Goal: Contribute content: Contribute content

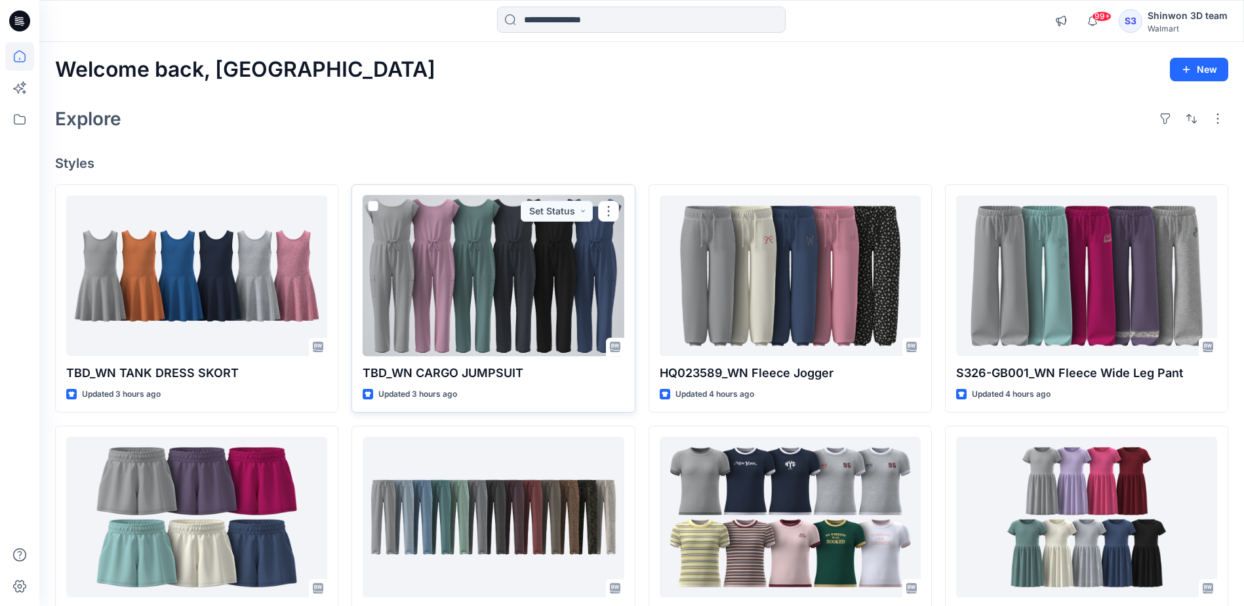
click at [543, 316] on div at bounding box center [493, 275] width 261 height 161
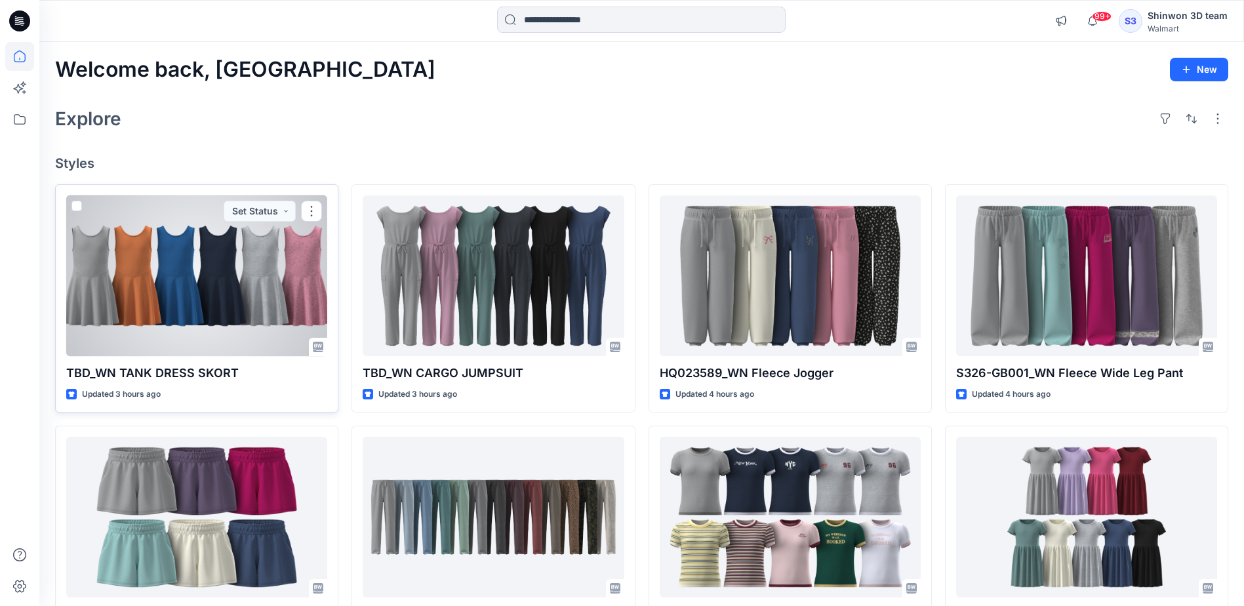
click at [203, 292] on div at bounding box center [196, 275] width 261 height 161
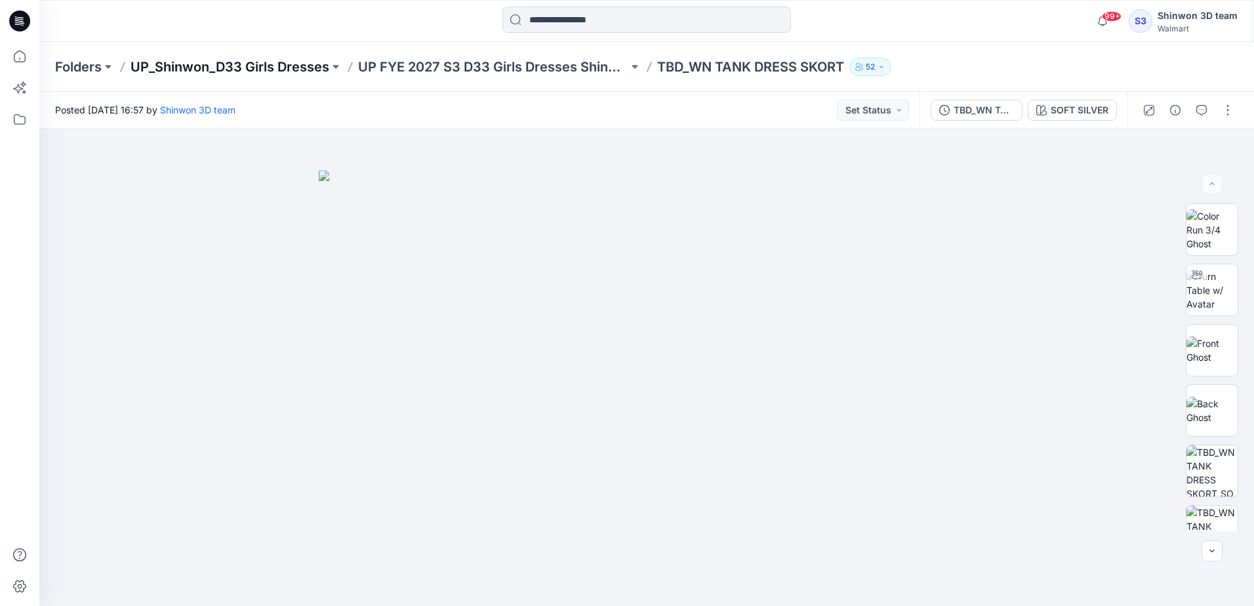
click at [271, 66] on p "UP_Shinwon_D33 Girls Dresses" at bounding box center [230, 67] width 199 height 18
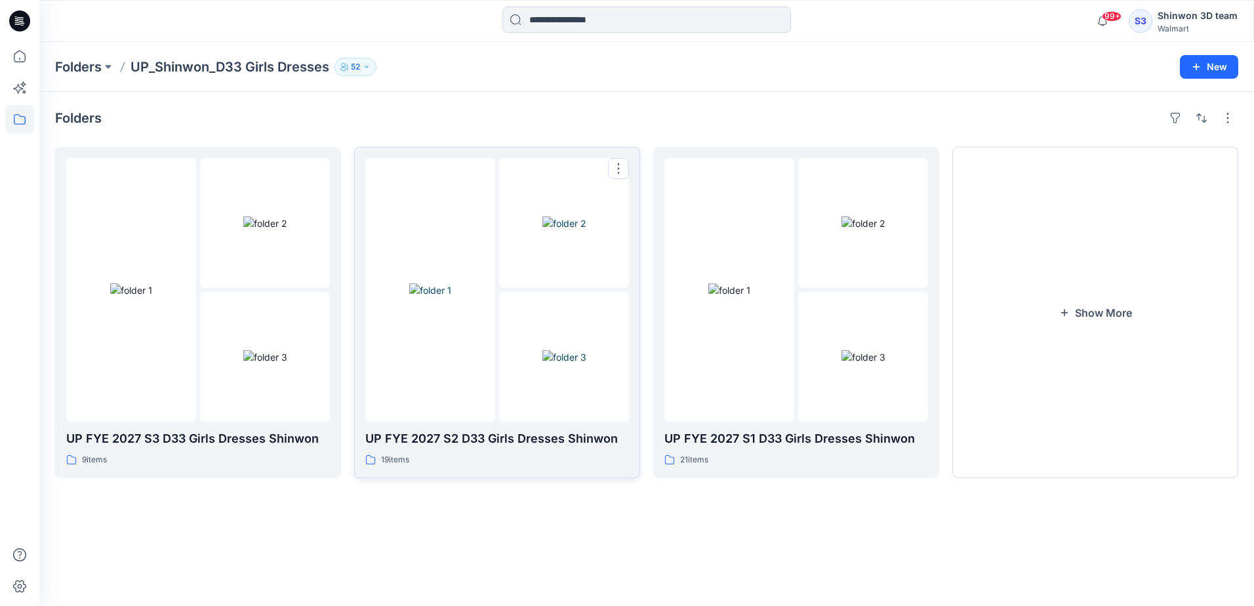
click at [460, 394] on div at bounding box center [430, 290] width 130 height 264
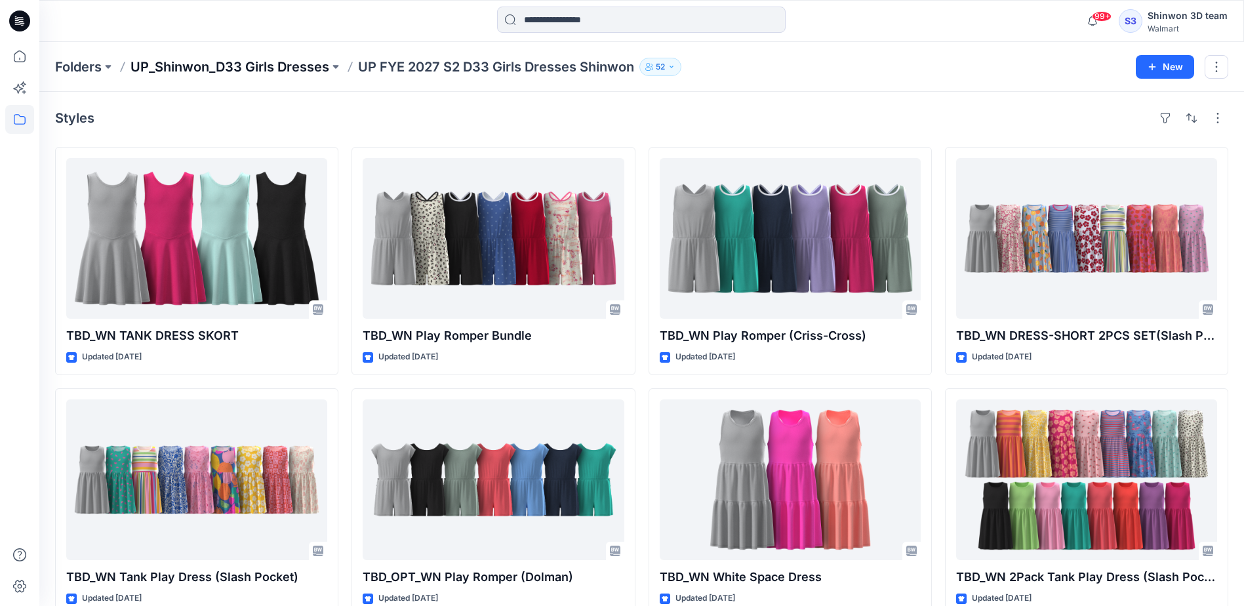
click at [319, 65] on p "UP_Shinwon_D33 Girls Dresses" at bounding box center [230, 67] width 199 height 18
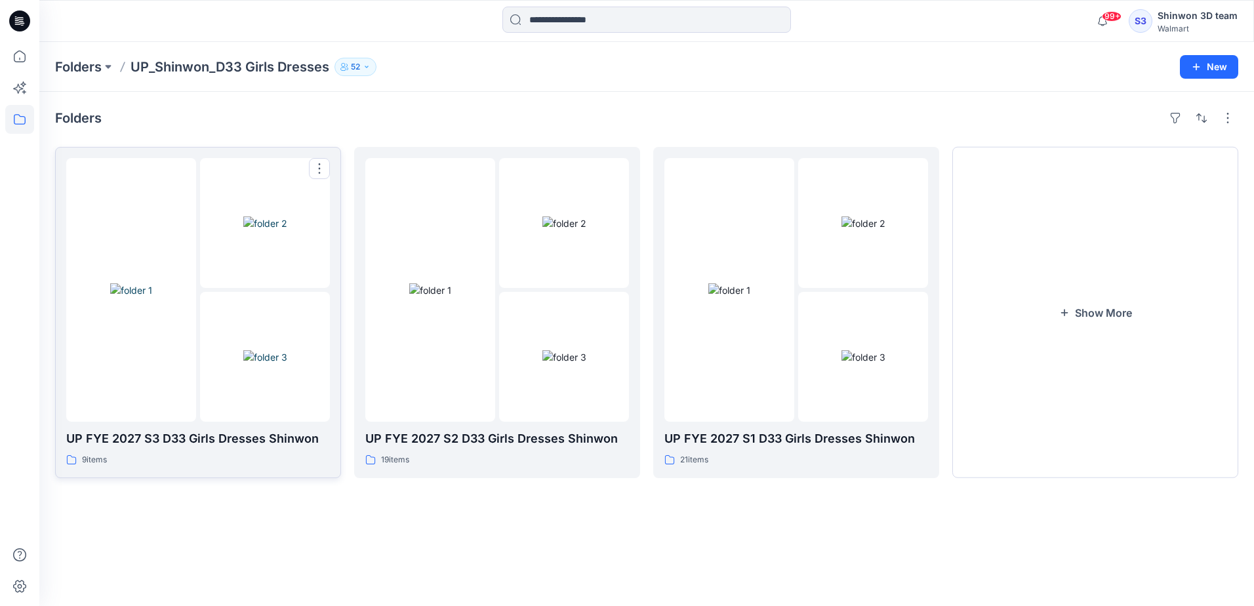
click at [244, 364] on img at bounding box center [265, 357] width 44 height 14
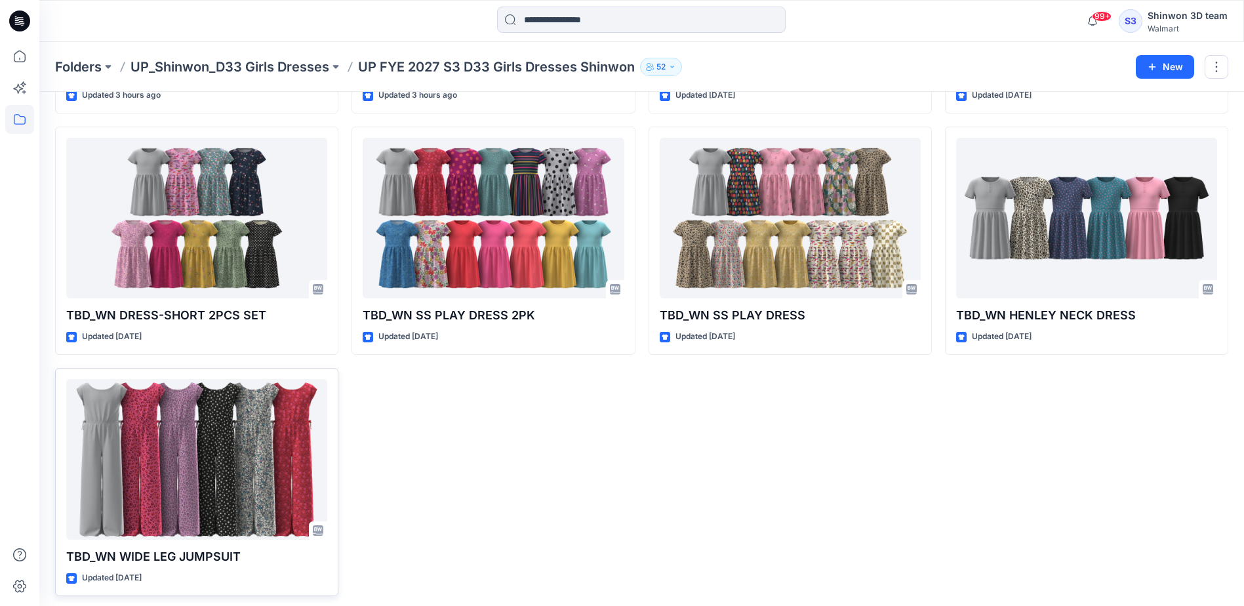
scroll to position [262, 0]
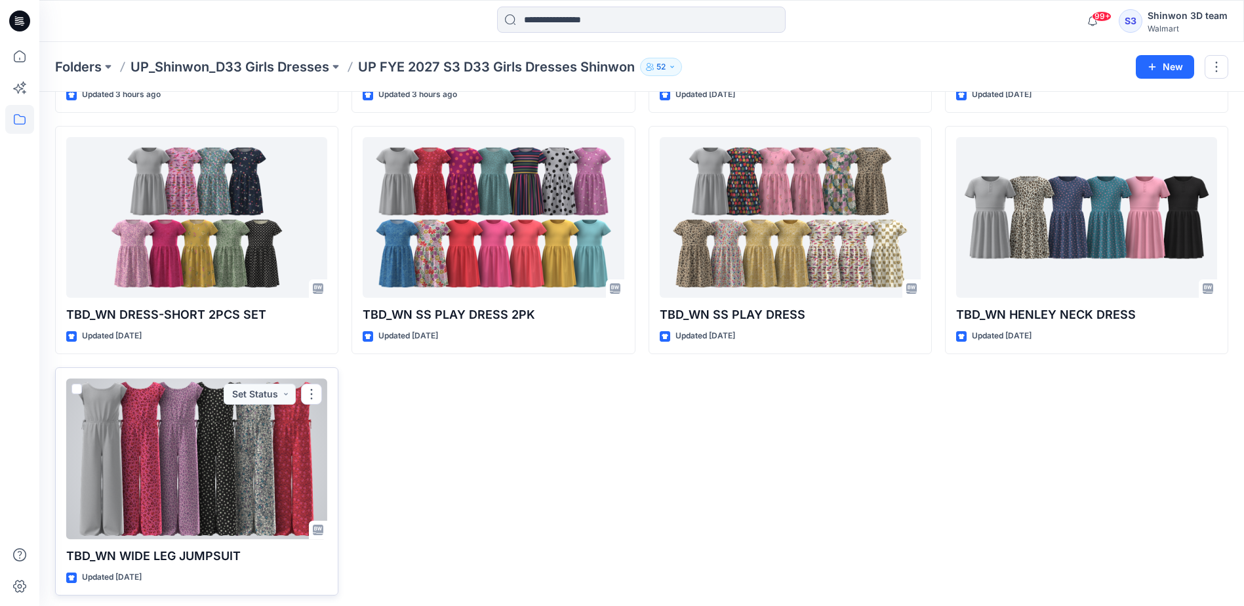
click at [133, 483] on div at bounding box center [196, 458] width 261 height 161
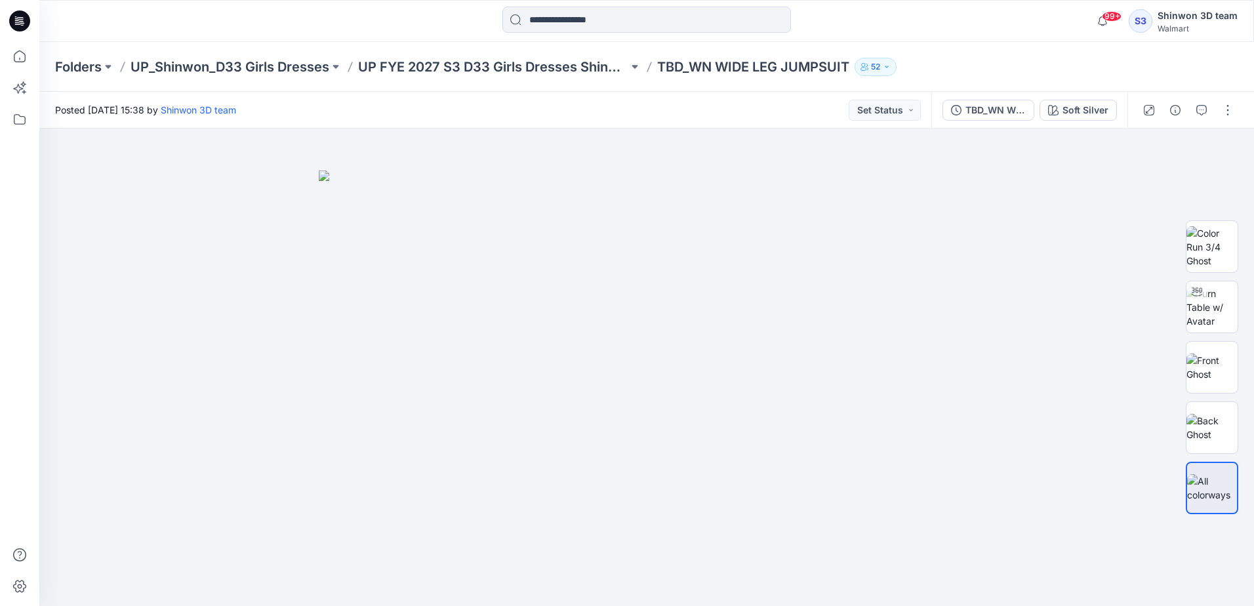
click at [1188, 113] on div at bounding box center [1187, 110] width 121 height 37
click at [1199, 115] on icon "button" at bounding box center [1201, 110] width 10 height 10
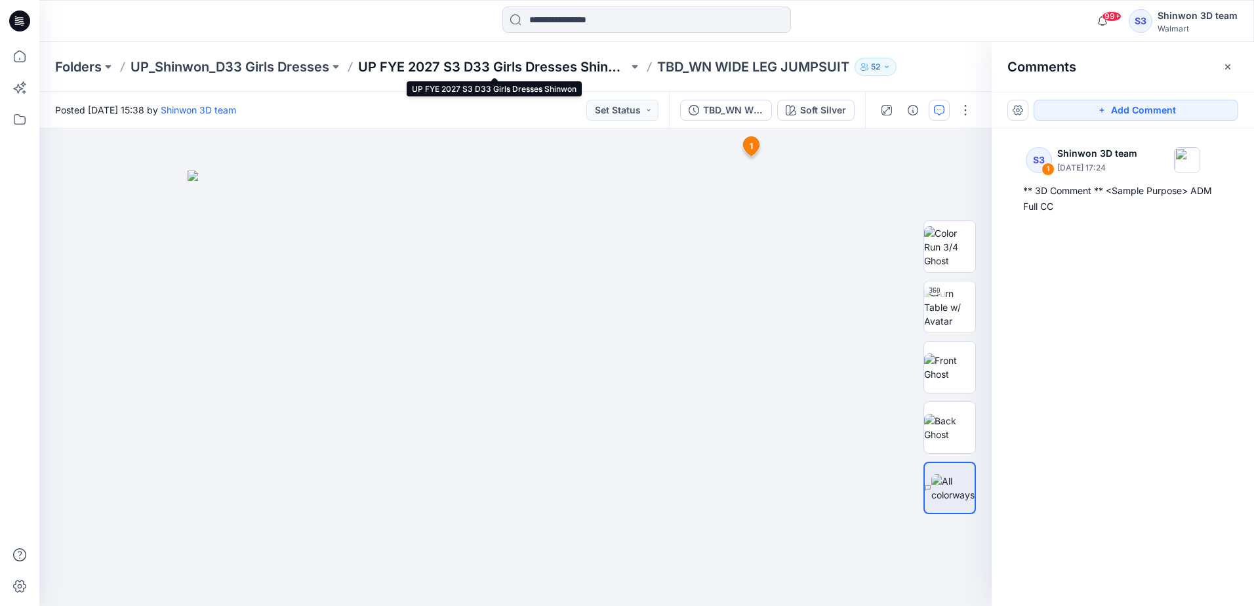
click at [550, 67] on p "UP FYE 2027 S3 D33 Girls Dresses Shinwon" at bounding box center [493, 67] width 270 height 18
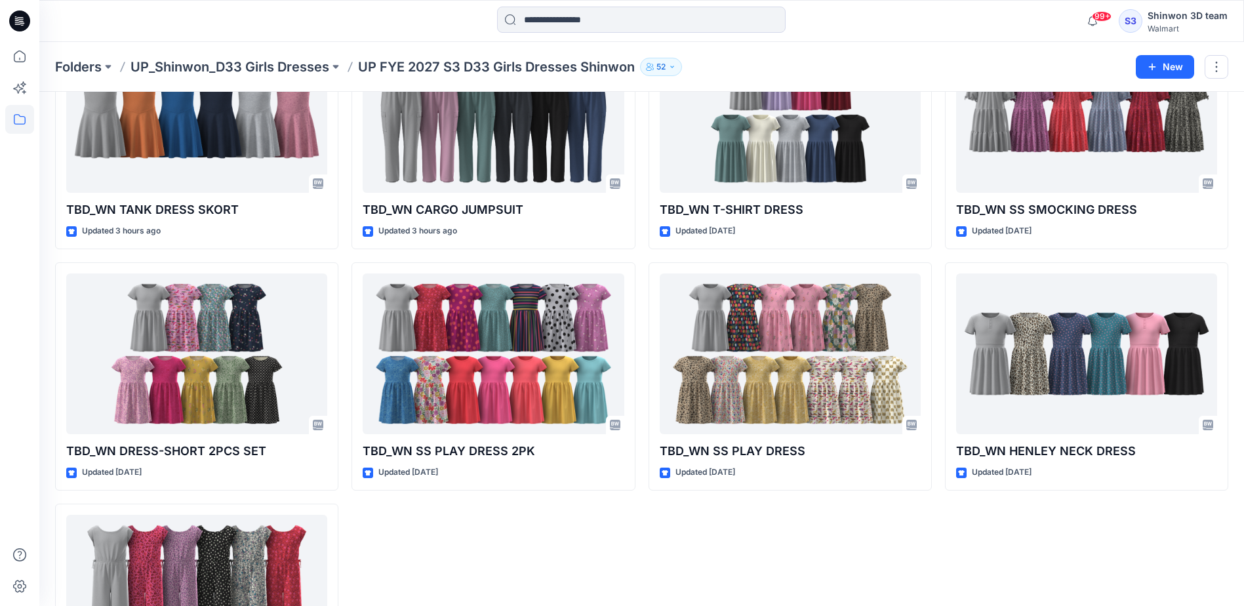
scroll to position [131, 0]
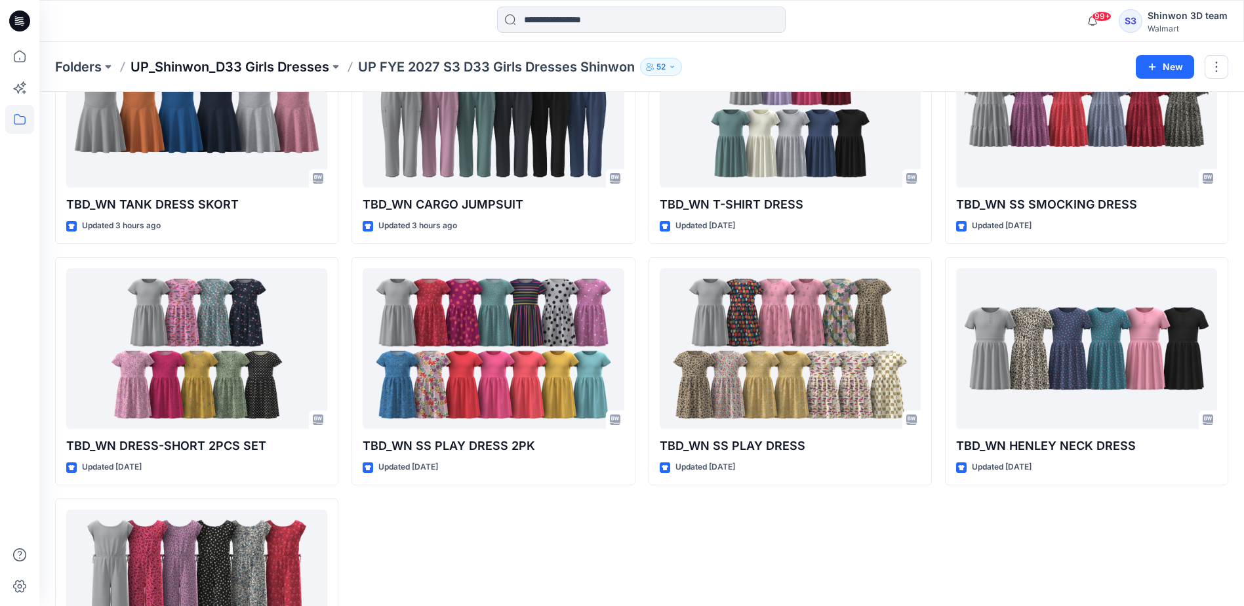
click at [304, 60] on p "UP_Shinwon_D33 Girls Dresses" at bounding box center [230, 67] width 199 height 18
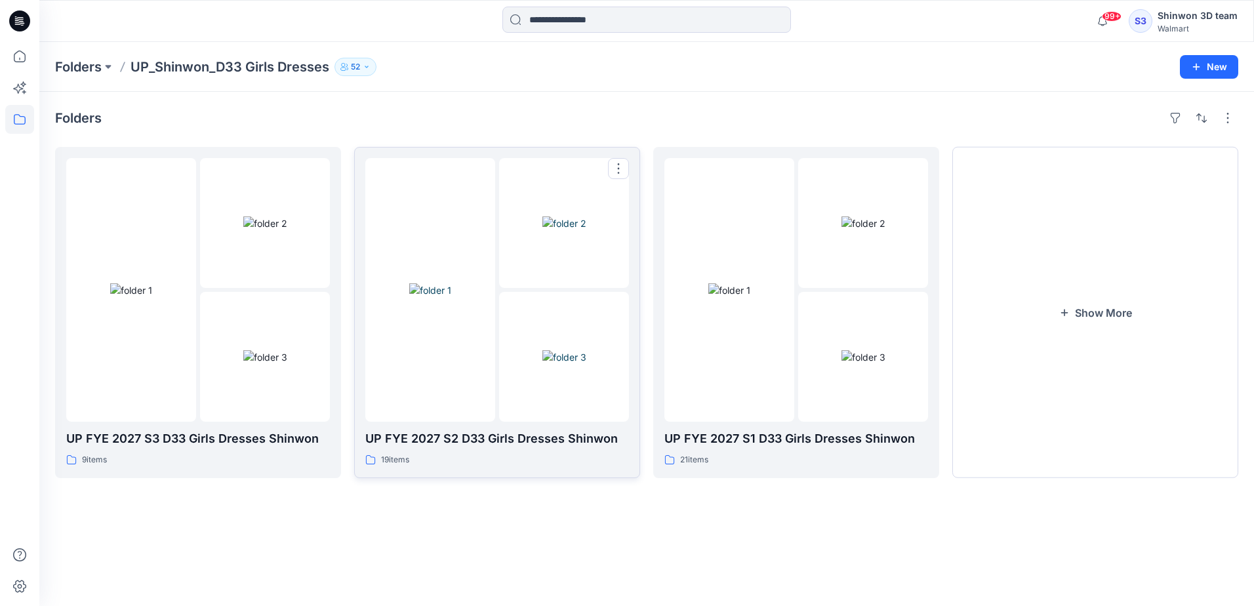
click at [508, 444] on p "UP FYE 2027 S2 D33 Girls Dresses Shinwon" at bounding box center [497, 439] width 264 height 18
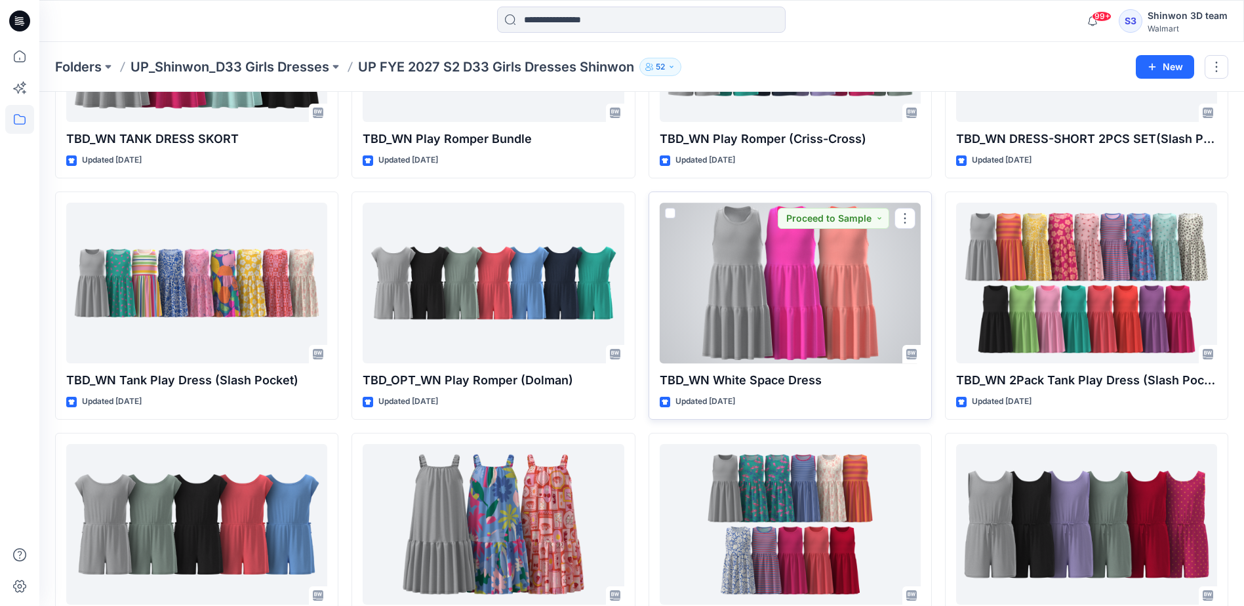
scroll to position [131, 0]
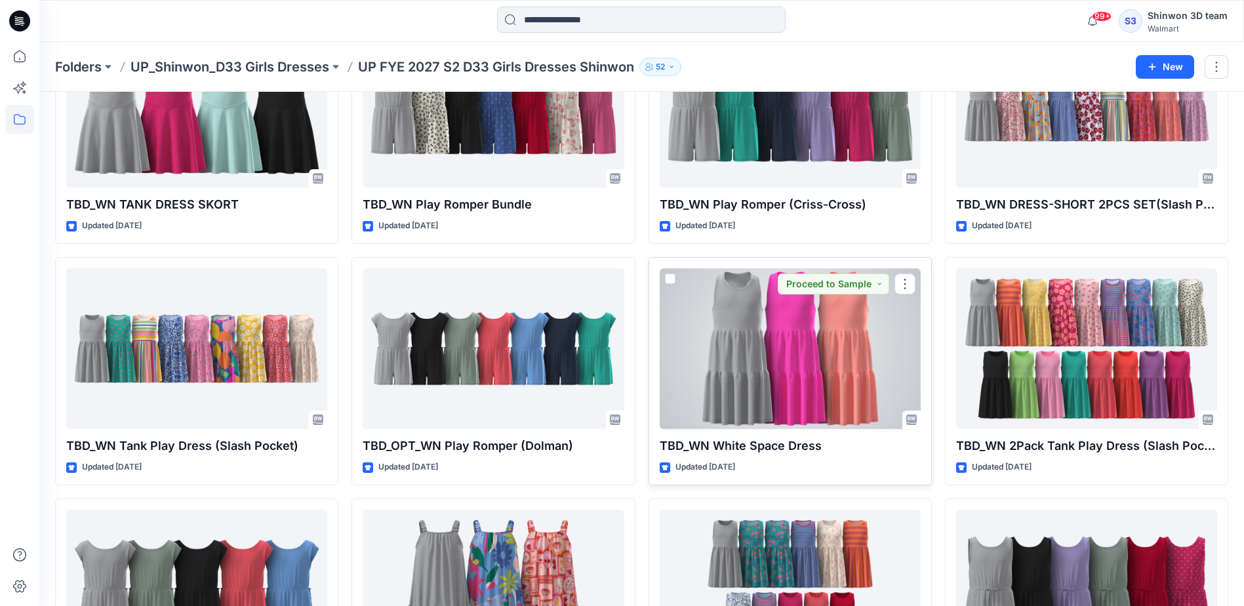
click at [828, 435] on div "TBD_WN White Space Dress Updated 11 days ago Proceed to Sample" at bounding box center [790, 371] width 283 height 228
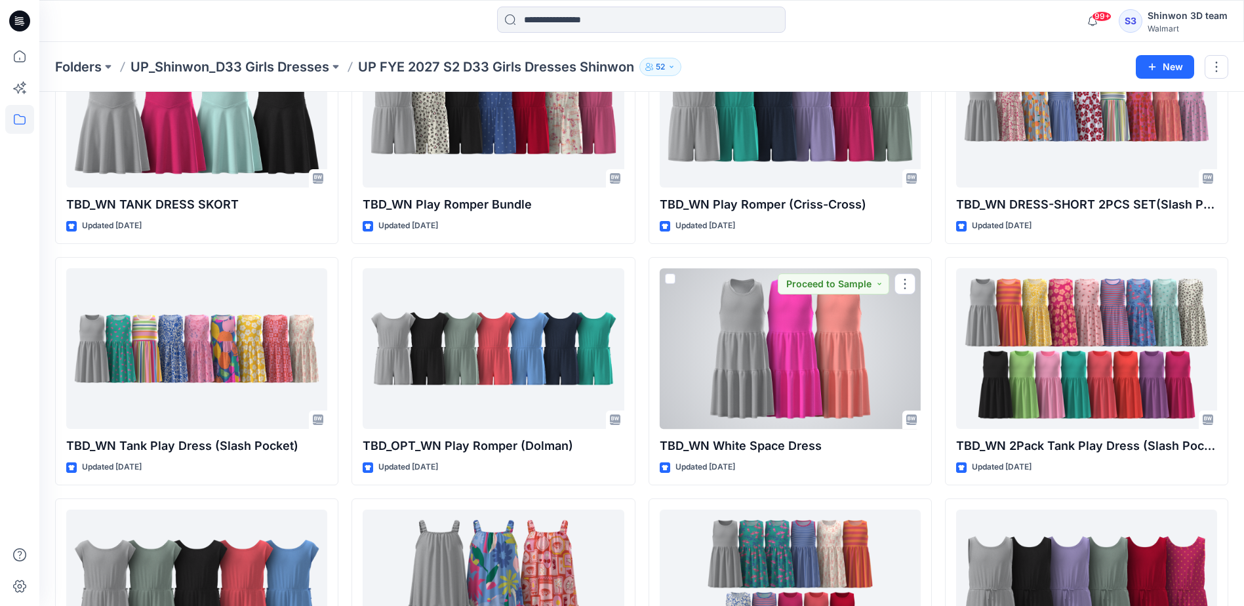
click at [815, 383] on div at bounding box center [790, 348] width 261 height 161
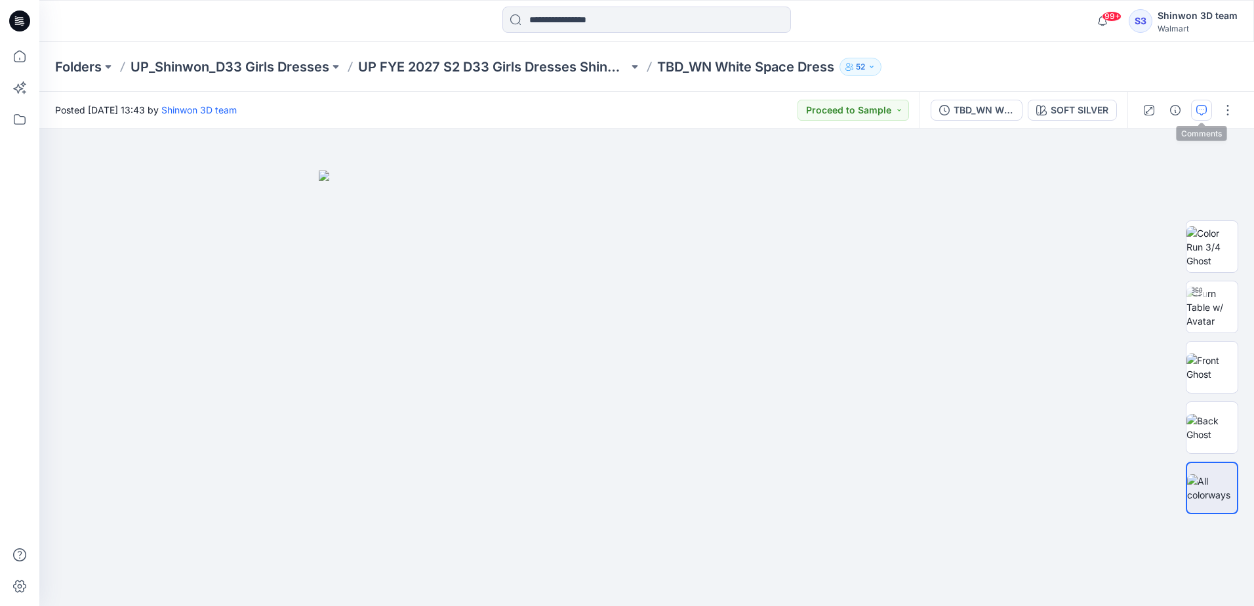
click at [1198, 113] on icon "button" at bounding box center [1201, 110] width 10 height 10
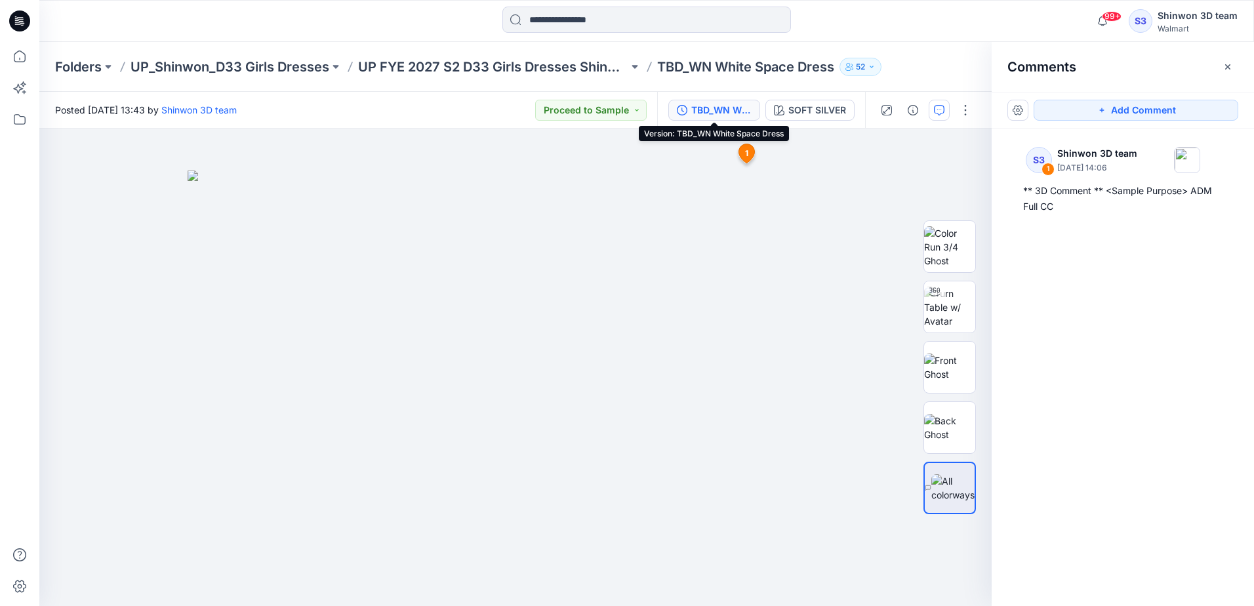
click at [731, 103] on div "TBD_WN White Space Dress" at bounding box center [721, 110] width 60 height 14
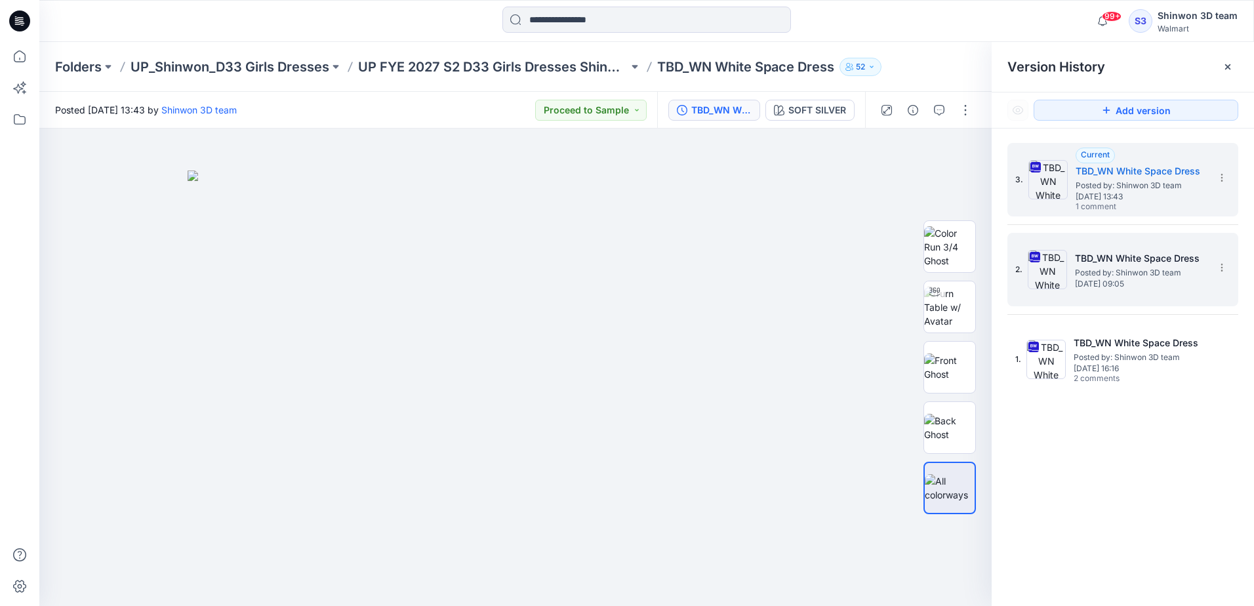
click at [1124, 265] on h5 "TBD_WN White Space Dress" at bounding box center [1140, 259] width 131 height 16
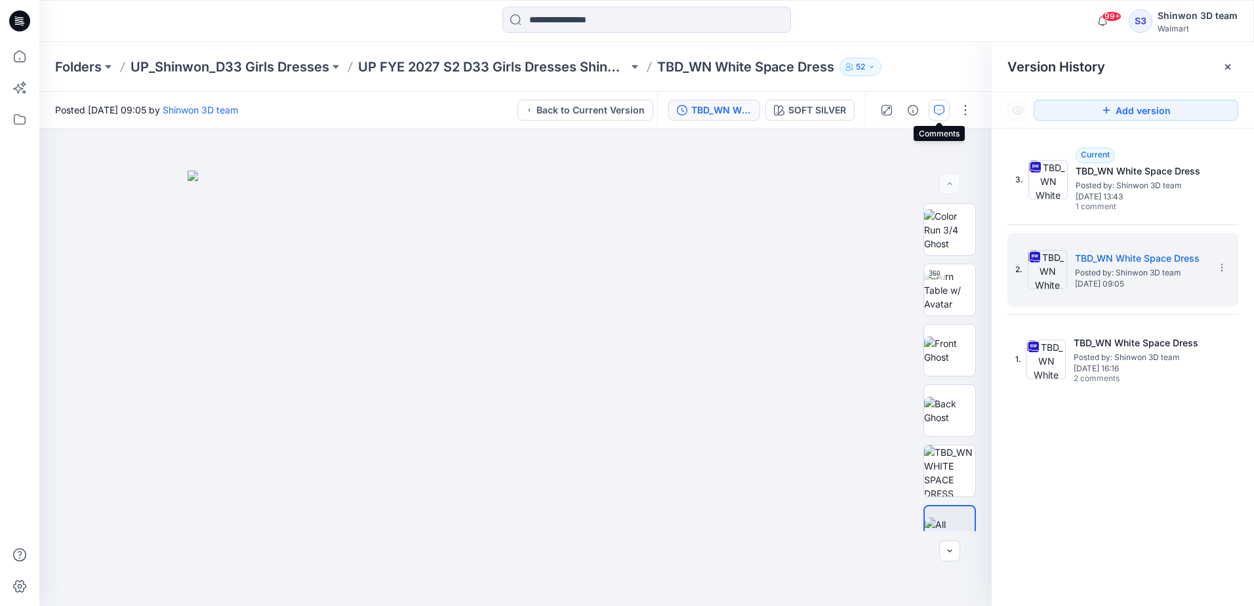
click at [939, 102] on button "button" at bounding box center [939, 110] width 21 height 21
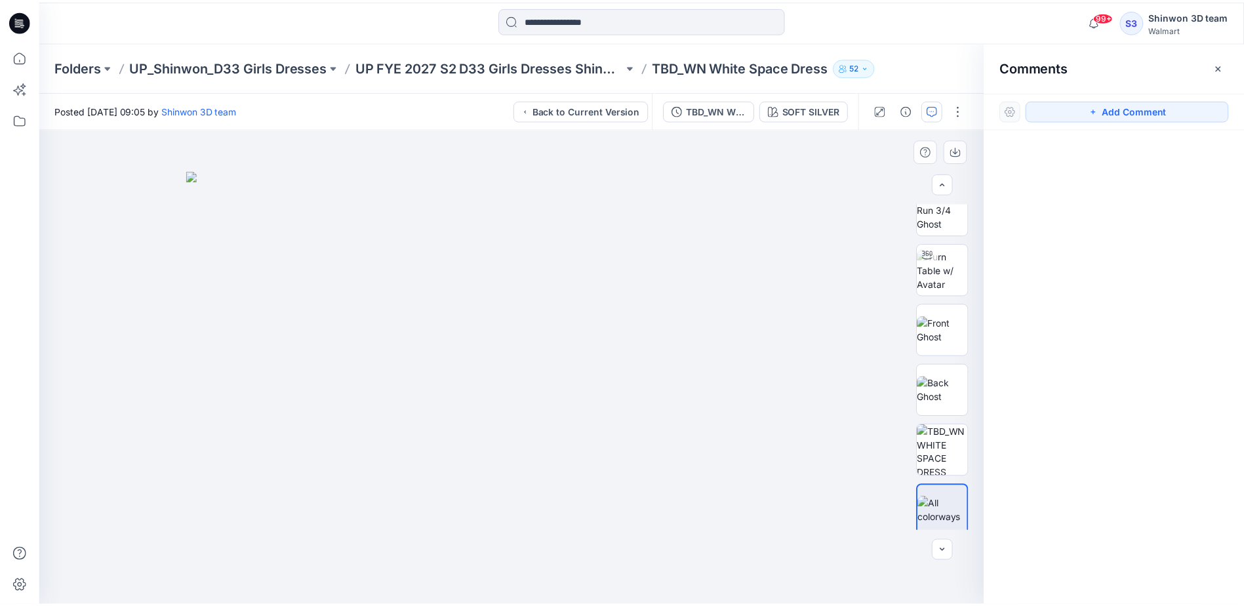
scroll to position [26, 0]
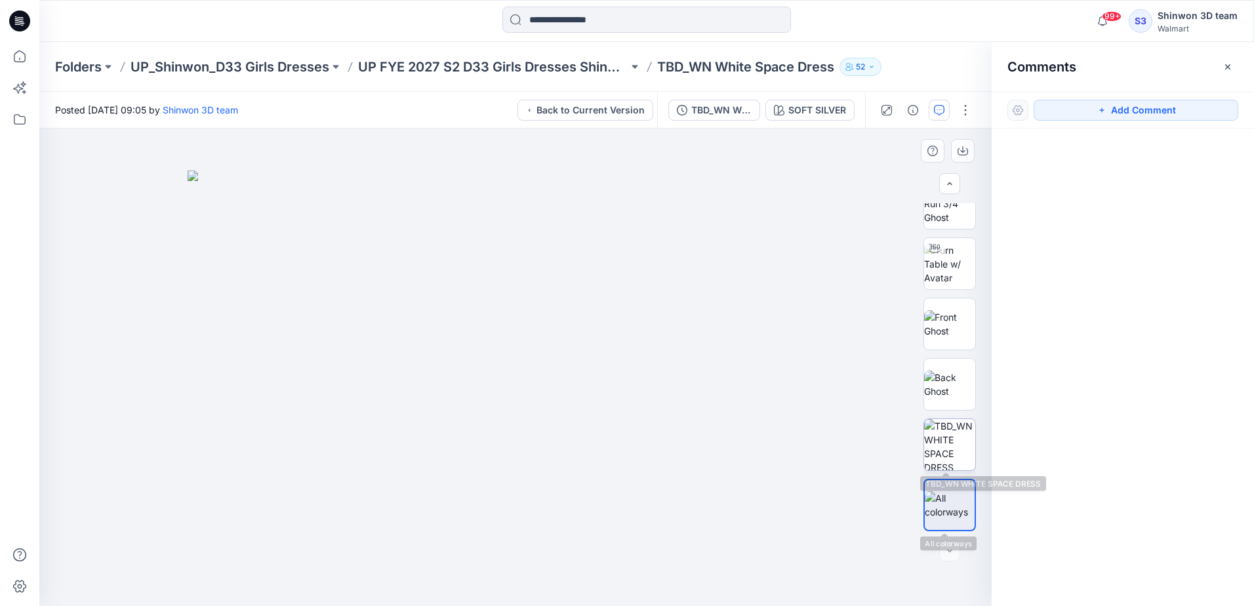
click at [960, 458] on img at bounding box center [949, 444] width 51 height 51
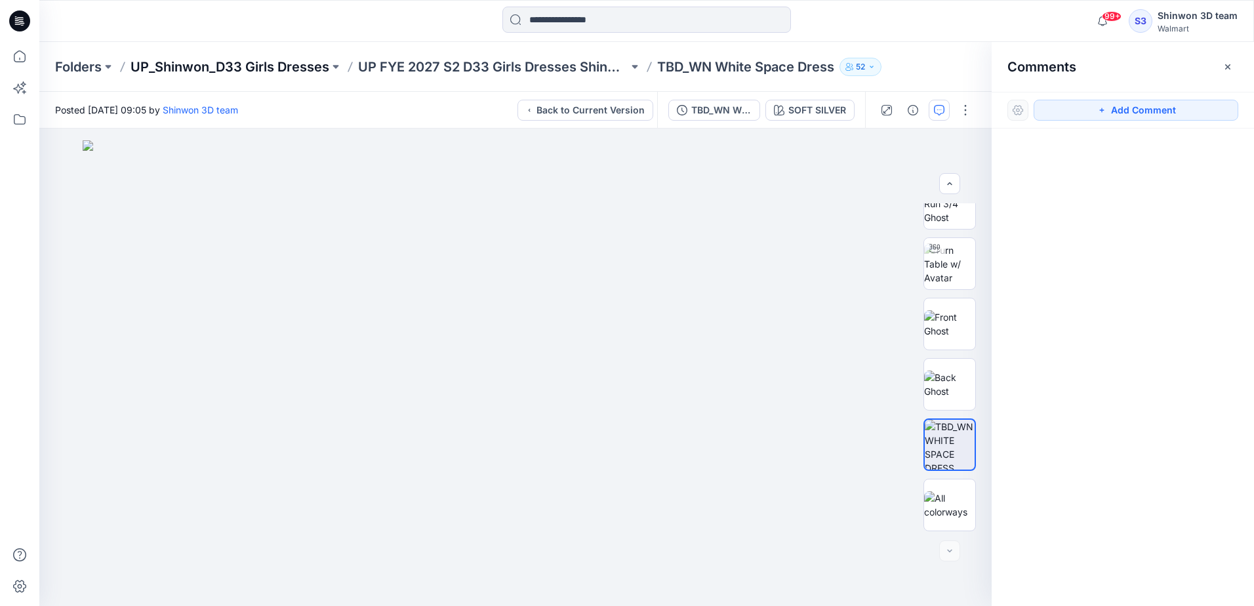
click at [297, 63] on p "UP_Shinwon_D33 Girls Dresses" at bounding box center [230, 67] width 199 height 18
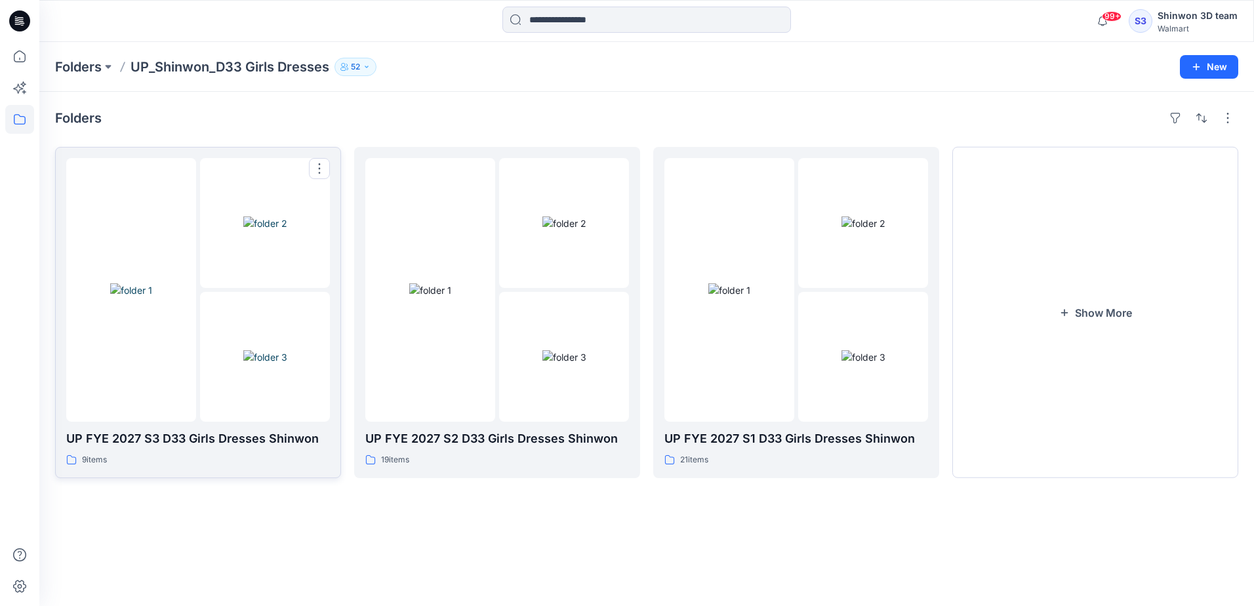
click at [243, 364] on img at bounding box center [265, 357] width 44 height 14
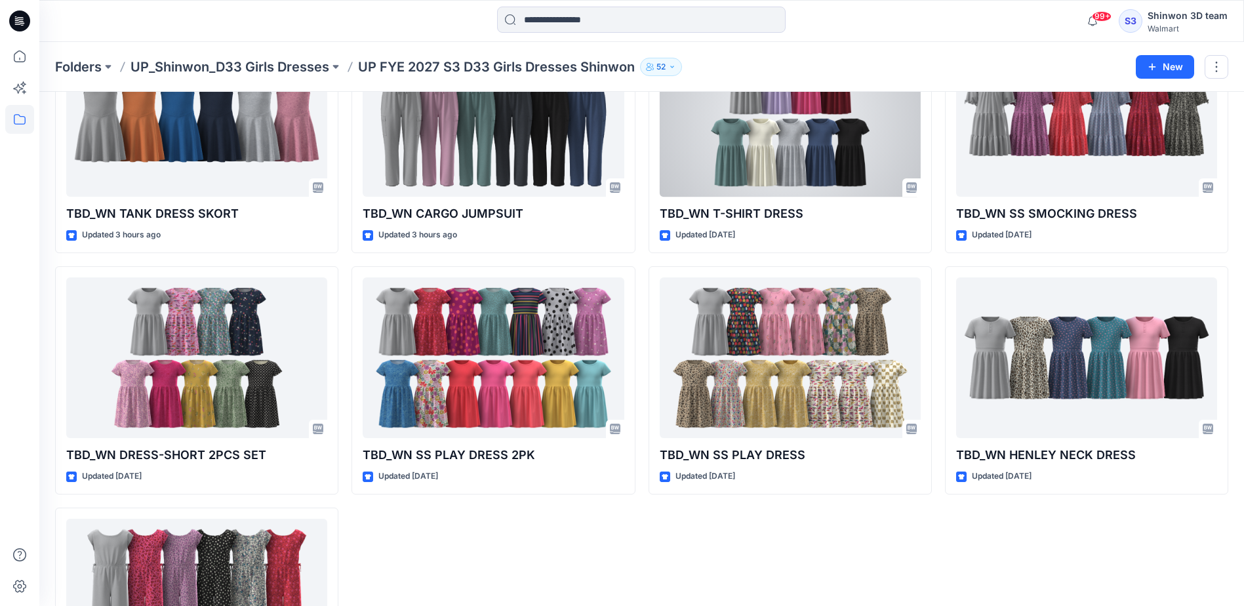
scroll to position [268, 0]
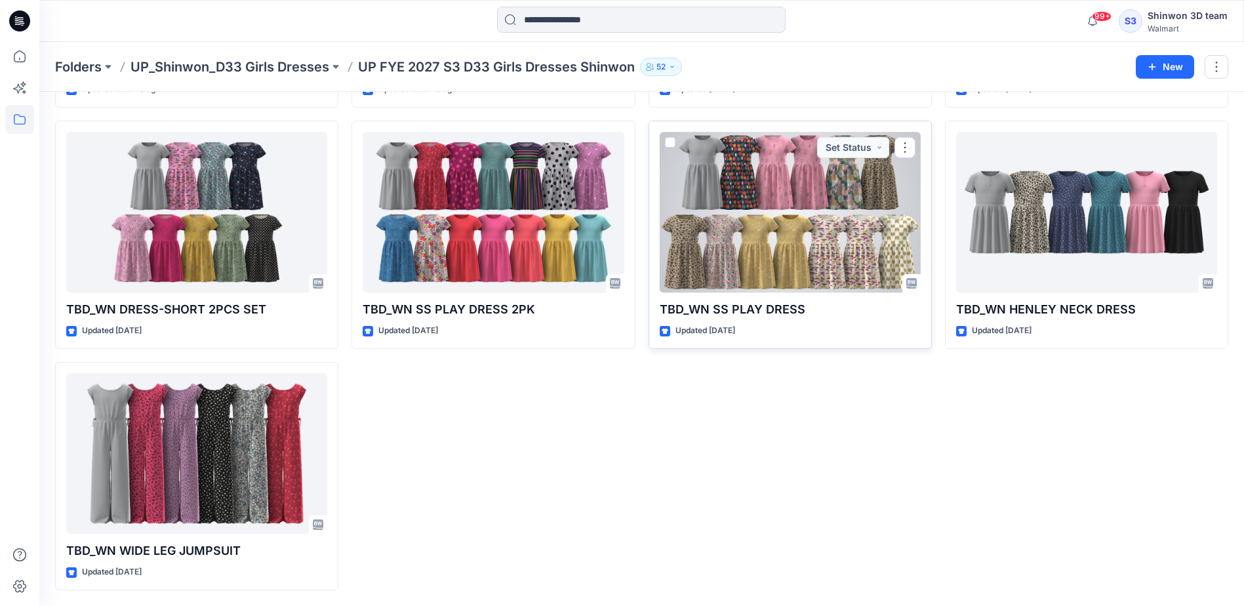
click at [786, 247] on div at bounding box center [790, 212] width 261 height 161
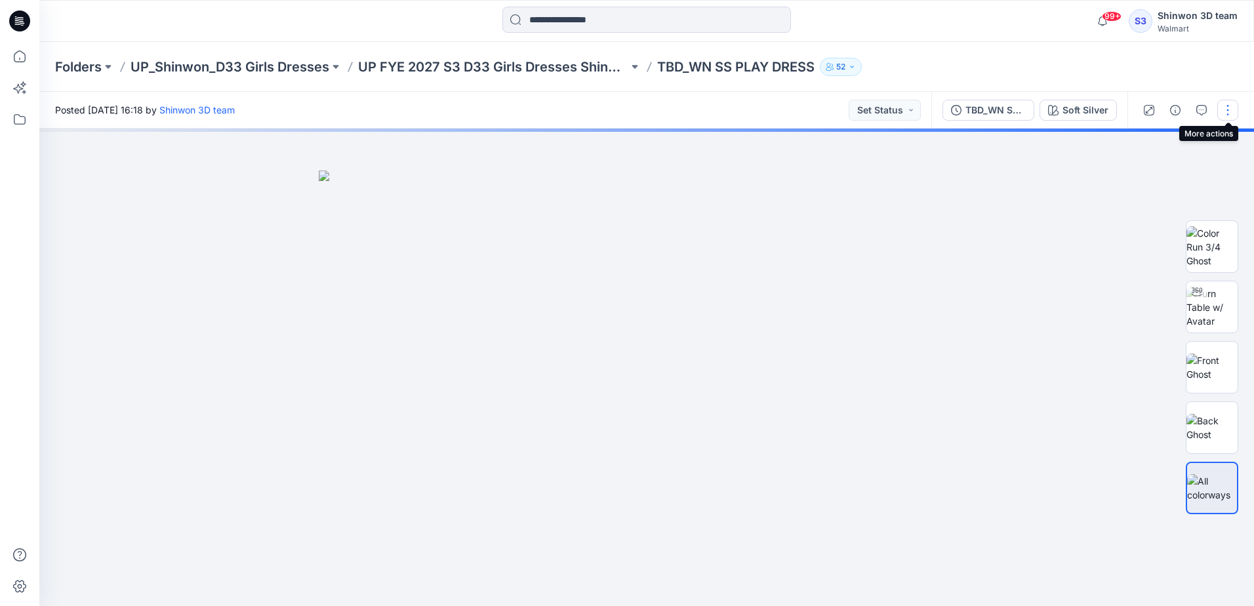
click at [1232, 113] on button "button" at bounding box center [1227, 110] width 21 height 21
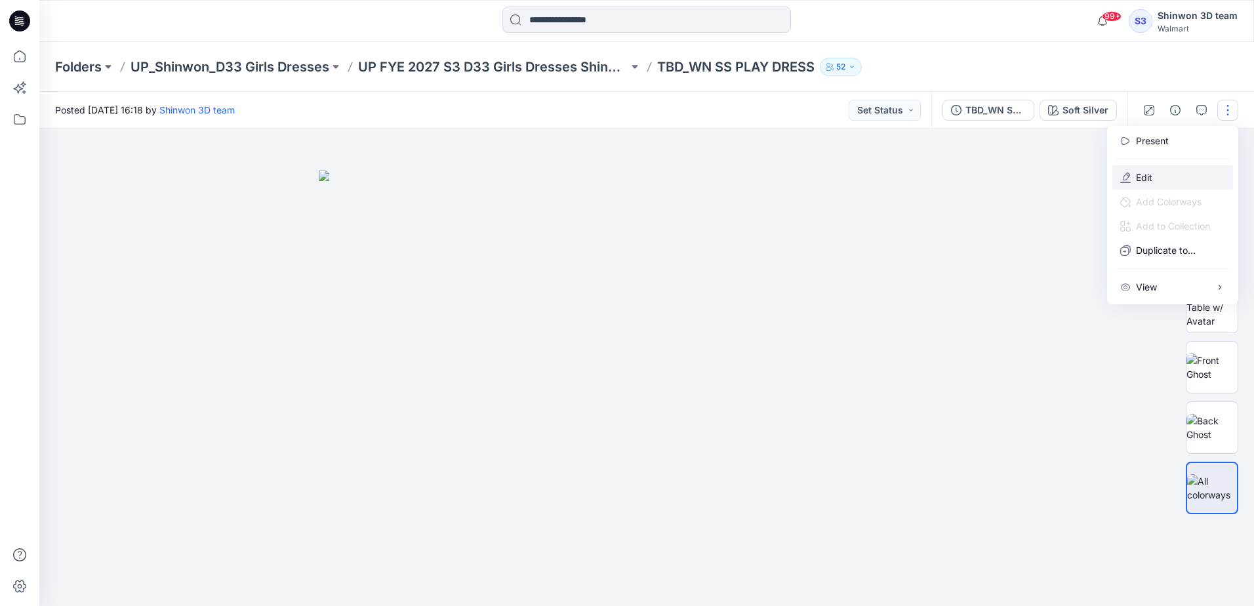
click at [1146, 178] on p "Edit" at bounding box center [1144, 178] width 16 height 14
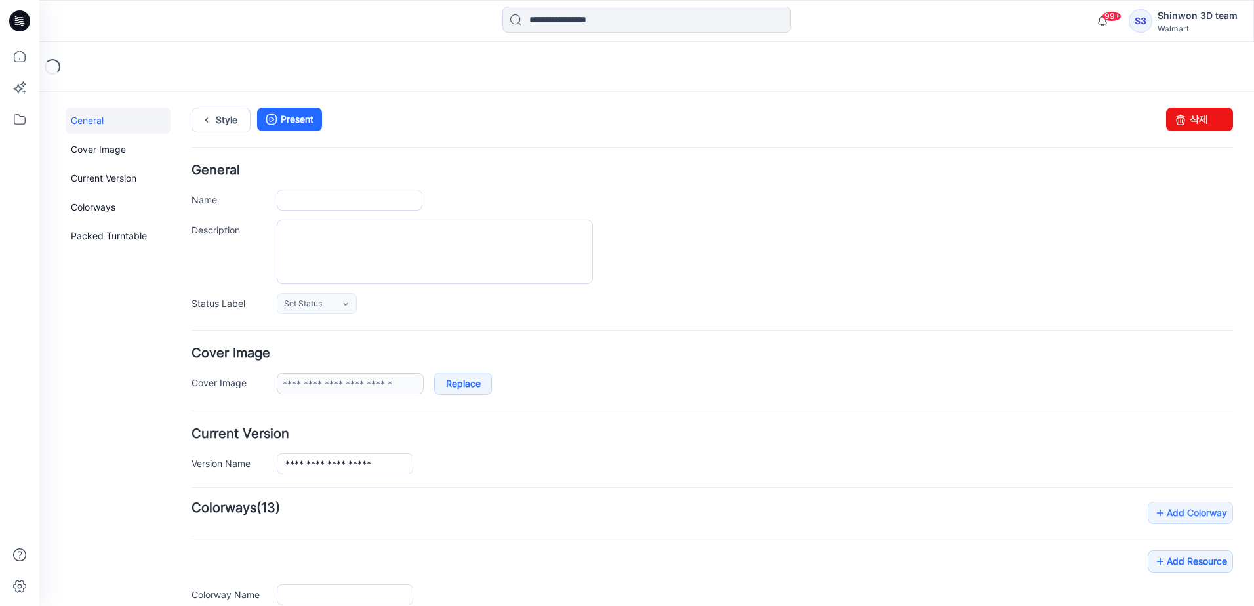
type input "**********"
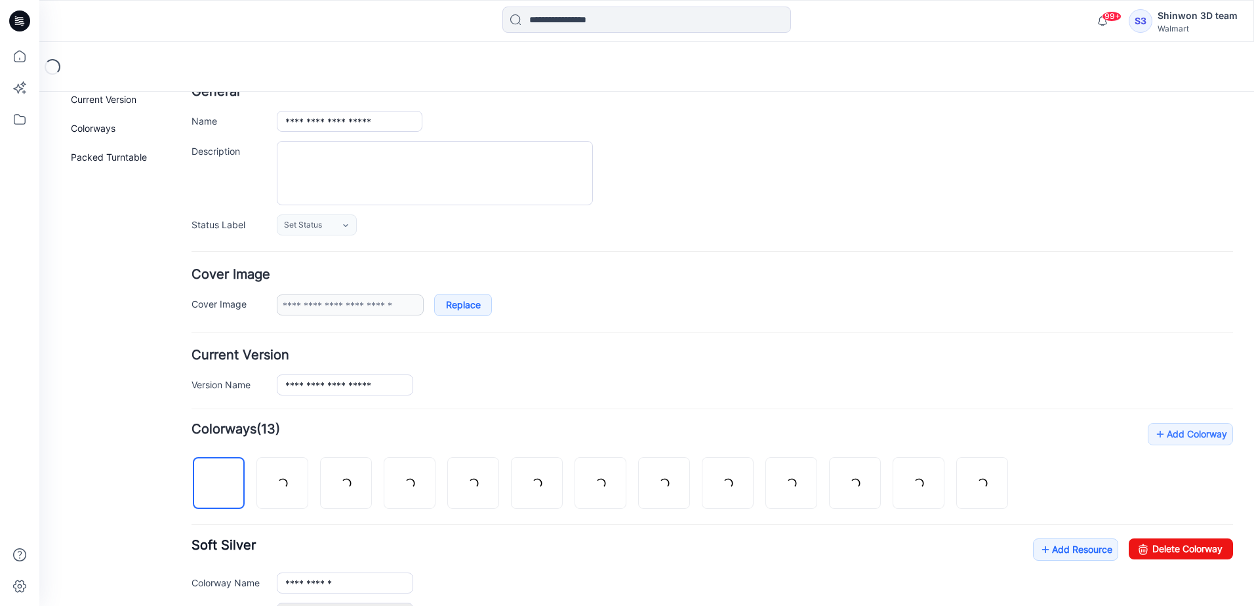
scroll to position [394, 0]
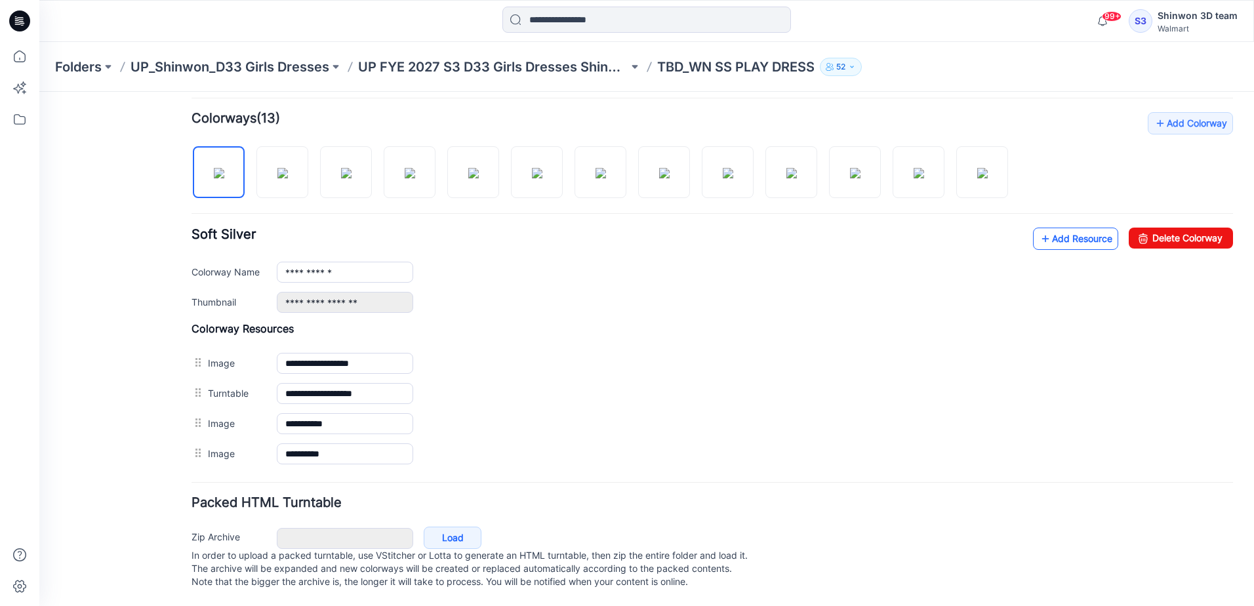
click at [1087, 237] on link "Add Resource" at bounding box center [1075, 239] width 85 height 22
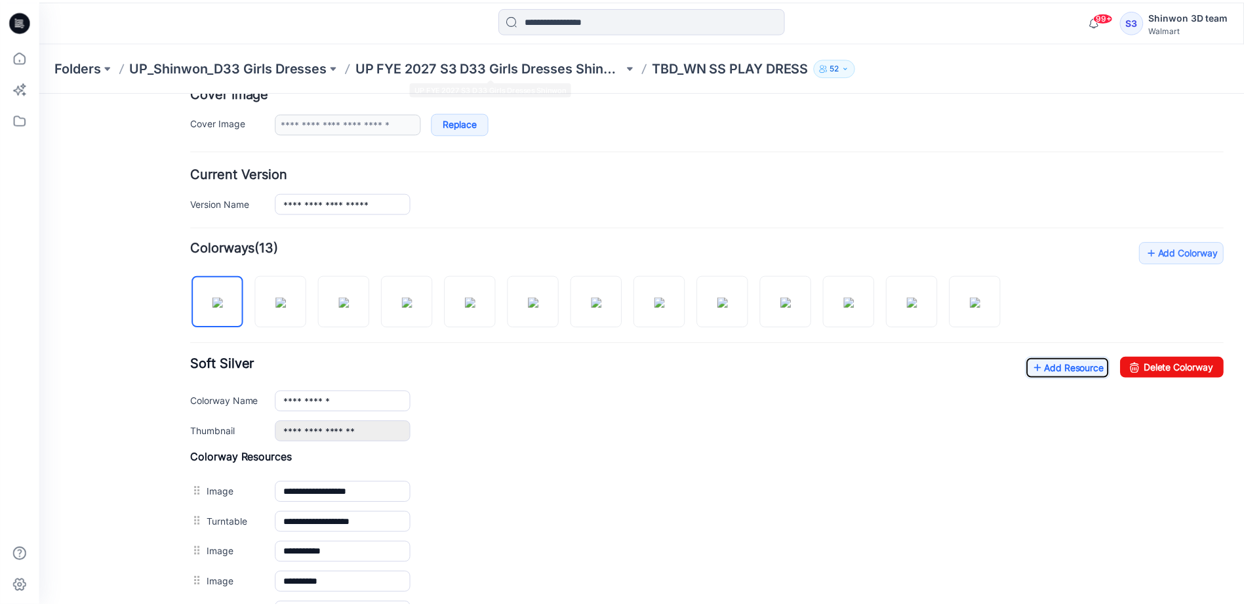
scroll to position [66, 0]
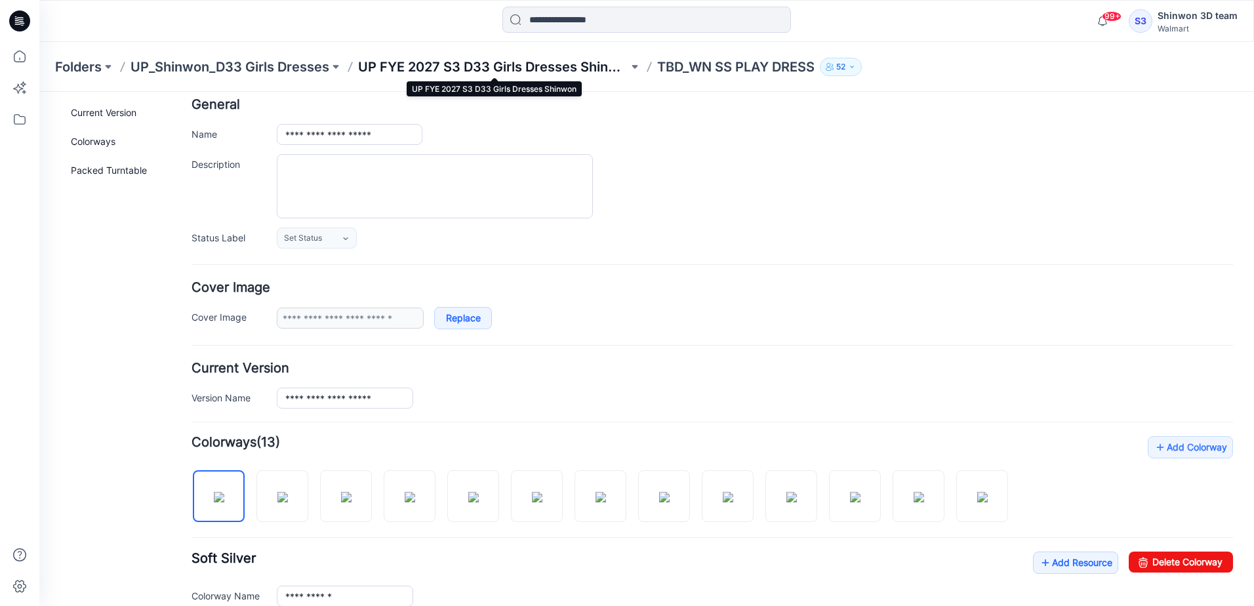
click at [517, 71] on p "UP FYE 2027 S3 D33 Girls Dresses Shinwon" at bounding box center [493, 67] width 270 height 18
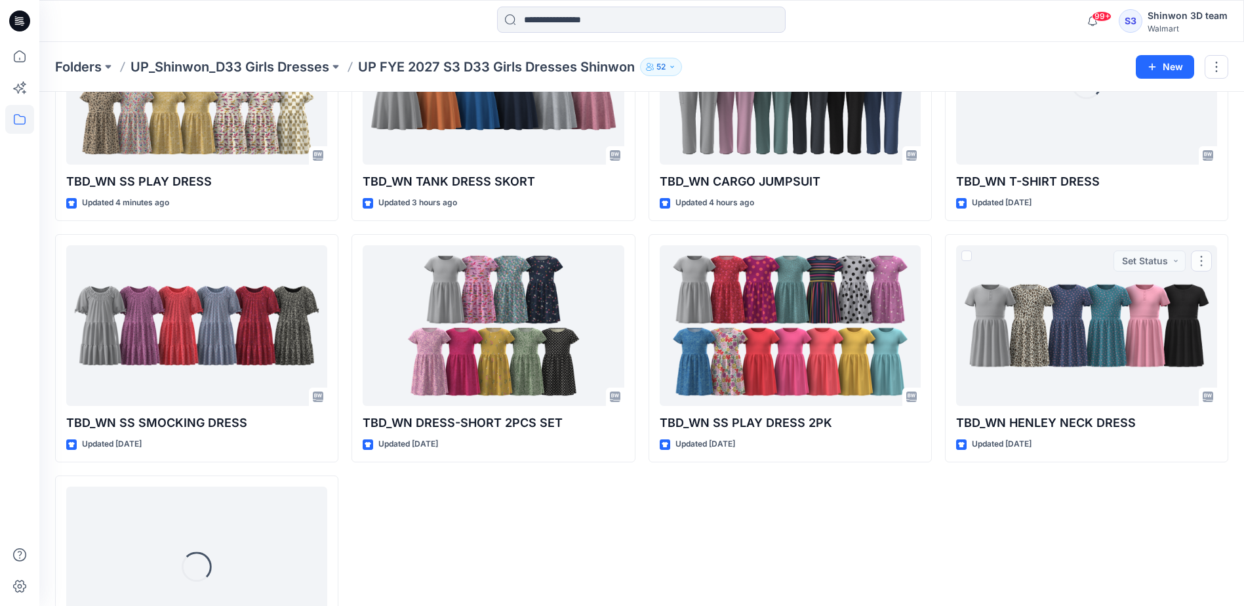
scroll to position [268, 0]
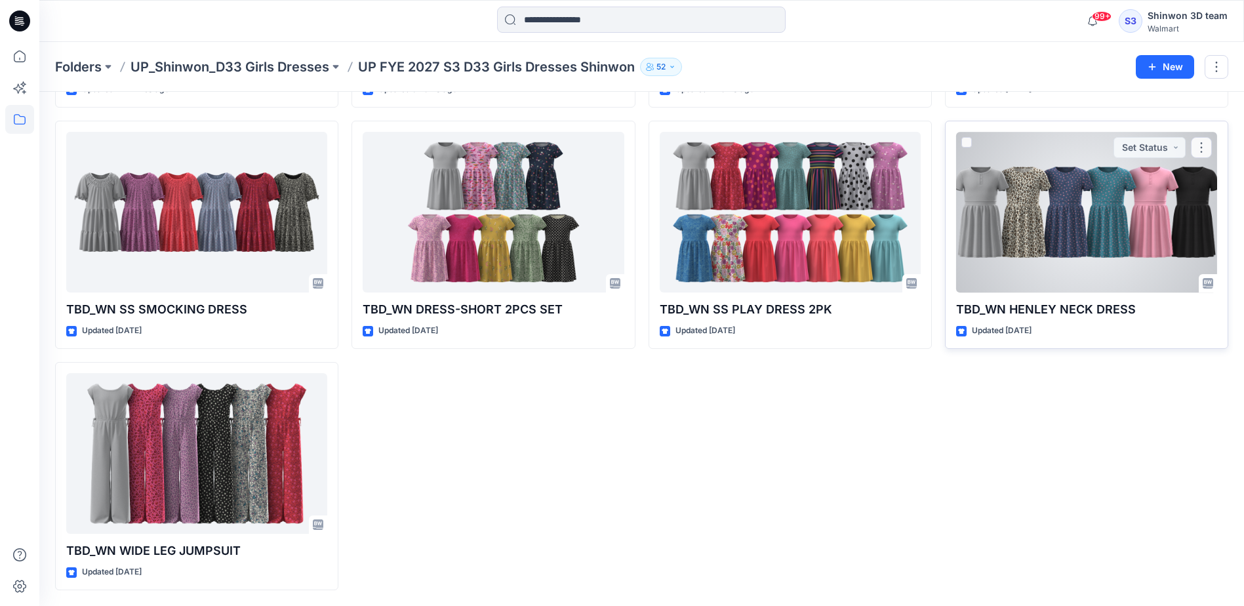
click at [1098, 338] on div "TBD_WN HENLEY NECK DRESS Updated 4 days ago Set Status" at bounding box center [1086, 235] width 283 height 228
click at [1098, 310] on p "TBD_WN HENLEY NECK DRESS" at bounding box center [1086, 309] width 261 height 18
click at [1077, 231] on div at bounding box center [1086, 212] width 261 height 161
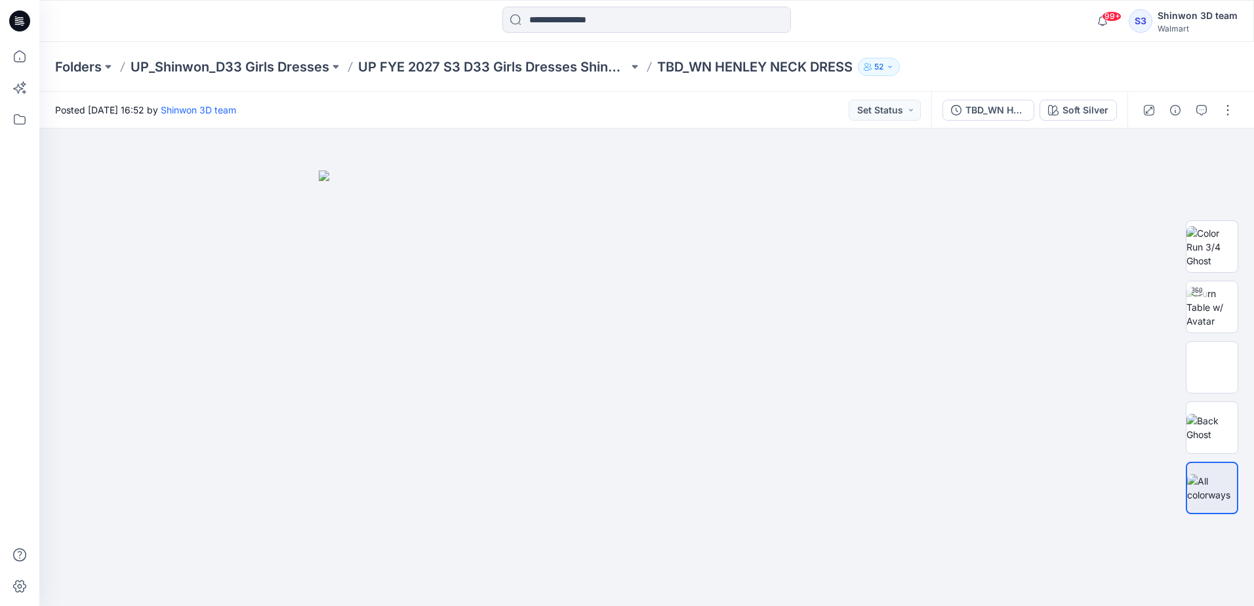
click at [662, 64] on p "TBD_WN HENLEY NECK DRESS" at bounding box center [754, 67] width 195 height 18
drag, startPoint x: 721, startPoint y: 73, endPoint x: 740, endPoint y: 76, distance: 19.8
click at [740, 76] on div "Folders UP_Shinwon_D33 Girls Dresses UP FYE 2027 S3 D33 Girls Dresses Shinwon T…" at bounding box center [646, 67] width 1215 height 50
drag, startPoint x: 740, startPoint y: 76, endPoint x: 856, endPoint y: 71, distance: 115.6
click at [856, 71] on div "Folders UP_Shinwon_D33 Girls Dresses UP FYE 2027 S3 D33 Girls Dresses Shinwon T…" at bounding box center [595, 67] width 1081 height 18
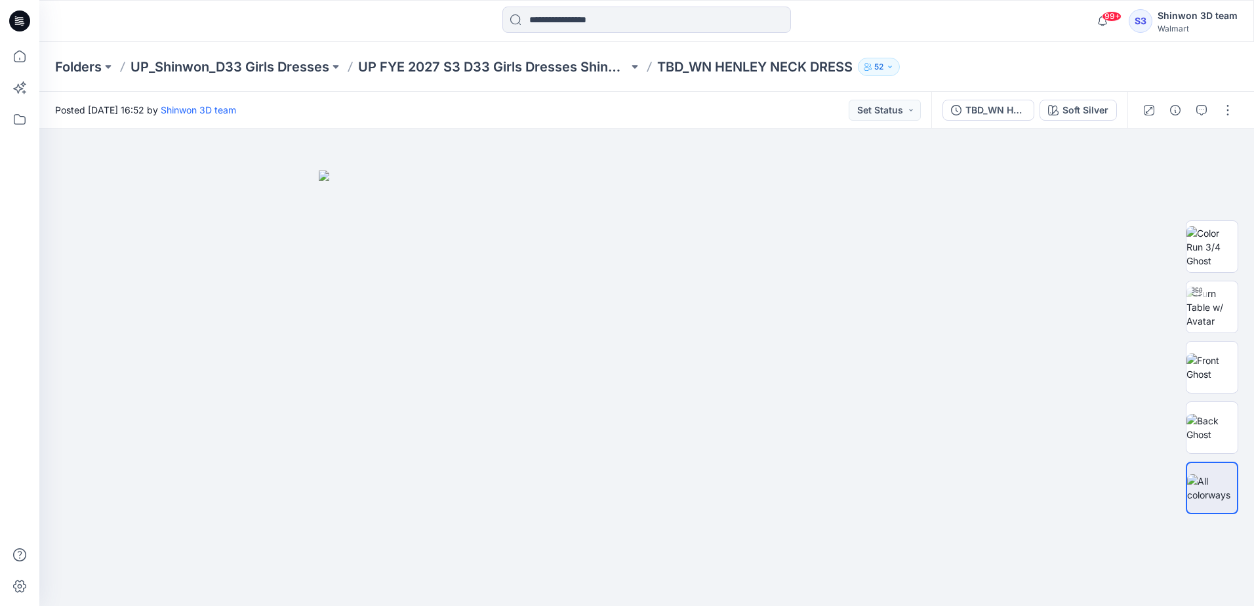
drag, startPoint x: 856, startPoint y: 71, endPoint x: 822, endPoint y: 72, distance: 33.5
click at [840, 71] on p "TBD_WN HENLEY NECK DRESS" at bounding box center [754, 67] width 195 height 18
click at [850, 70] on p "TBD_WN HENLEY NECK DRESS" at bounding box center [754, 67] width 195 height 18
drag, startPoint x: 690, startPoint y: 70, endPoint x: 853, endPoint y: 75, distance: 162.7
click at [853, 75] on p "TBD_WN HENLEY NECK DRESS" at bounding box center [754, 67] width 195 height 18
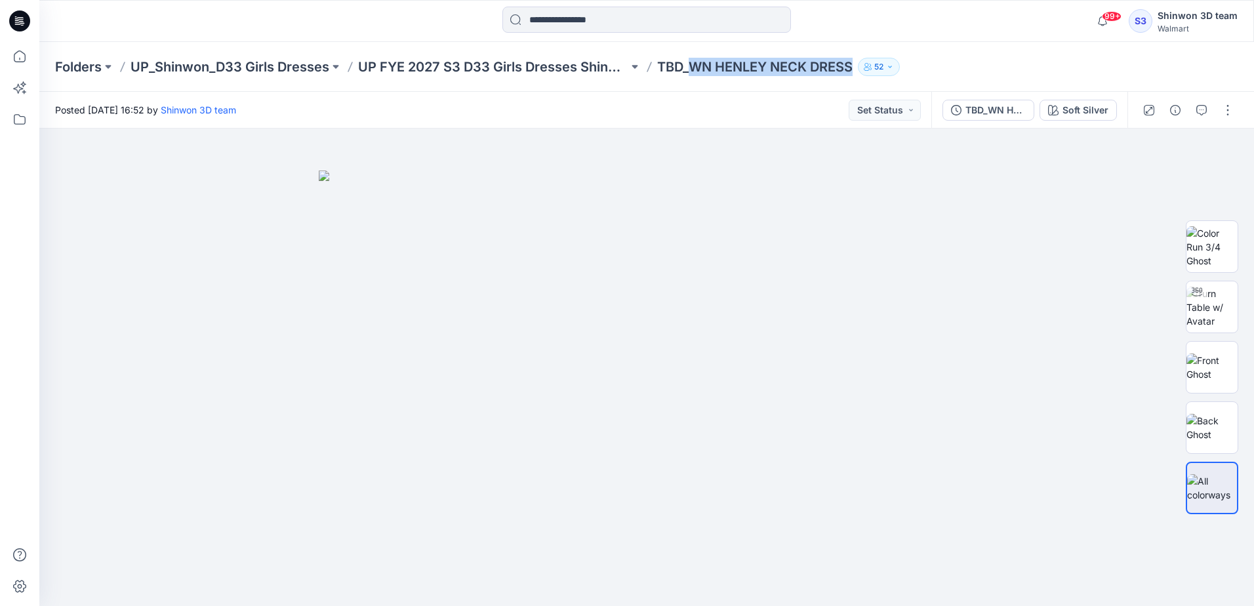
click at [853, 75] on p "TBD_WN HENLEY NECK DRESS" at bounding box center [754, 67] width 195 height 18
click at [836, 71] on p "TBD_WN HENLEY NECK DRESS" at bounding box center [754, 67] width 195 height 18
drag, startPoint x: 694, startPoint y: 68, endPoint x: 861, endPoint y: 73, distance: 167.3
click at [861, 73] on div "Folders UP_Shinwon_D33 Girls Dresses UP FYE 2027 S3 D33 Girls Dresses Shinwon T…" at bounding box center [595, 67] width 1081 height 18
drag, startPoint x: 861, startPoint y: 73, endPoint x: 830, endPoint y: 64, distance: 32.8
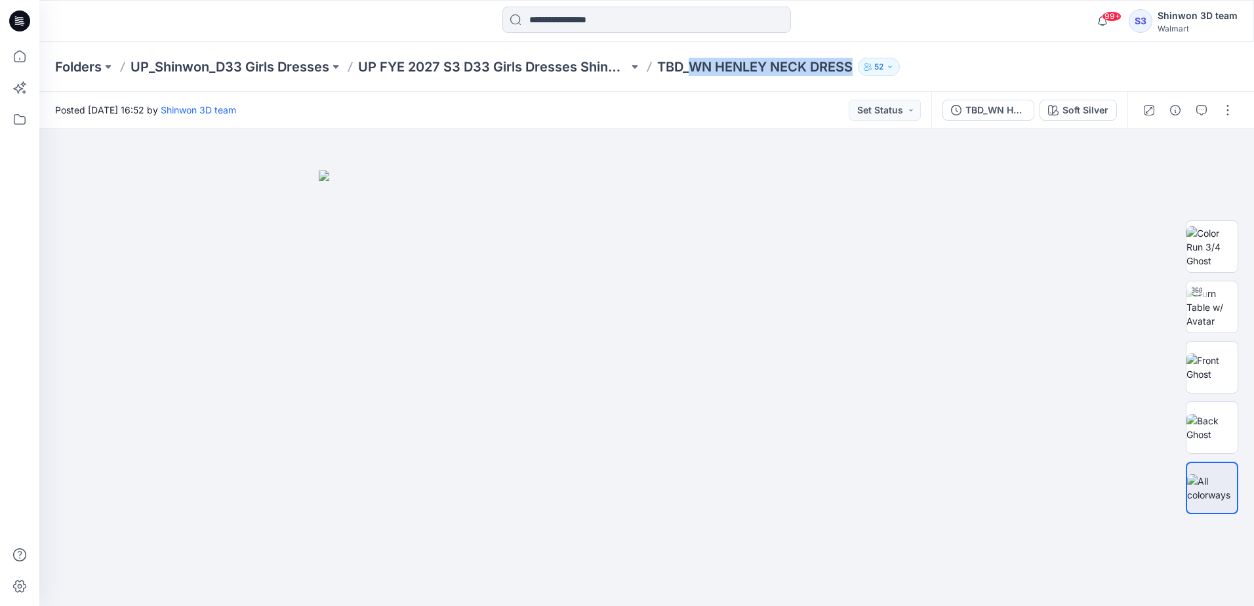
copy div "WN HENLEY NECK DRESS 52"
click at [1230, 113] on button "button" at bounding box center [1227, 110] width 21 height 21
click at [1154, 172] on button "Edit" at bounding box center [1172, 177] width 121 height 24
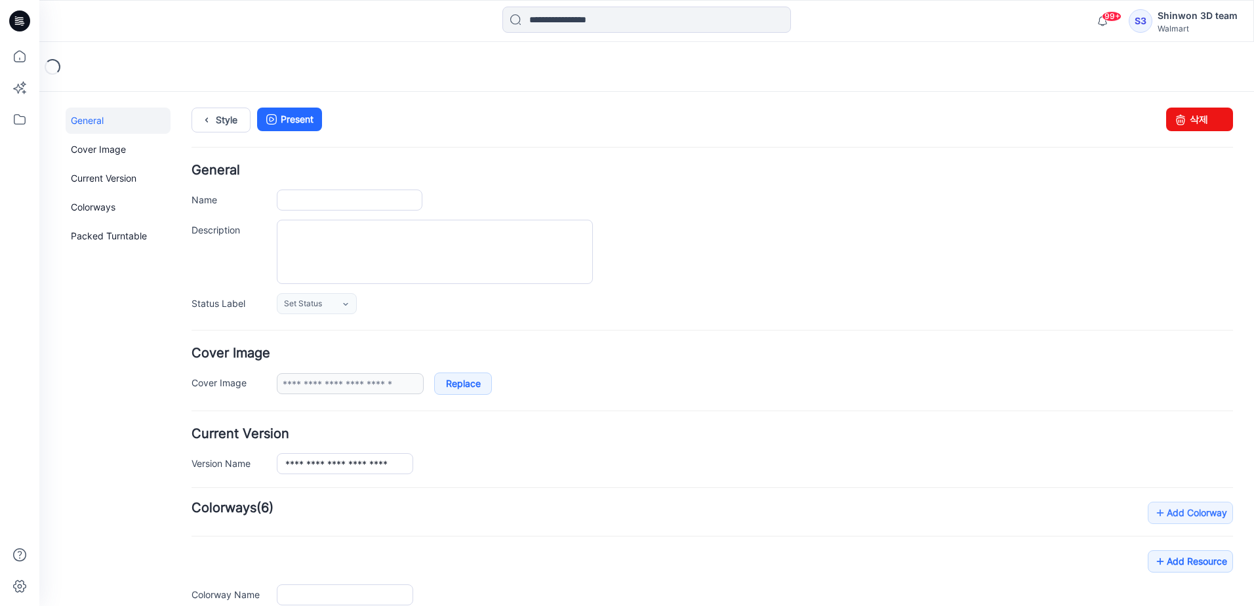
type input "**********"
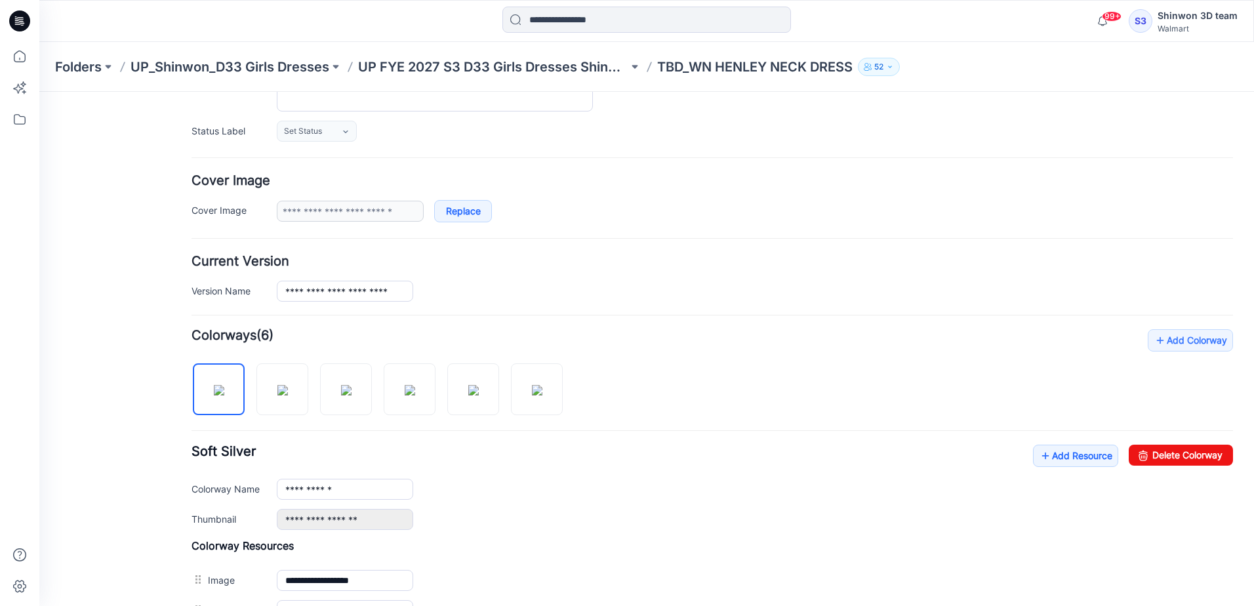
scroll to position [394, 0]
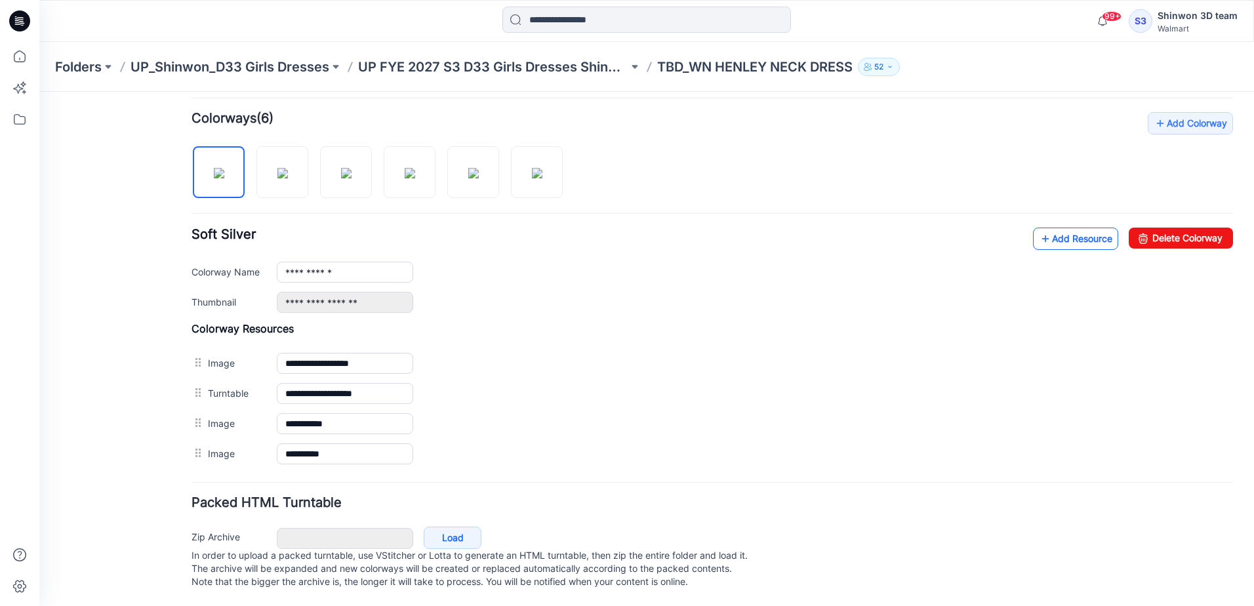
click at [1068, 239] on link "Add Resource" at bounding box center [1075, 239] width 85 height 22
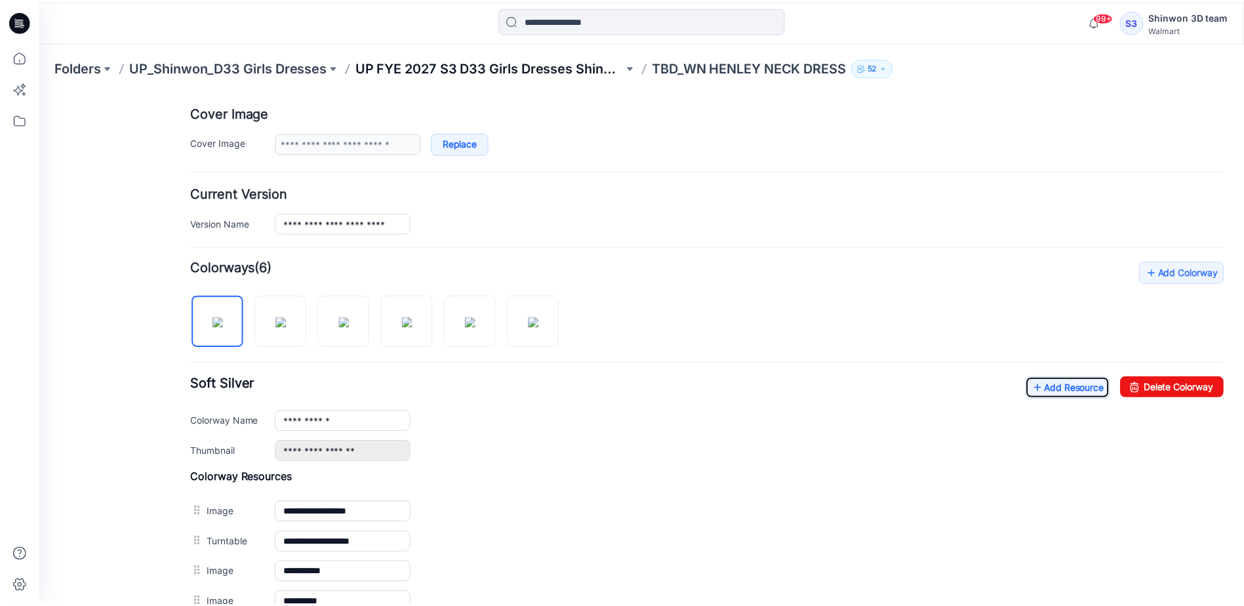
scroll to position [105, 0]
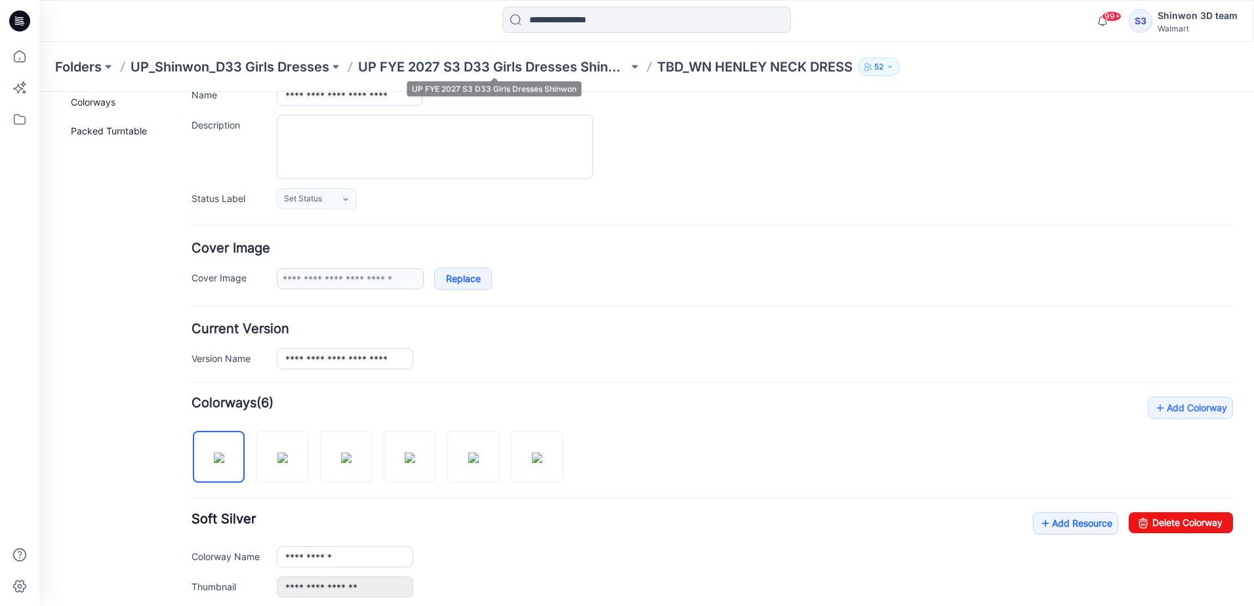
click at [561, 69] on p "UP FYE 2027 S3 D33 Girls Dresses Shinwon" at bounding box center [493, 67] width 270 height 18
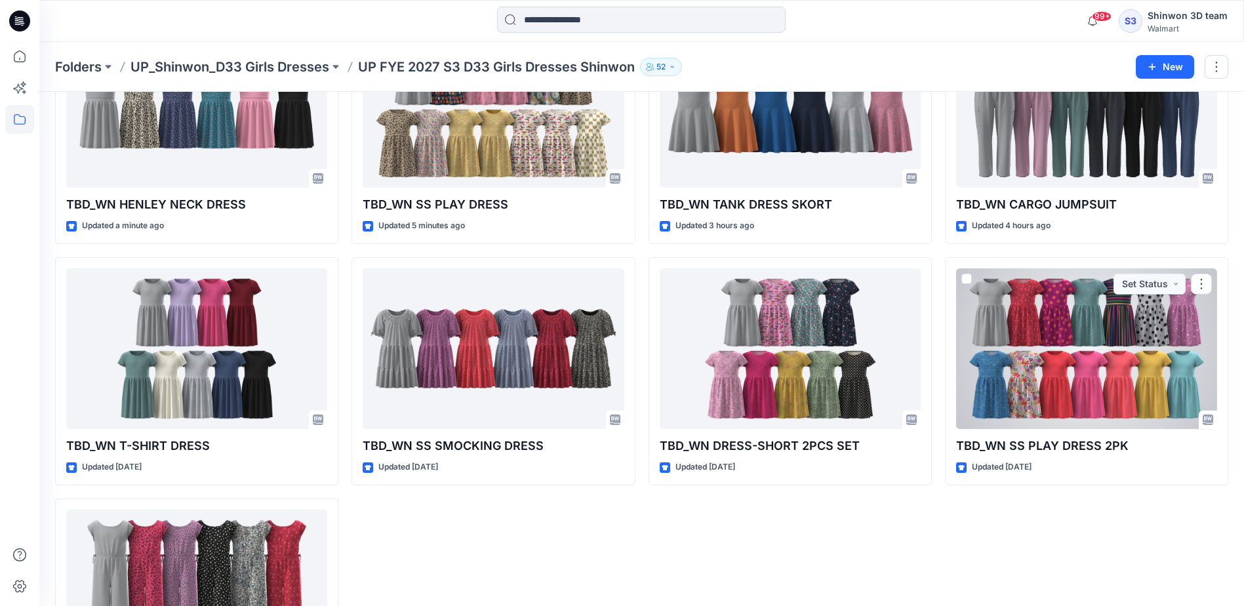
scroll to position [268, 0]
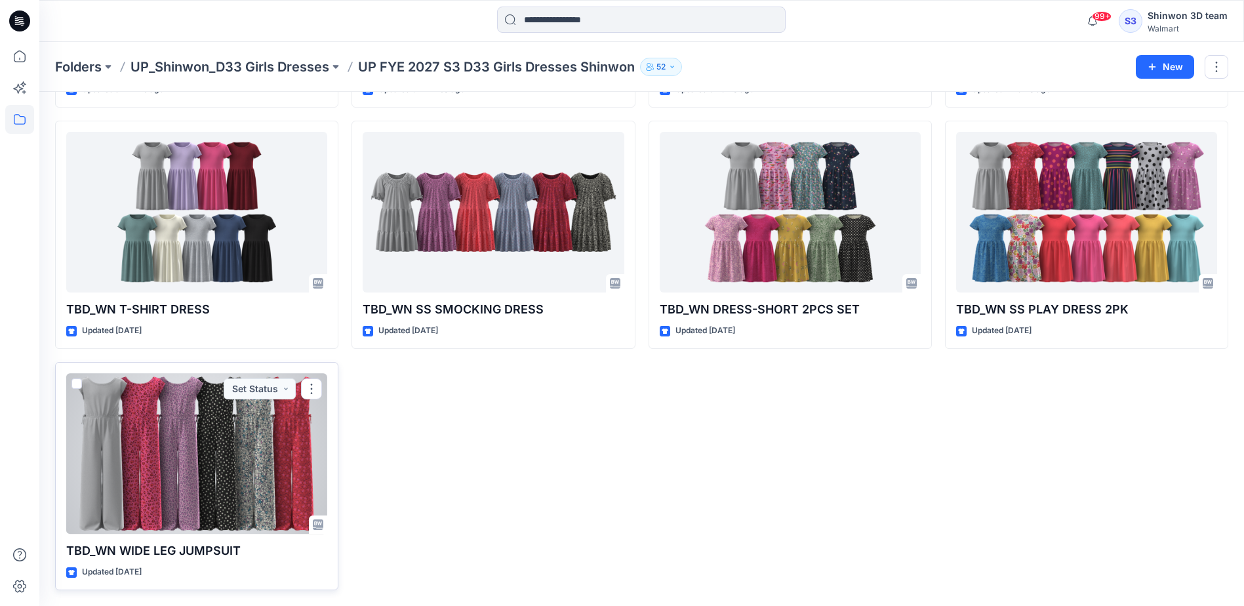
click at [237, 487] on div at bounding box center [196, 453] width 261 height 161
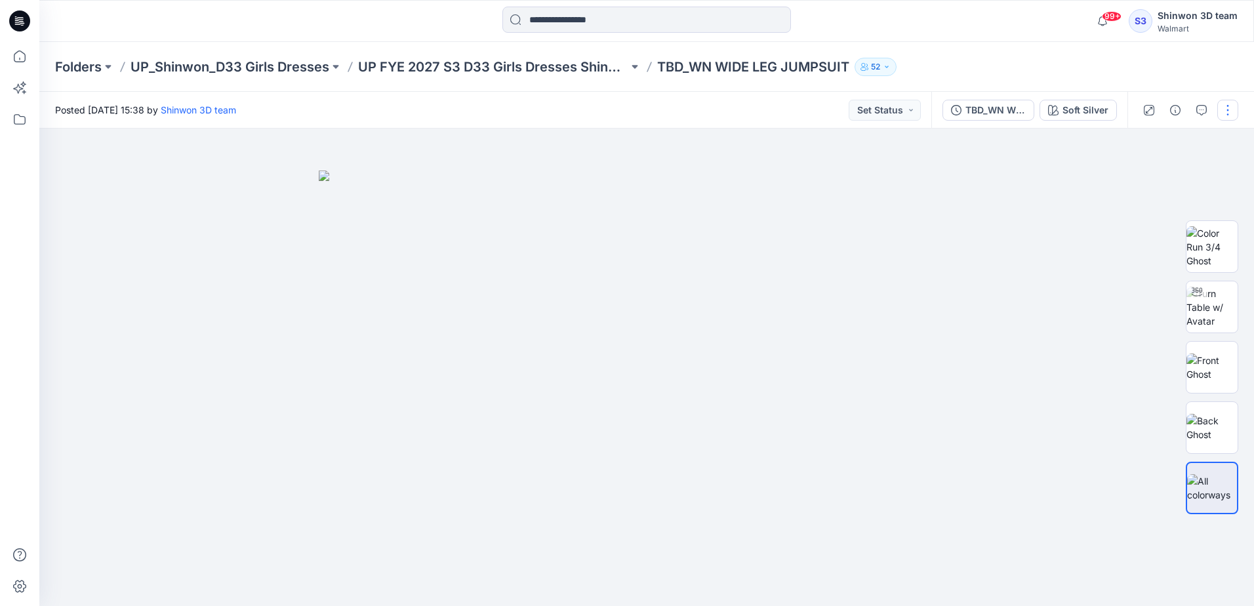
click at [1230, 113] on button "button" at bounding box center [1227, 110] width 21 height 21
click at [1141, 176] on p "Edit" at bounding box center [1144, 178] width 16 height 14
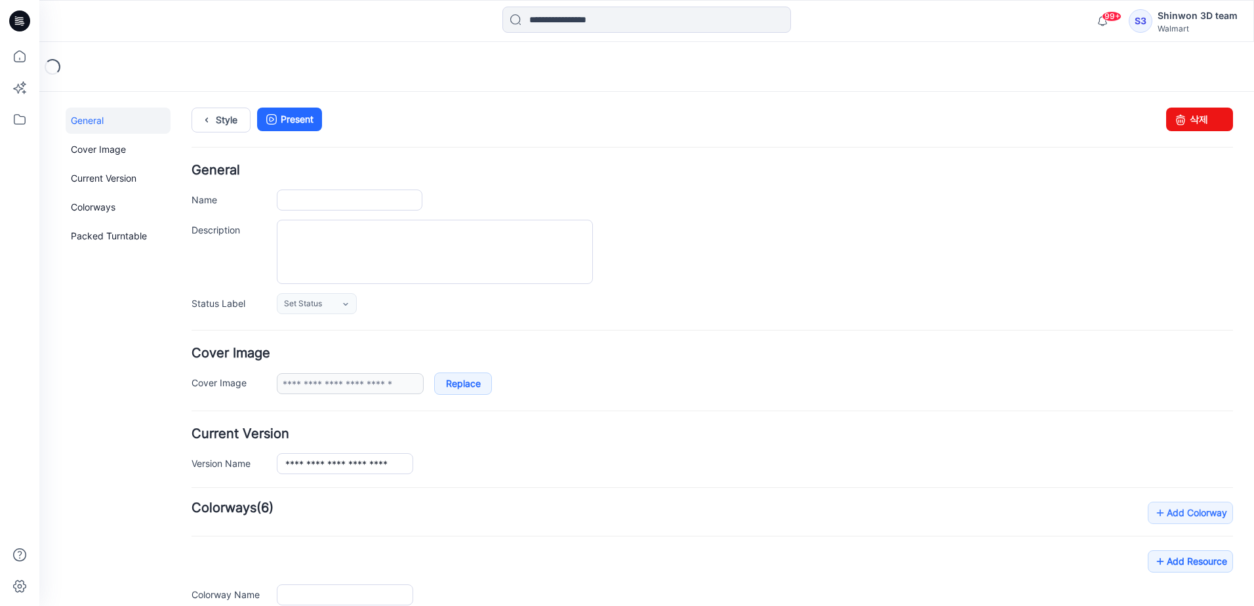
type input "**********"
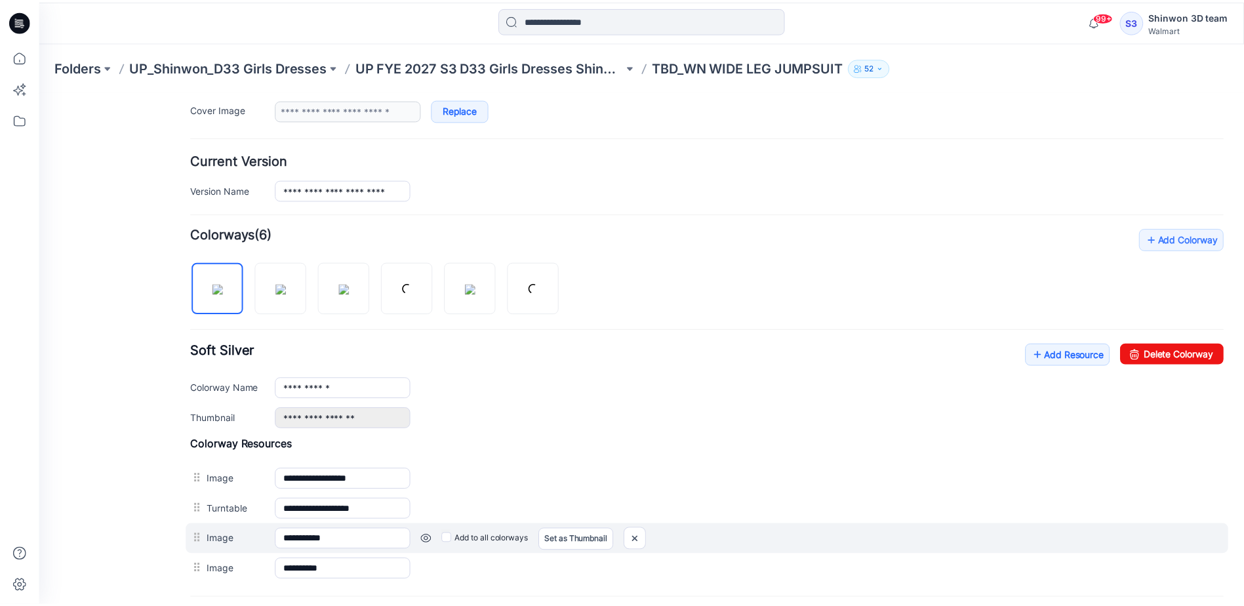
scroll to position [394, 0]
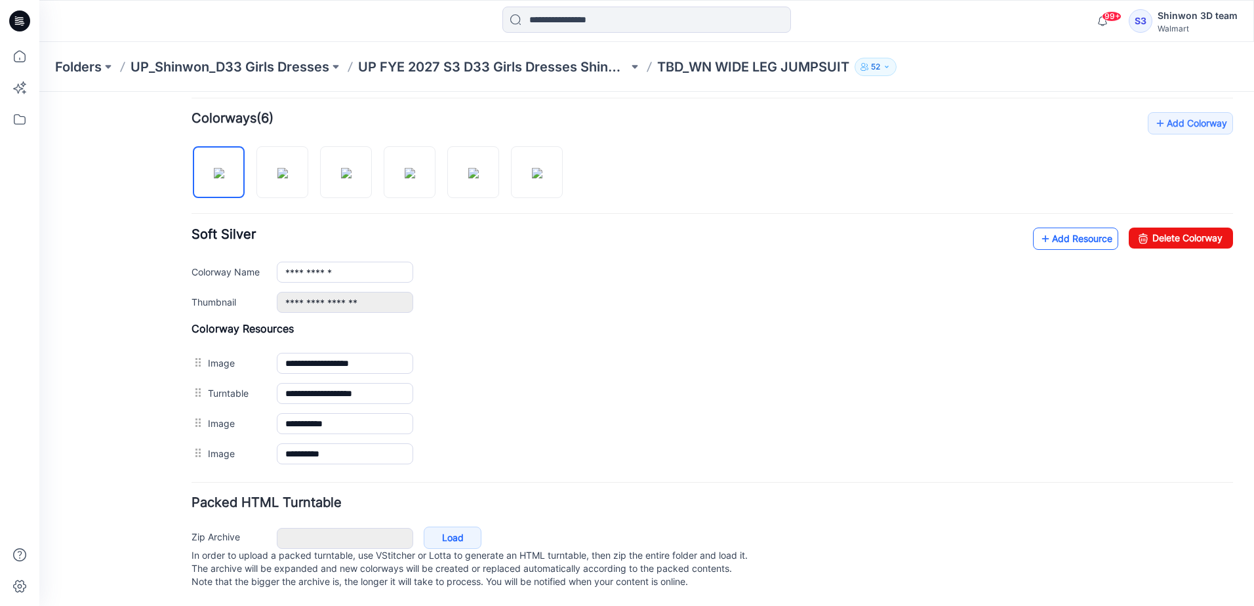
click at [1074, 236] on link "Add Resource" at bounding box center [1075, 239] width 85 height 22
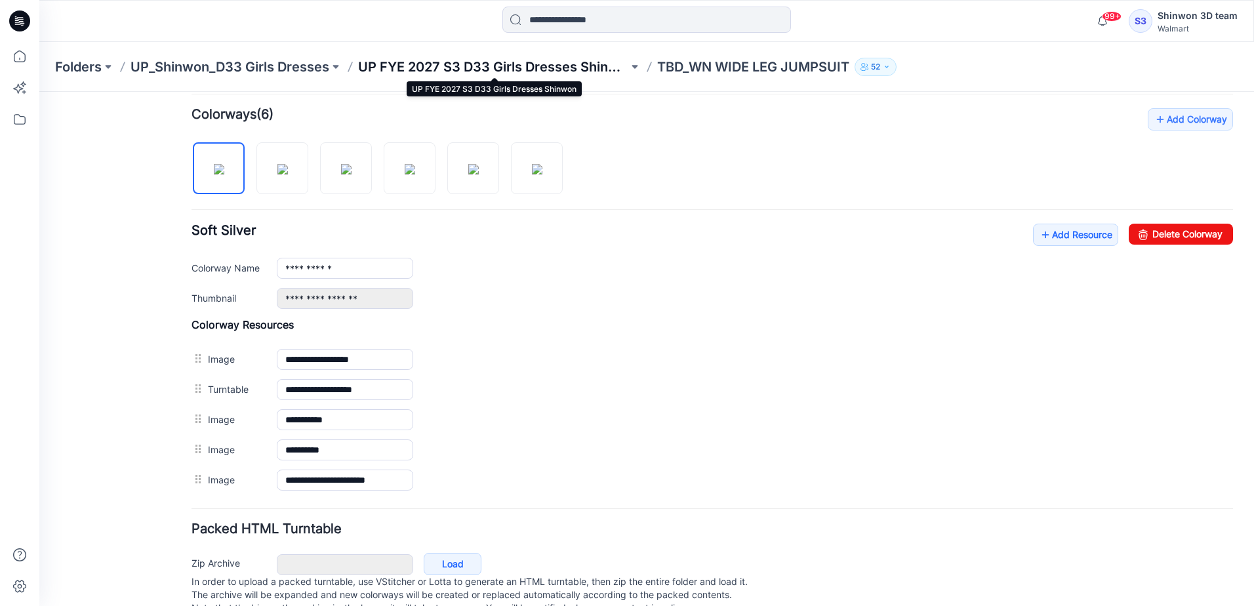
click at [514, 65] on p "UP FYE 2027 S3 D33 Girls Dresses Shinwon" at bounding box center [493, 67] width 270 height 18
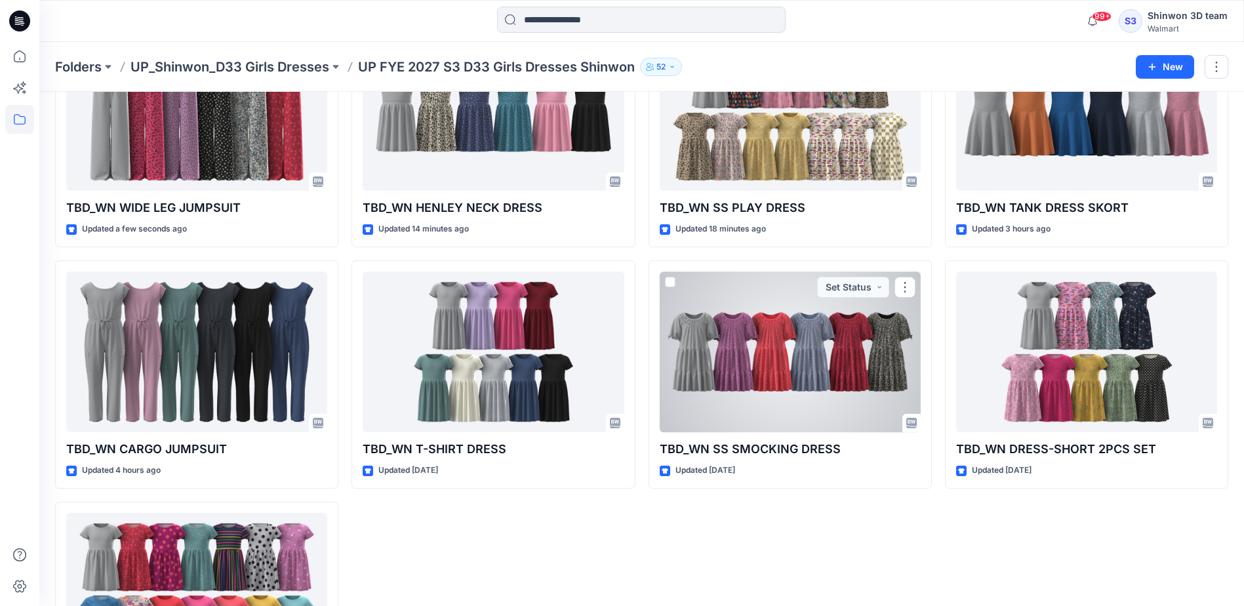
scroll to position [136, 0]
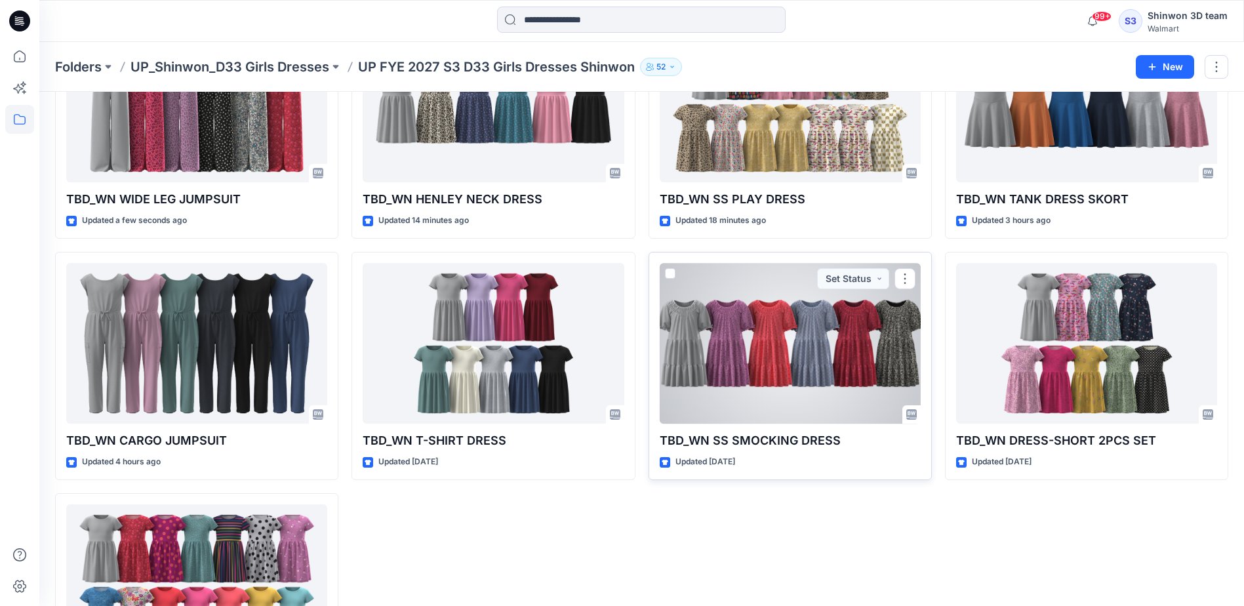
click at [790, 398] on div at bounding box center [790, 343] width 261 height 161
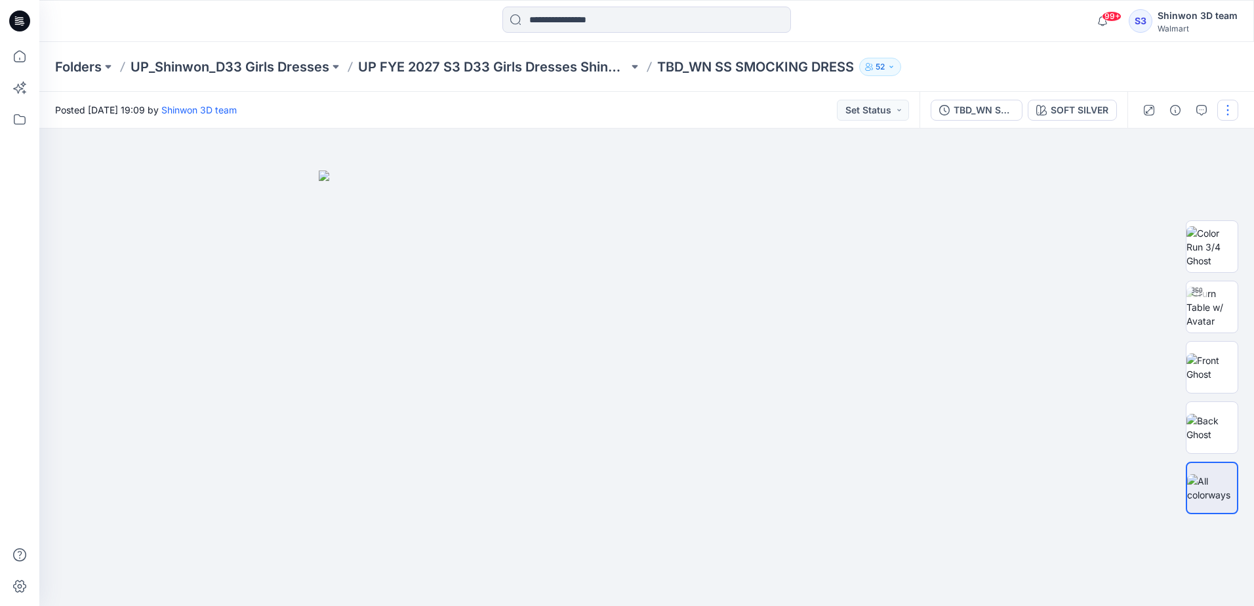
click at [1219, 111] on button "button" at bounding box center [1227, 110] width 21 height 21
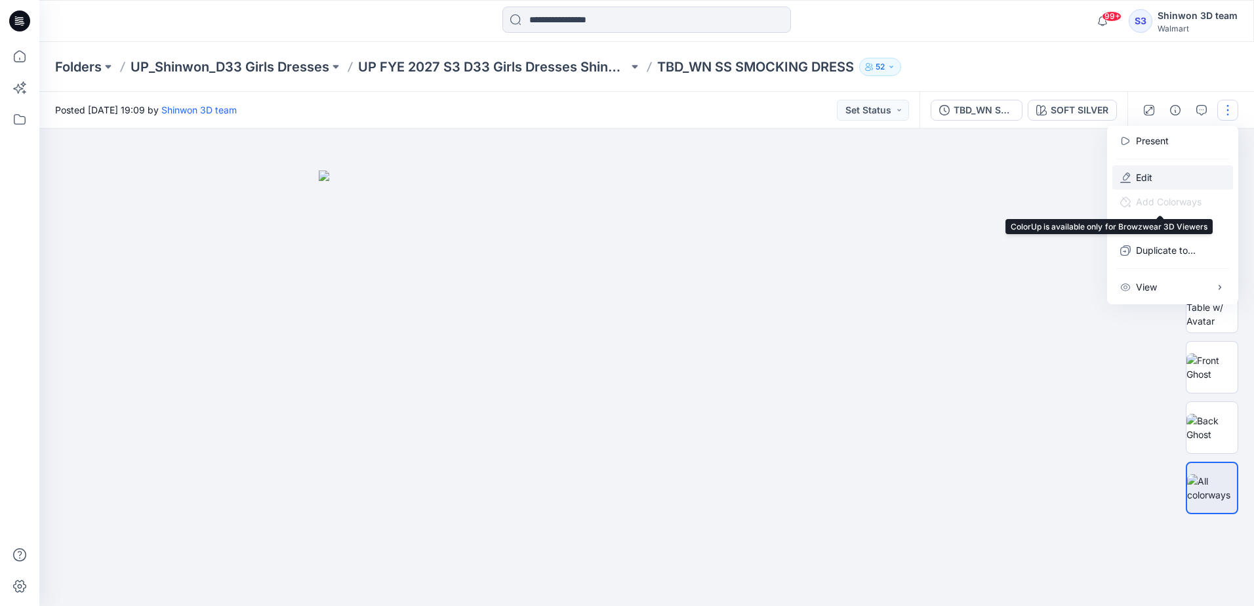
click at [1146, 180] on p "Edit" at bounding box center [1144, 178] width 16 height 14
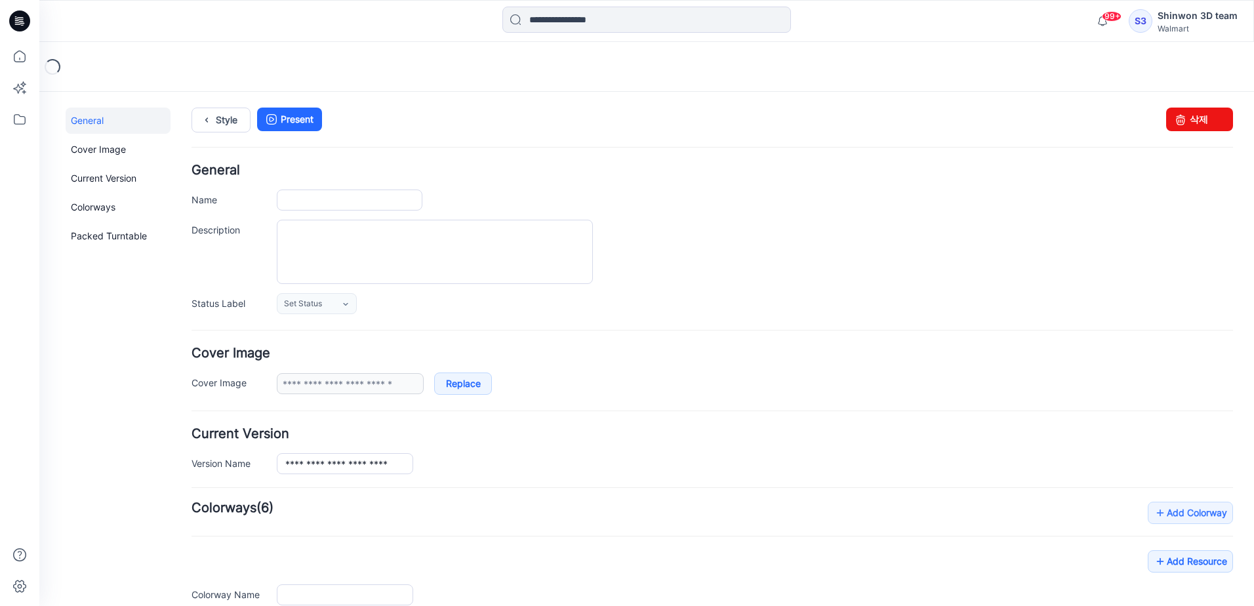
type input "**********"
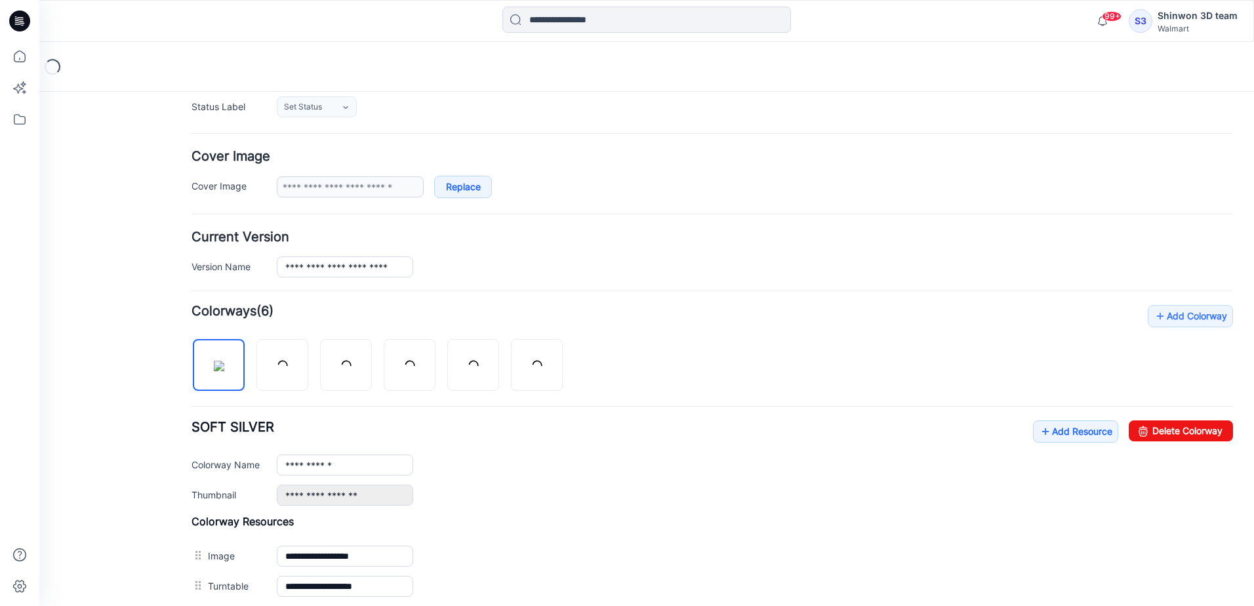
scroll to position [394, 0]
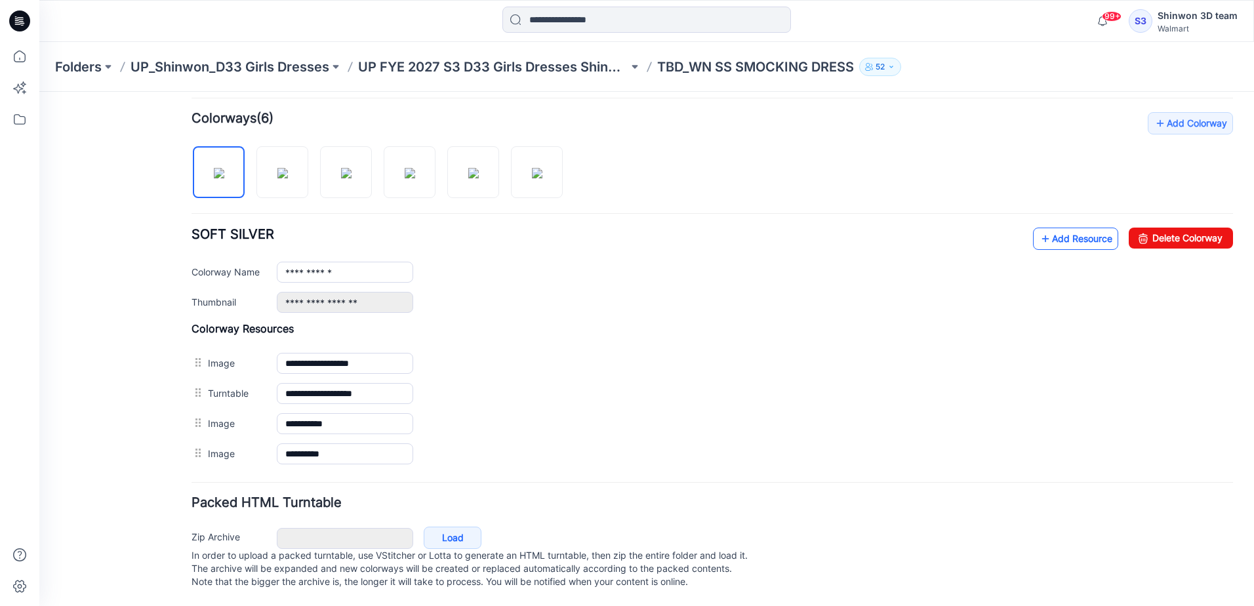
click at [1072, 240] on link "Add Resource" at bounding box center [1075, 239] width 85 height 22
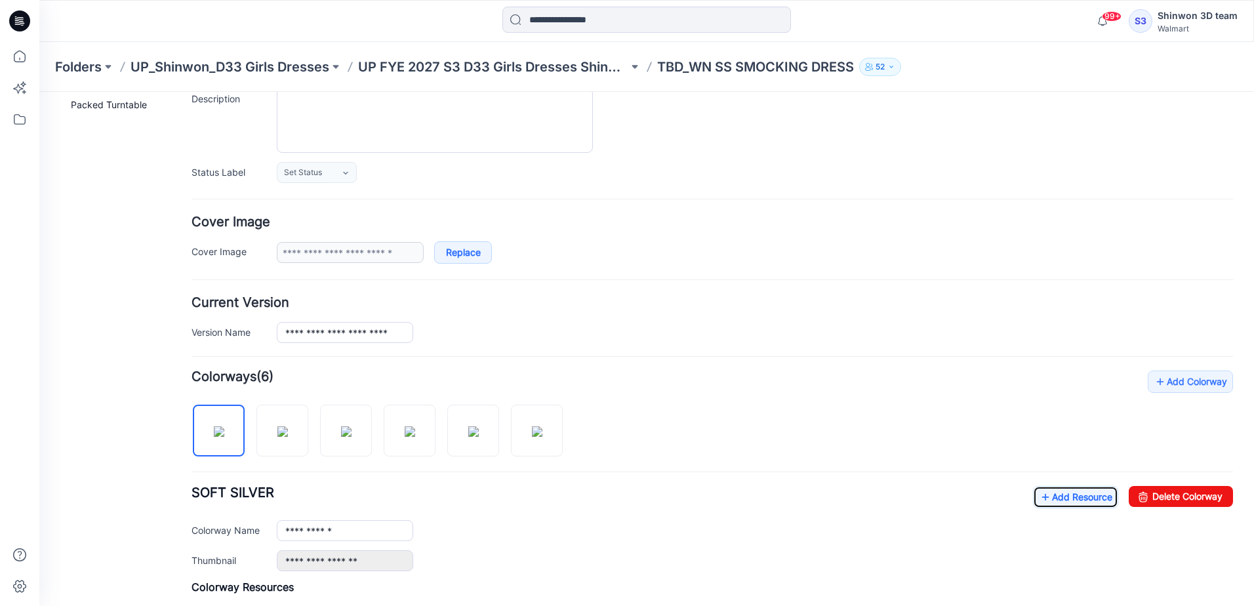
scroll to position [0, 0]
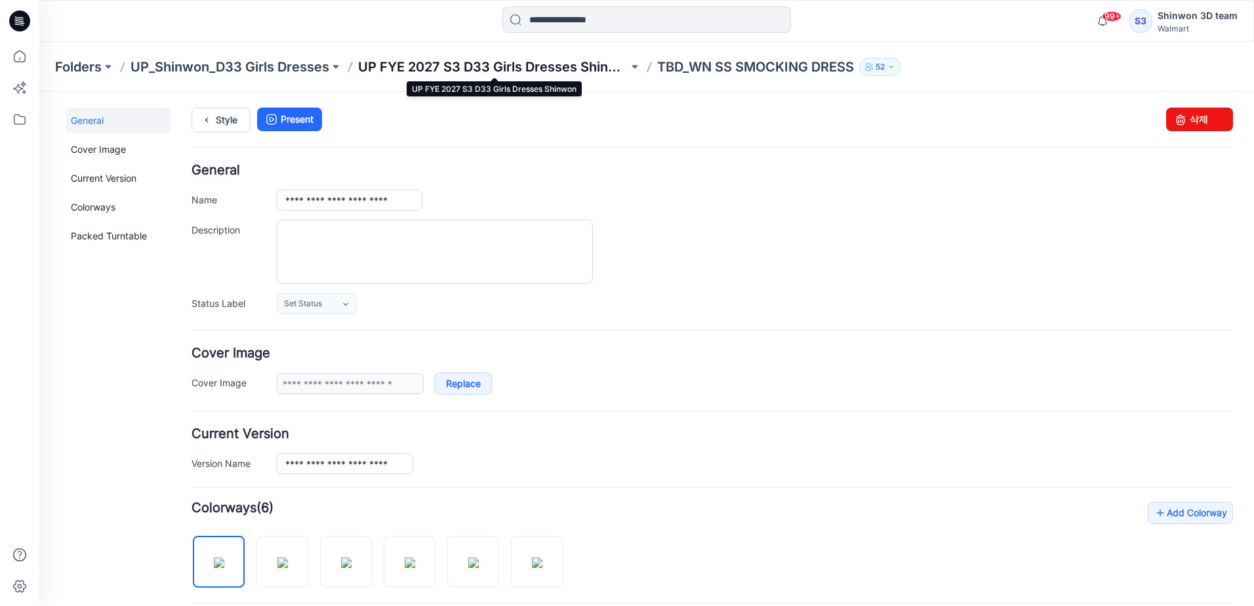
click at [457, 60] on p "UP FYE 2027 S3 D33 Girls Dresses Shinwon" at bounding box center [493, 67] width 270 height 18
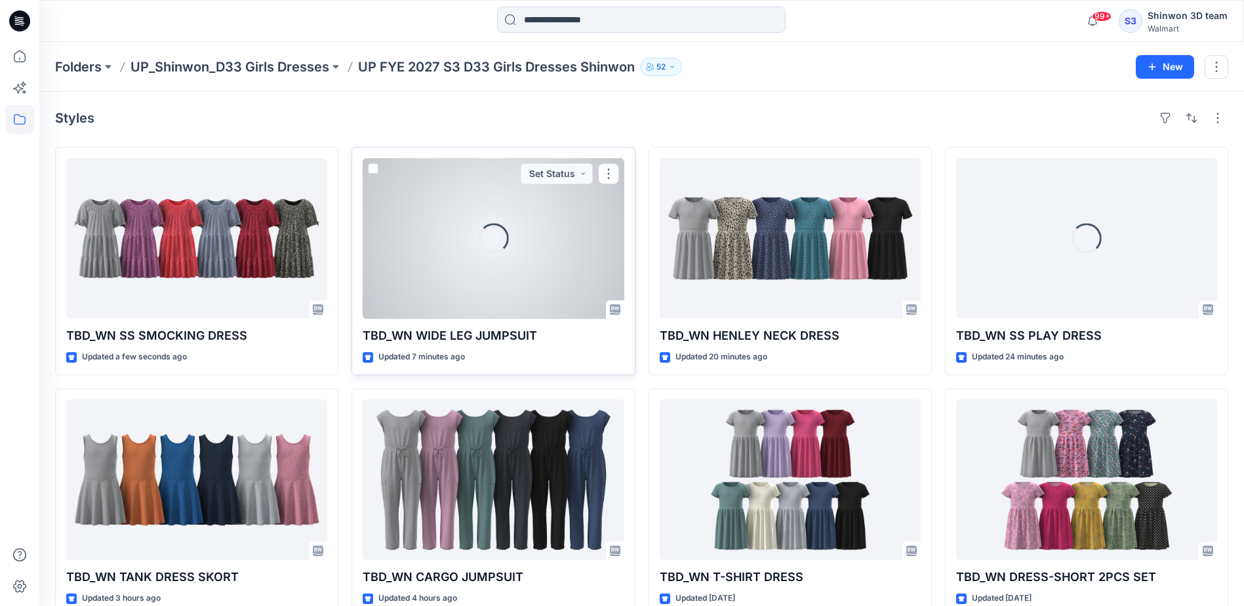
click at [555, 259] on div "Loading..." at bounding box center [493, 238] width 261 height 161
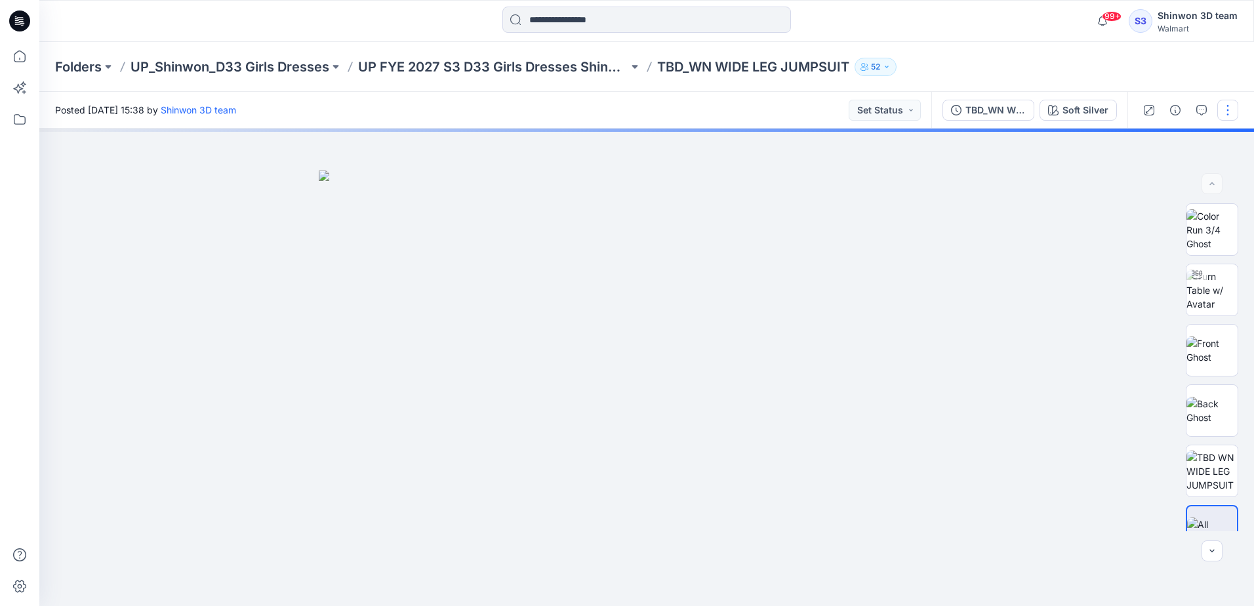
click at [1229, 115] on button "button" at bounding box center [1227, 110] width 21 height 21
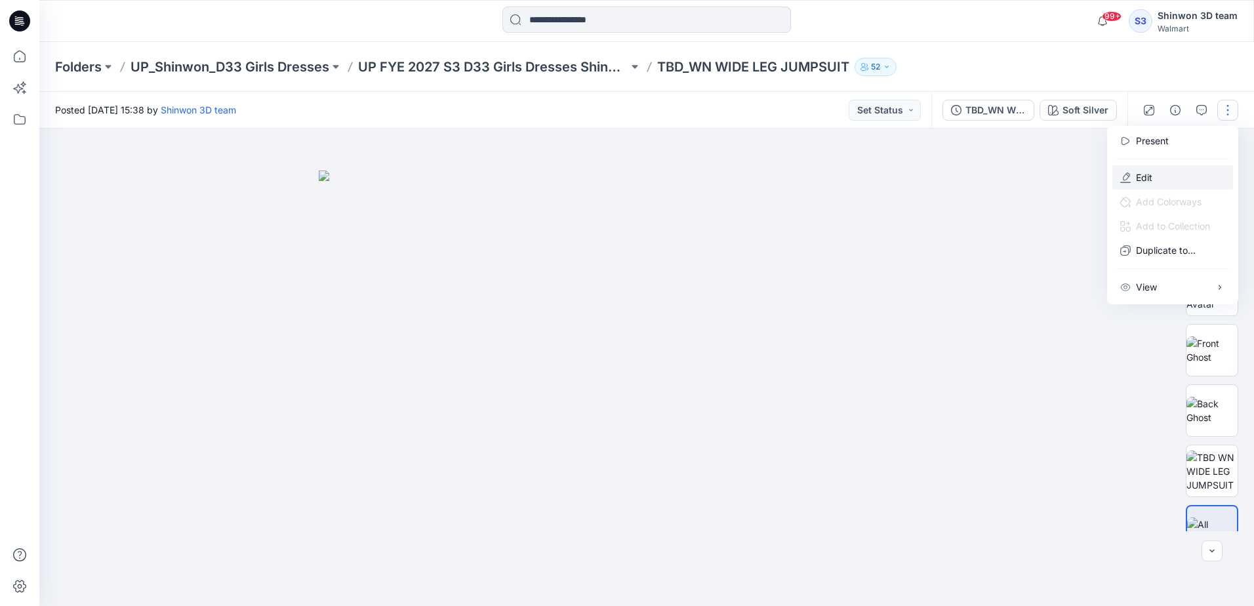
click at [1147, 174] on p "Edit" at bounding box center [1144, 178] width 16 height 14
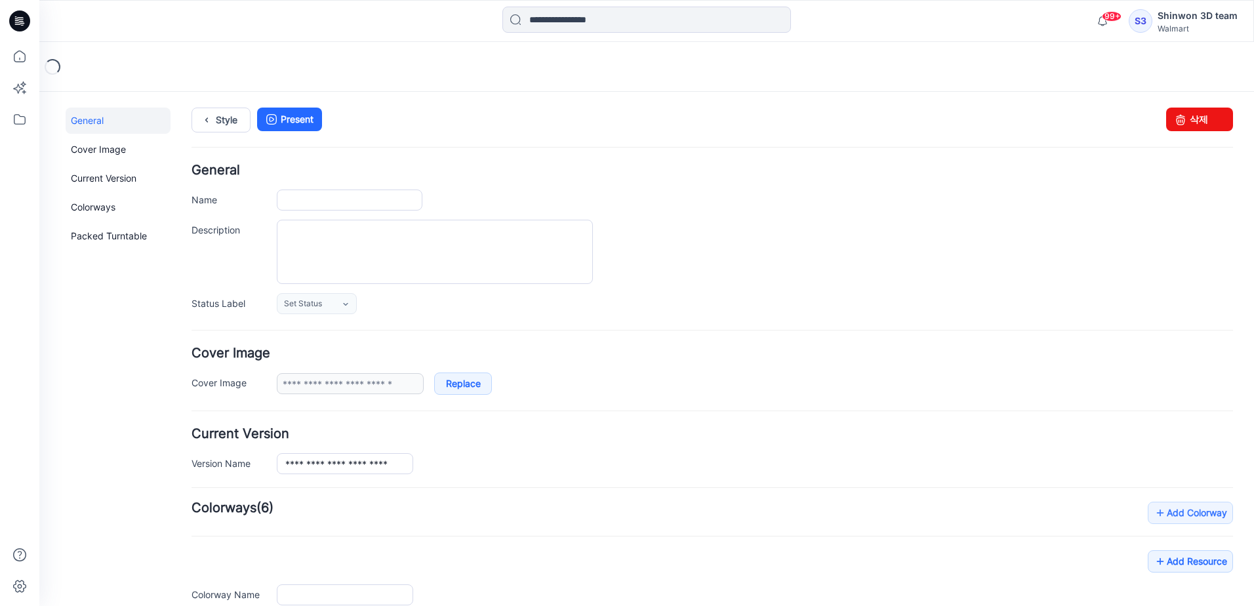
type input "**********"
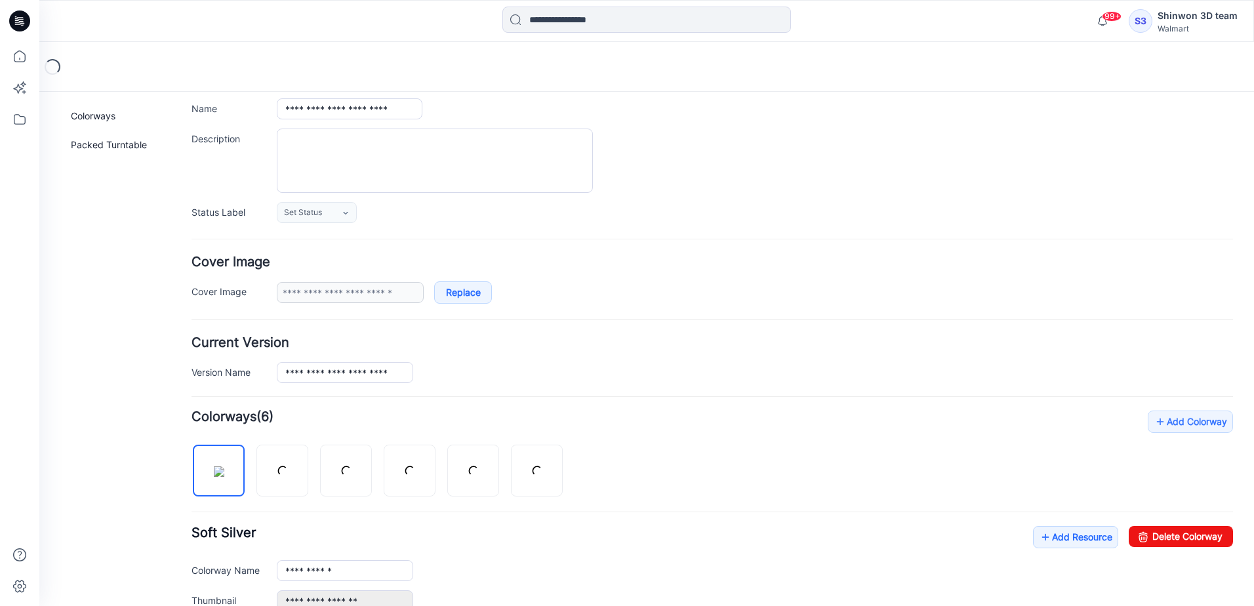
scroll to position [433, 0]
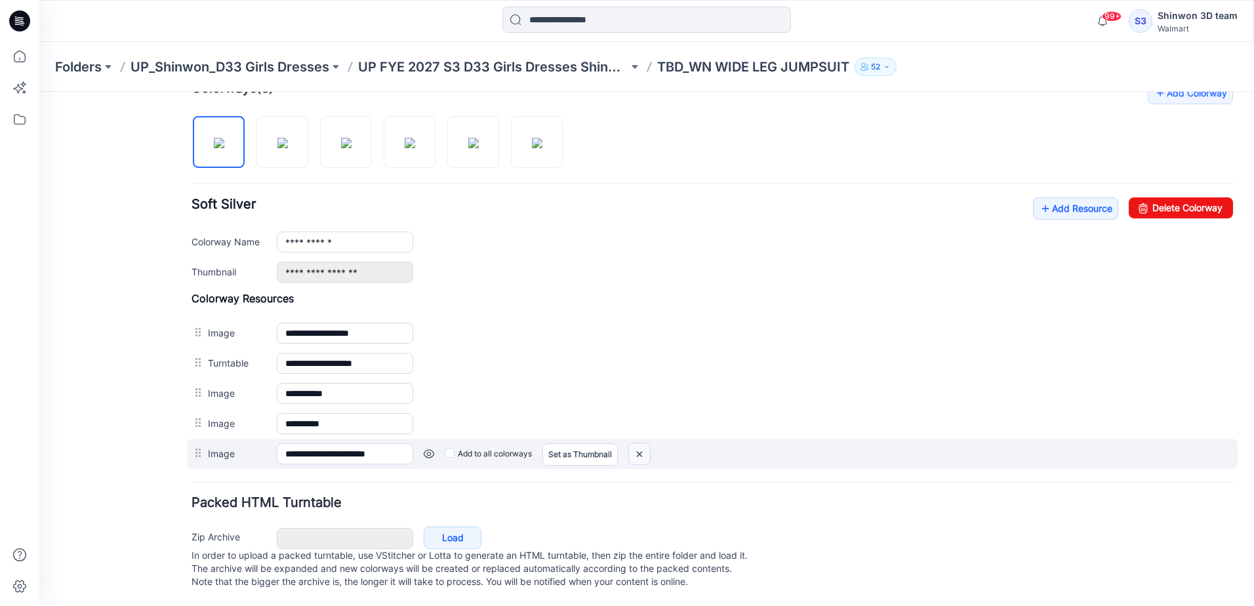
click at [641, 446] on img at bounding box center [639, 454] width 21 height 22
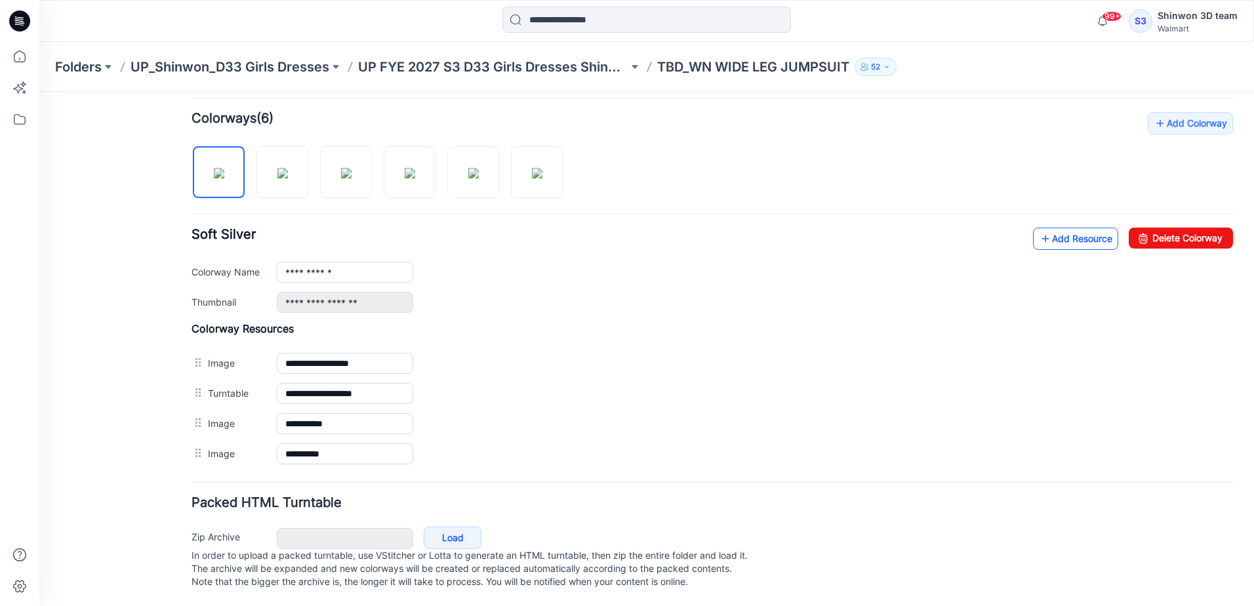
scroll to position [403, 0]
click at [1078, 232] on link "Add Resource" at bounding box center [1075, 239] width 85 height 22
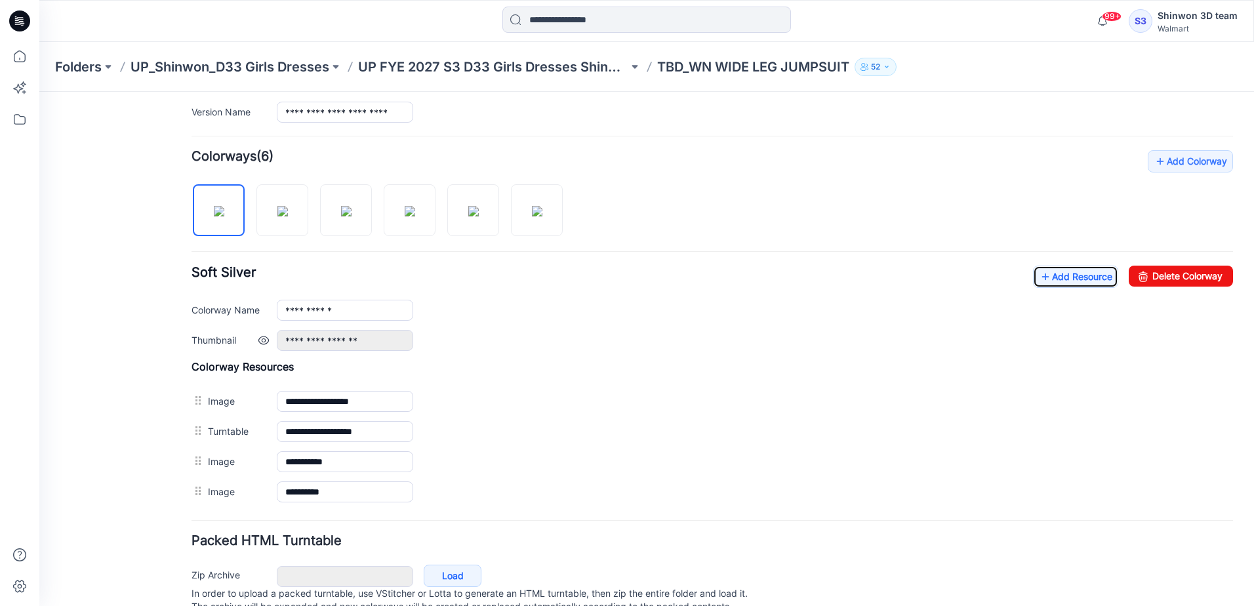
scroll to position [328, 0]
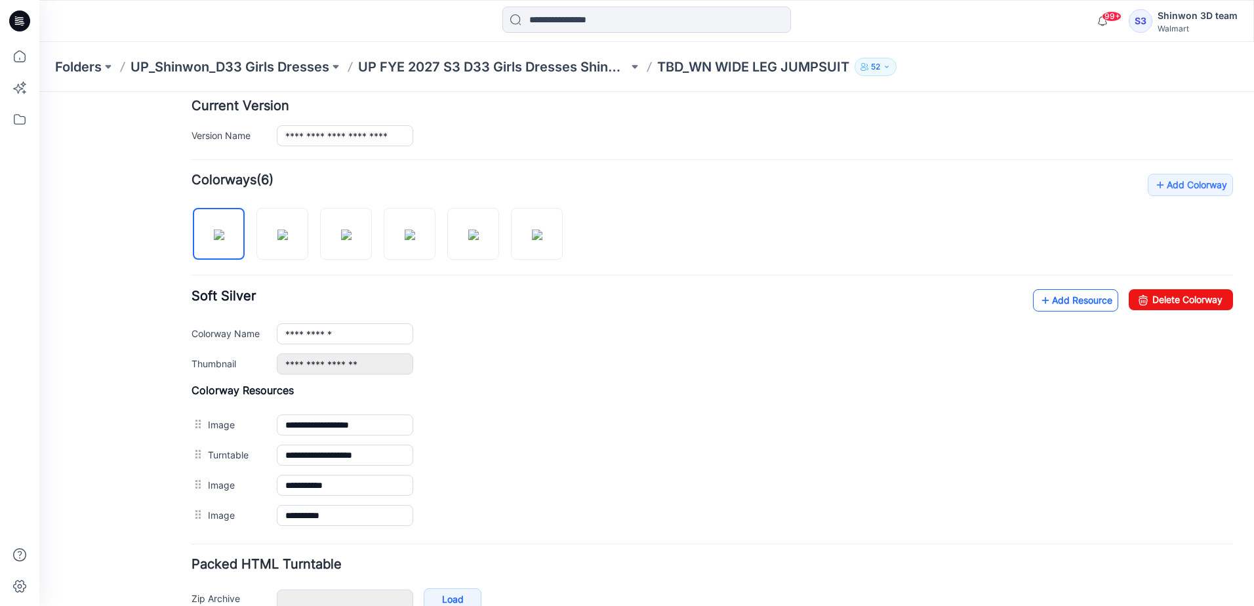
click at [1048, 310] on link "Add Resource" at bounding box center [1075, 300] width 85 height 22
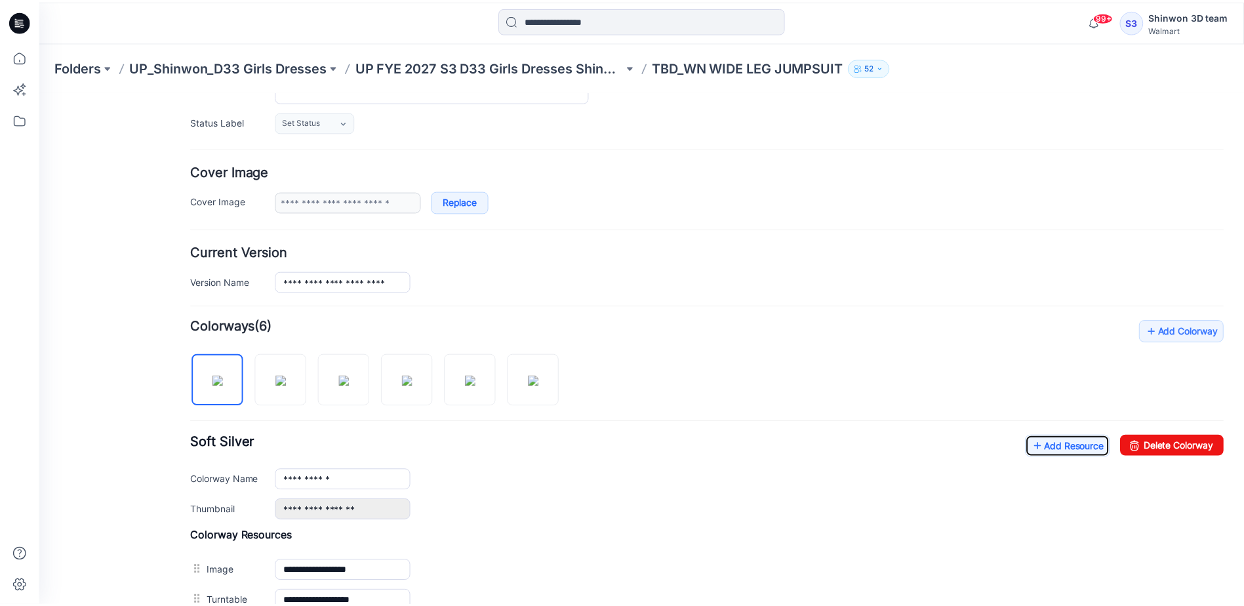
scroll to position [66, 0]
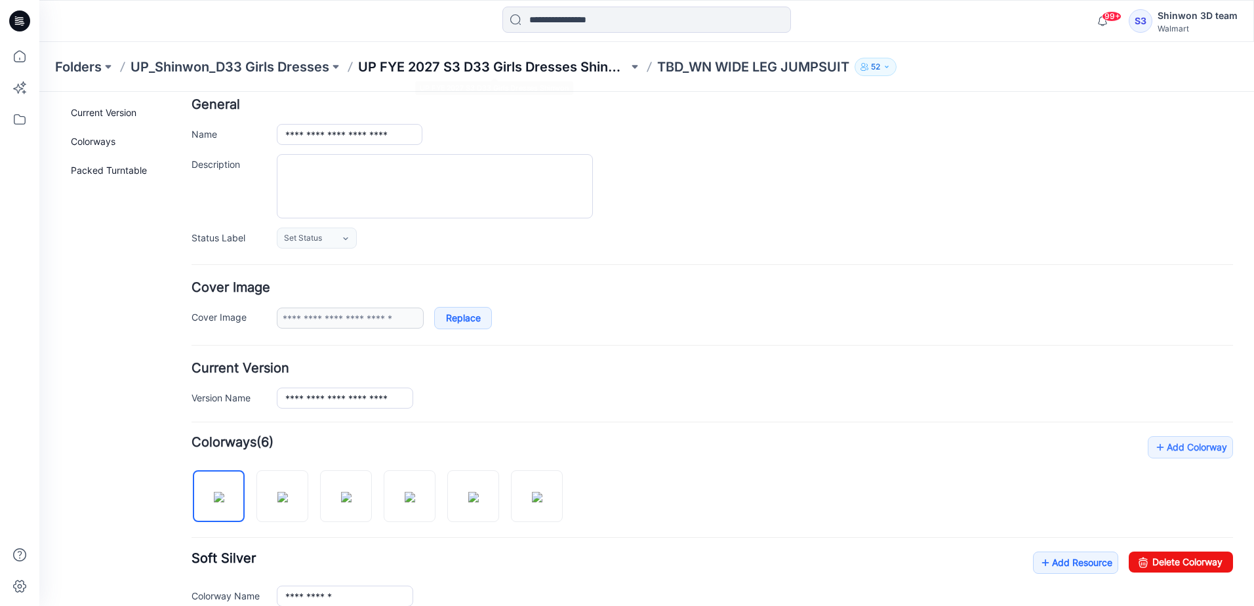
click at [569, 70] on p "UP FYE 2027 S3 D33 Girls Dresses Shinwon" at bounding box center [493, 67] width 270 height 18
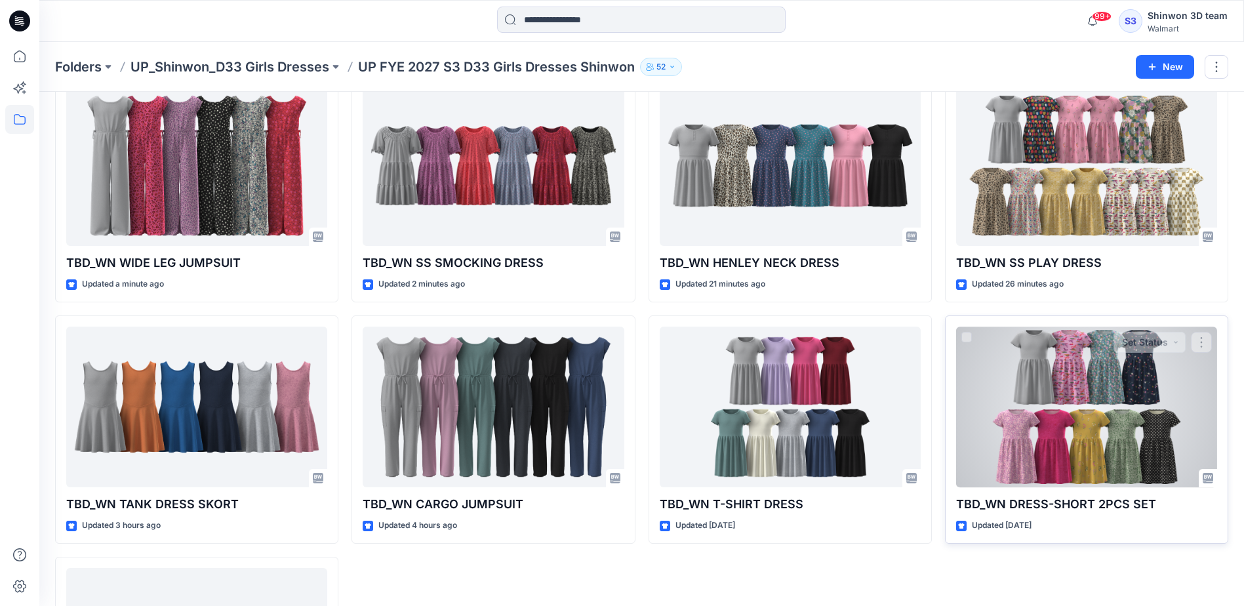
scroll to position [66, 0]
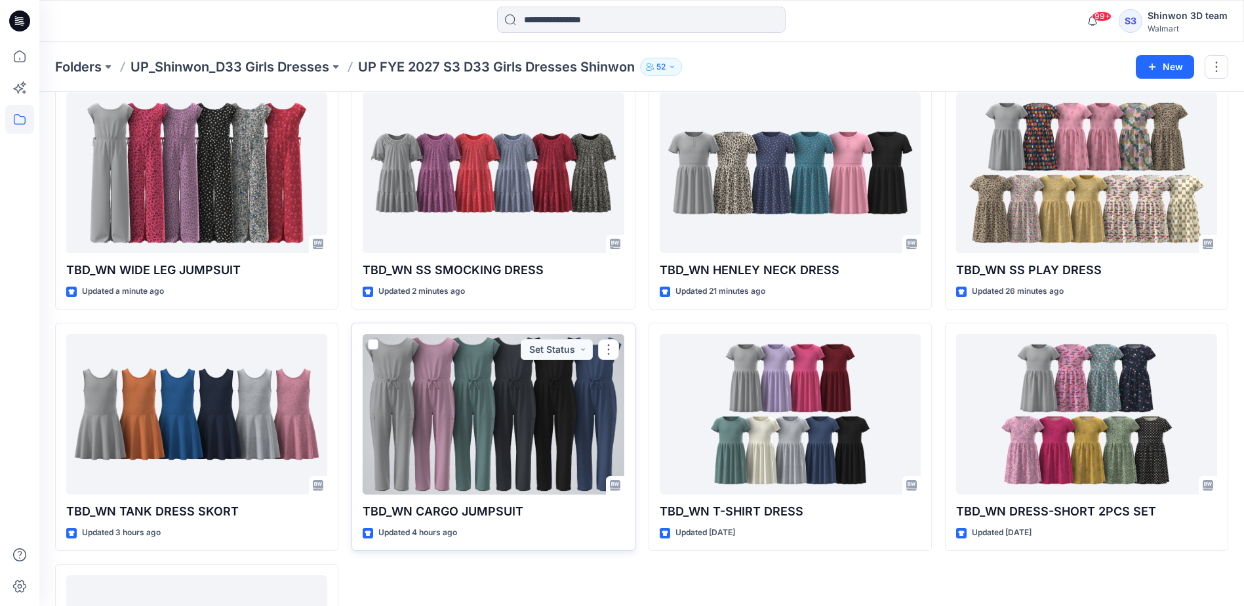
click at [575, 434] on div at bounding box center [493, 414] width 261 height 161
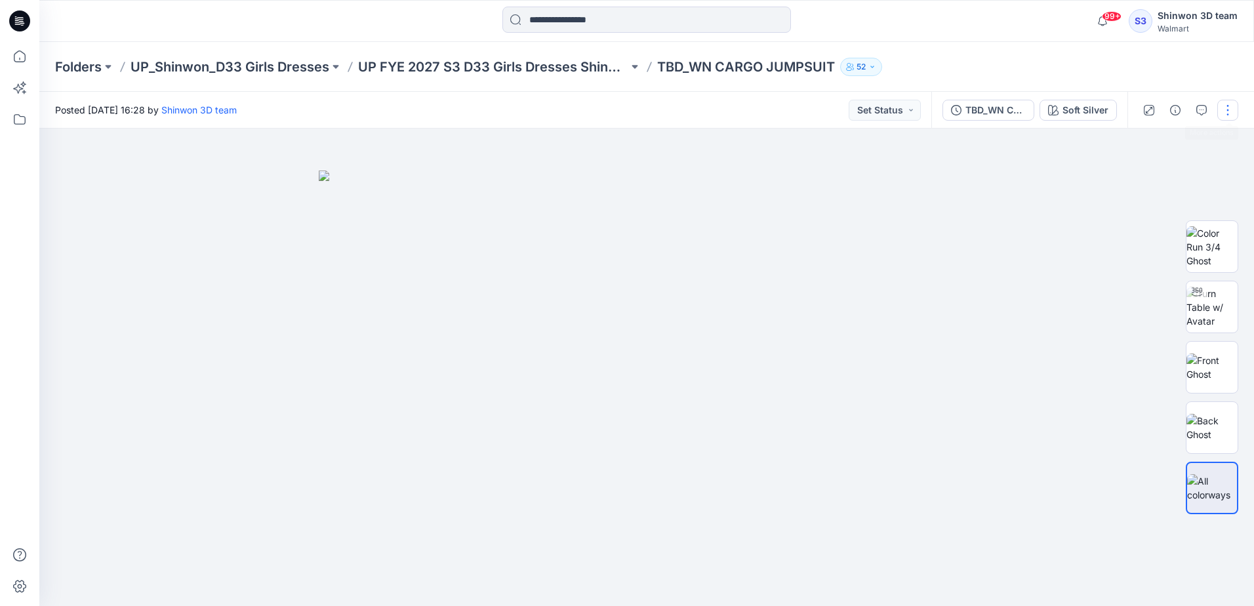
click at [1229, 109] on button "button" at bounding box center [1227, 110] width 21 height 21
click at [1141, 173] on p "Edit" at bounding box center [1144, 178] width 16 height 14
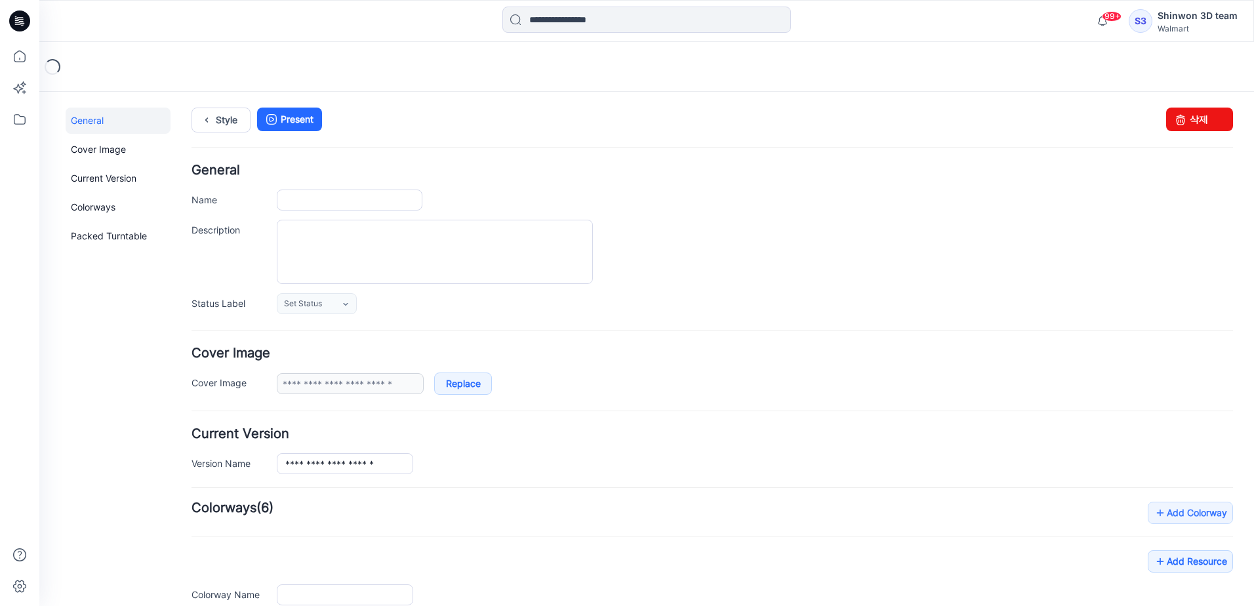
type input "**********"
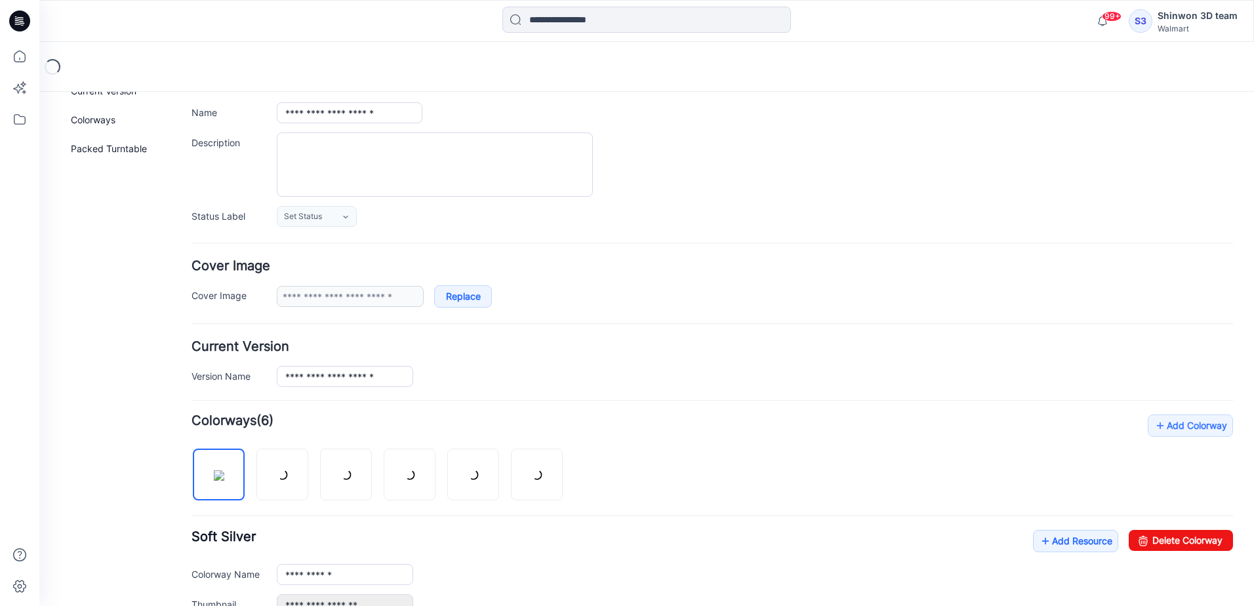
scroll to position [328, 0]
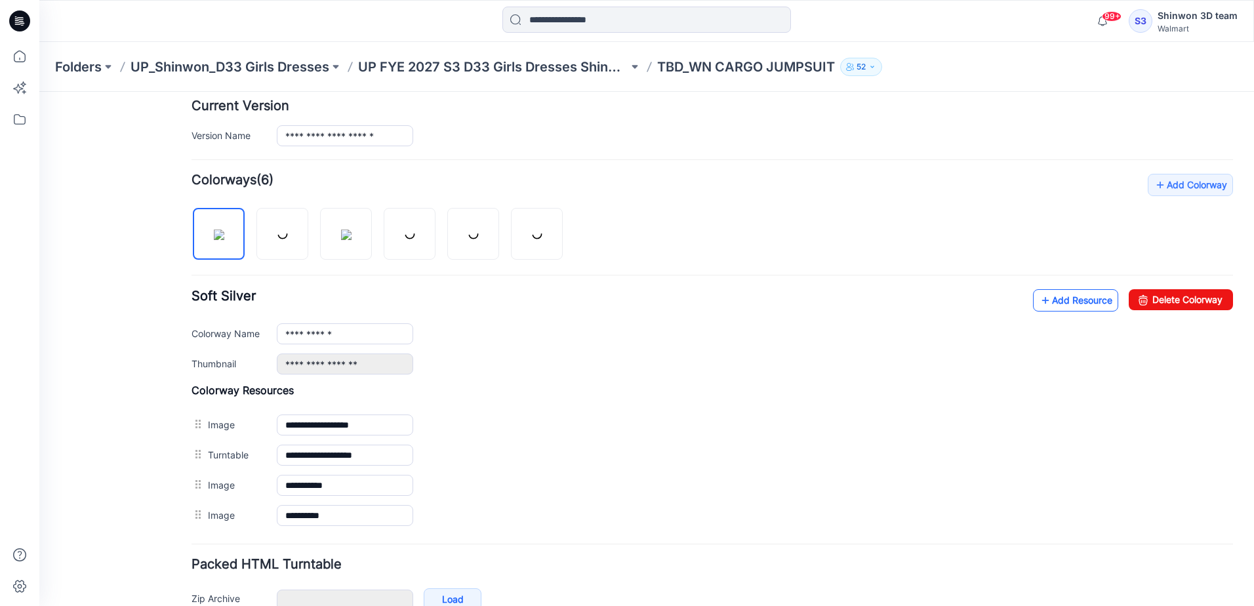
click at [1046, 296] on link "Add Resource" at bounding box center [1075, 300] width 85 height 22
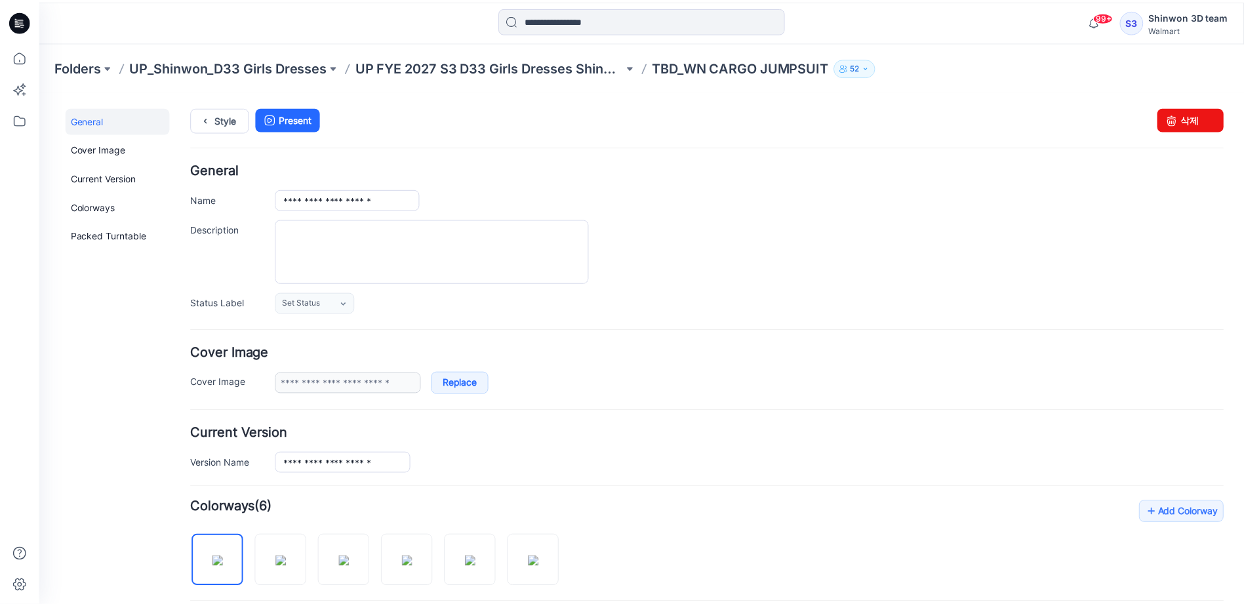
scroll to position [0, 0]
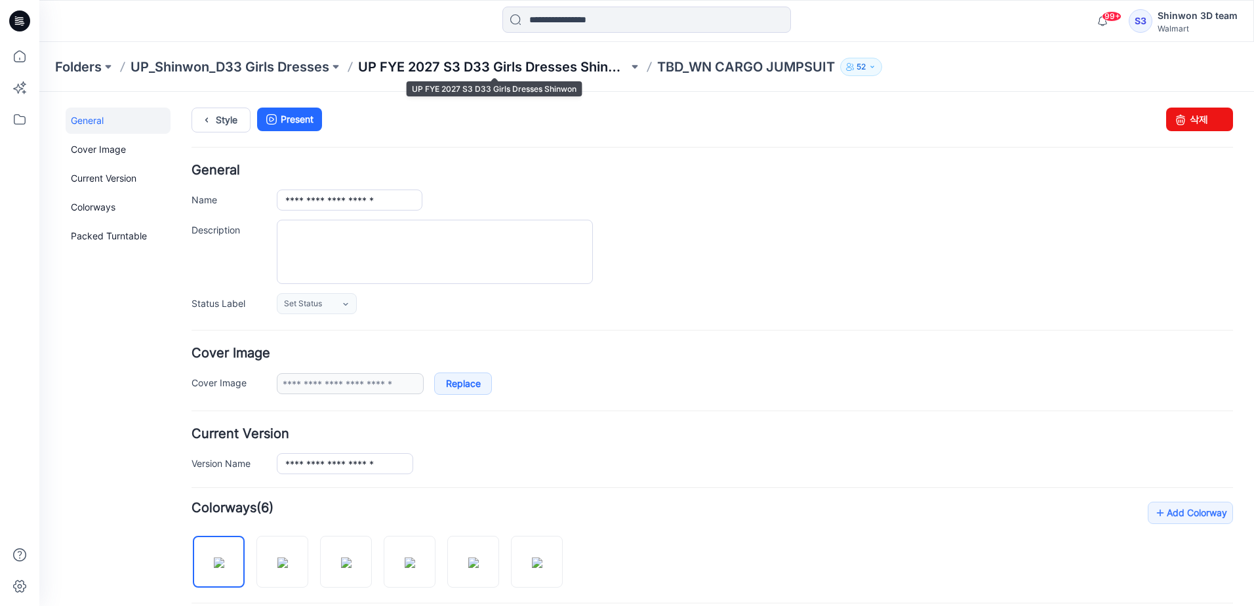
click at [499, 66] on p "UP FYE 2027 S3 D33 Girls Dresses Shinwon" at bounding box center [493, 67] width 270 height 18
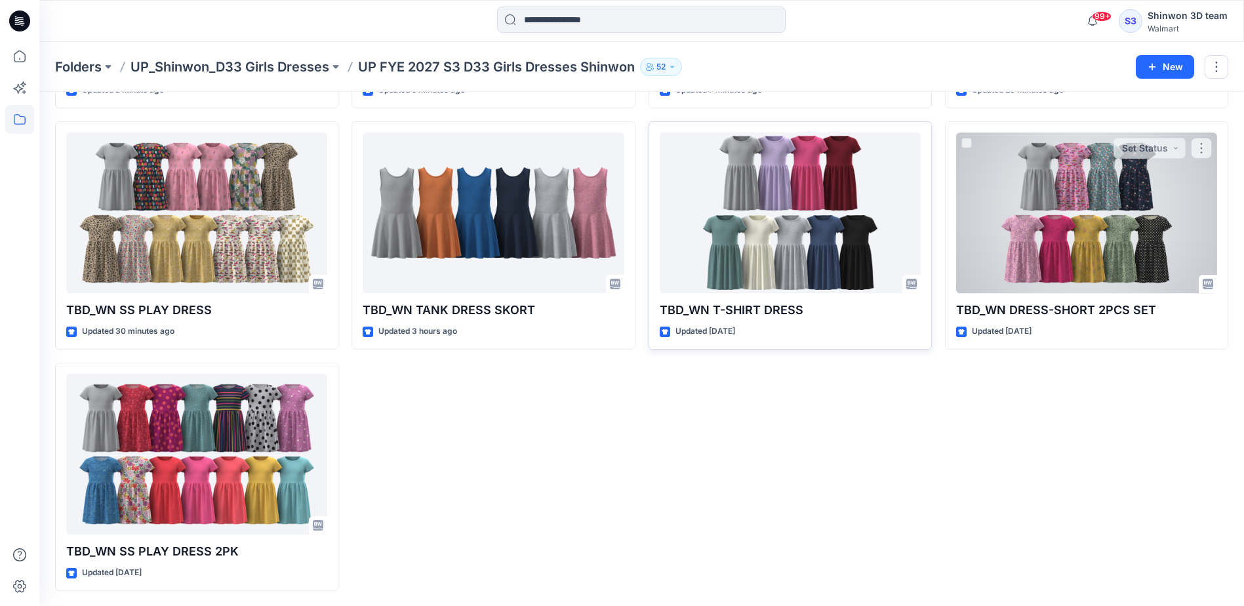
scroll to position [268, 0]
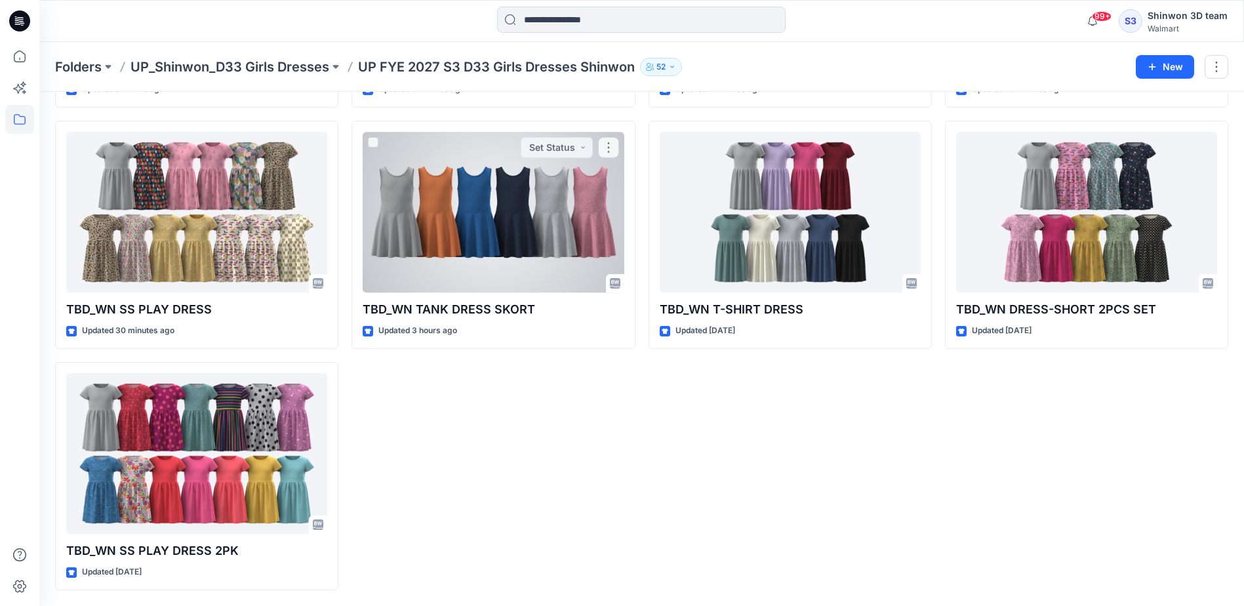
click at [516, 232] on div at bounding box center [493, 212] width 261 height 161
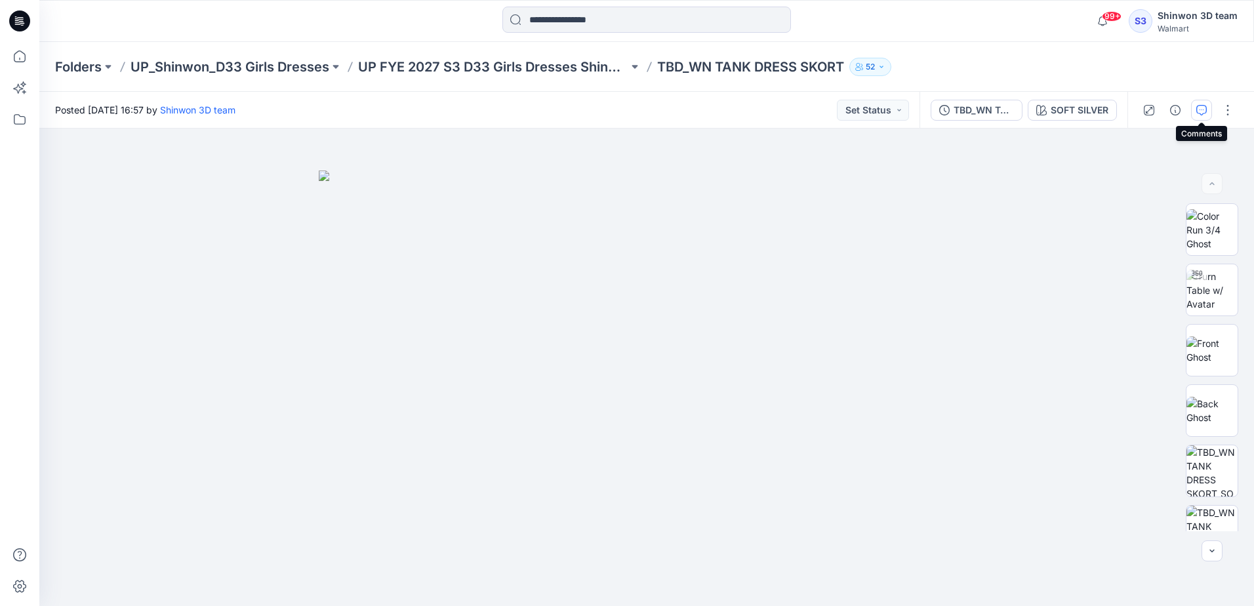
click at [1200, 111] on icon "button" at bounding box center [1201, 110] width 10 height 10
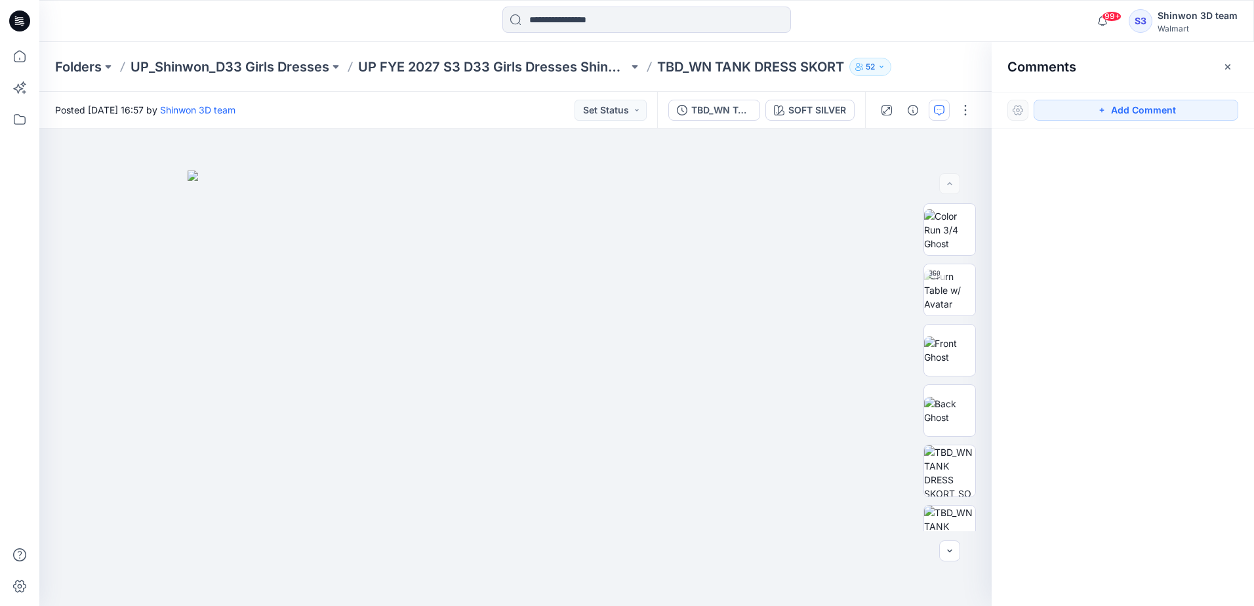
click at [1146, 351] on div at bounding box center [1123, 343] width 262 height 429
click at [1131, 114] on button "Add Comment" at bounding box center [1136, 110] width 205 height 21
click at [833, 300] on div "1" at bounding box center [515, 367] width 952 height 477
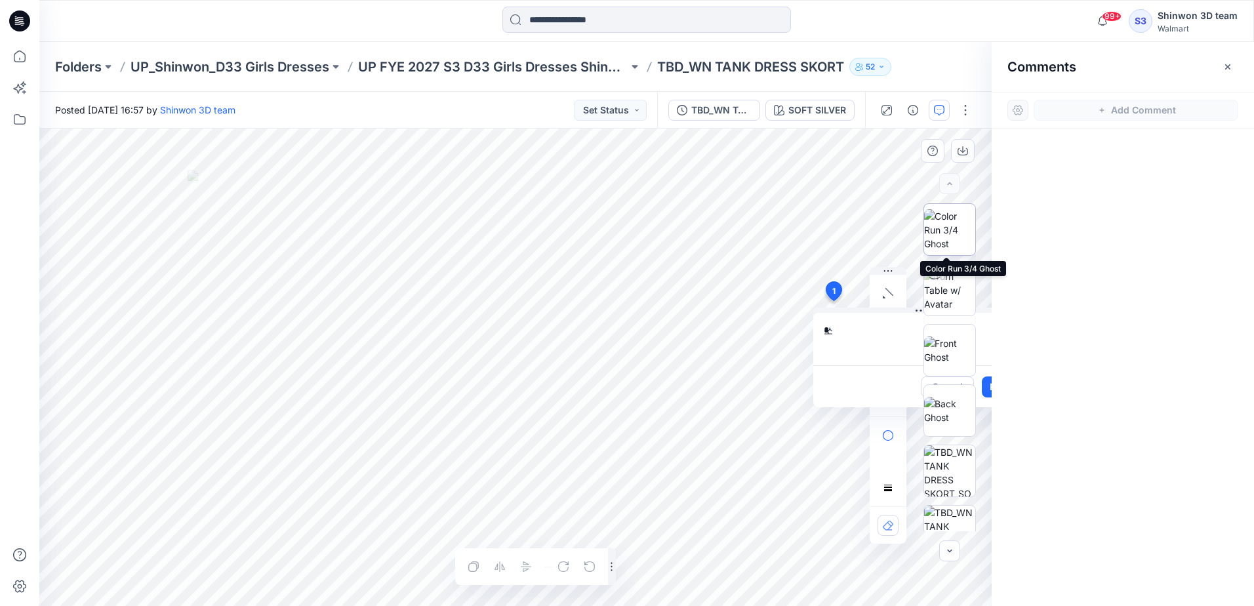
type textarea "*"
type textarea "**********"
drag, startPoint x: 878, startPoint y: 317, endPoint x: 847, endPoint y: 317, distance: 31.5
click at [847, 317] on textarea "**********" at bounding box center [920, 339] width 215 height 52
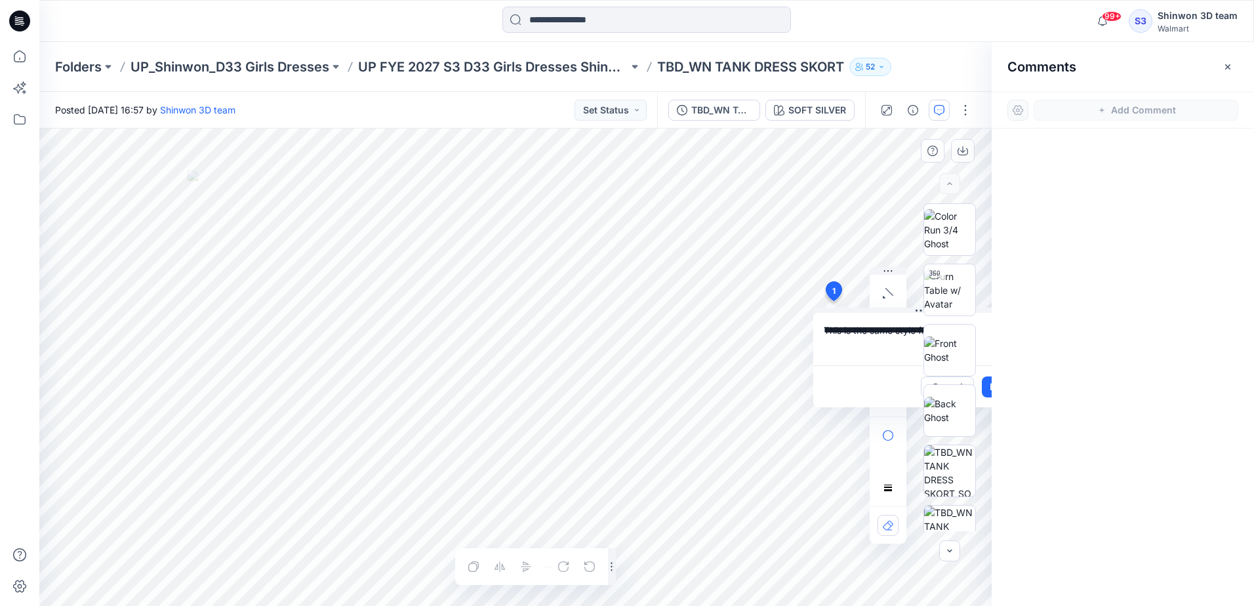
click at [822, 329] on textarea "**********" at bounding box center [920, 339] width 215 height 52
drag, startPoint x: 824, startPoint y: 333, endPoint x: 892, endPoint y: 340, distance: 67.9
click at [892, 340] on textarea "**********" at bounding box center [920, 339] width 215 height 52
click at [785, 357] on div "**********" at bounding box center [515, 367] width 952 height 477
click at [854, 328] on textarea "**********" at bounding box center [920, 339] width 215 height 52
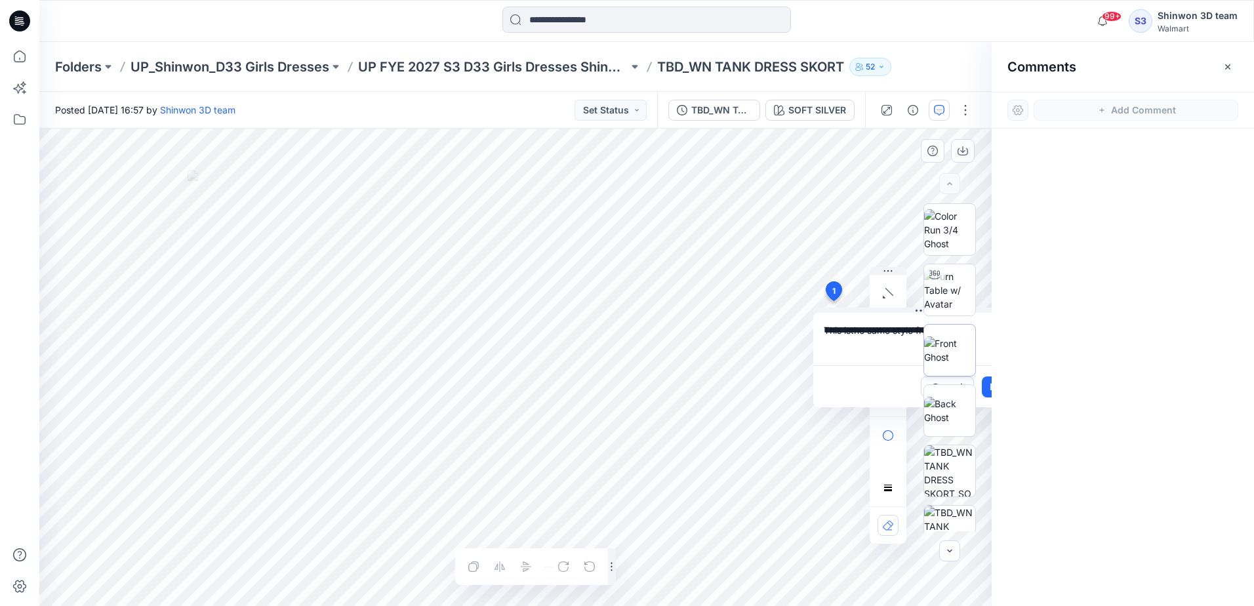
drag, startPoint x: 826, startPoint y: 330, endPoint x: 965, endPoint y: 339, distance: 139.3
click at [965, 338] on div "**********" at bounding box center [515, 367] width 952 height 477
click at [868, 332] on textarea at bounding box center [920, 339] width 215 height 52
click at [864, 323] on textarea at bounding box center [920, 339] width 215 height 52
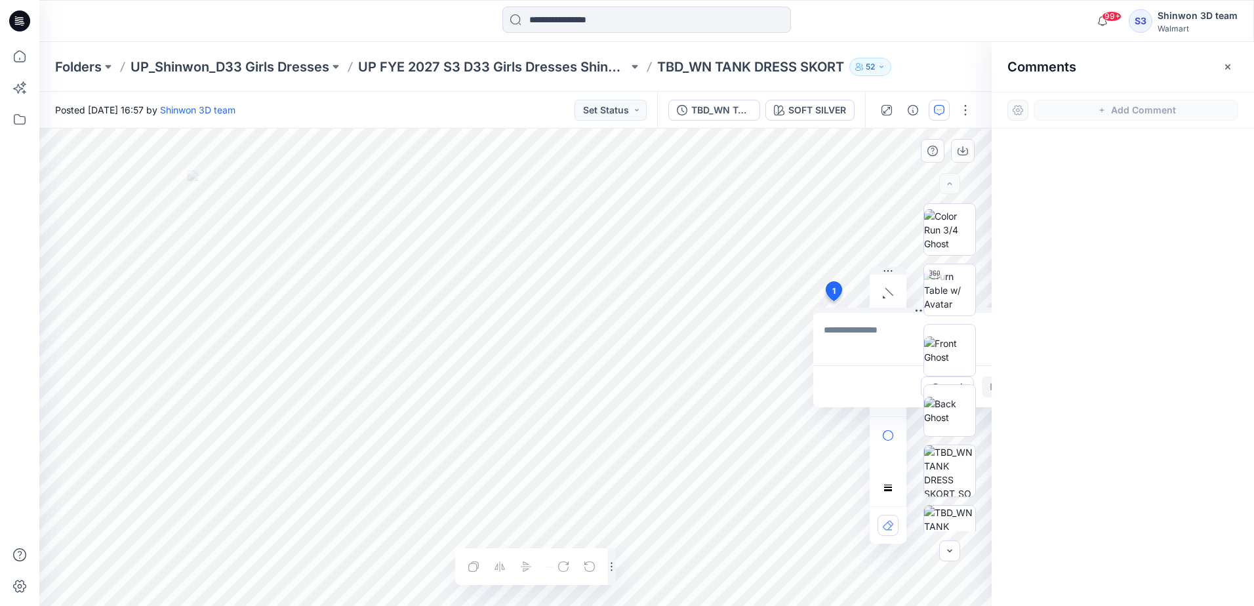
click at [864, 323] on textarea at bounding box center [920, 339] width 215 height 52
click at [833, 292] on span "1" at bounding box center [833, 291] width 3 height 12
click at [859, 321] on textarea at bounding box center [920, 339] width 215 height 52
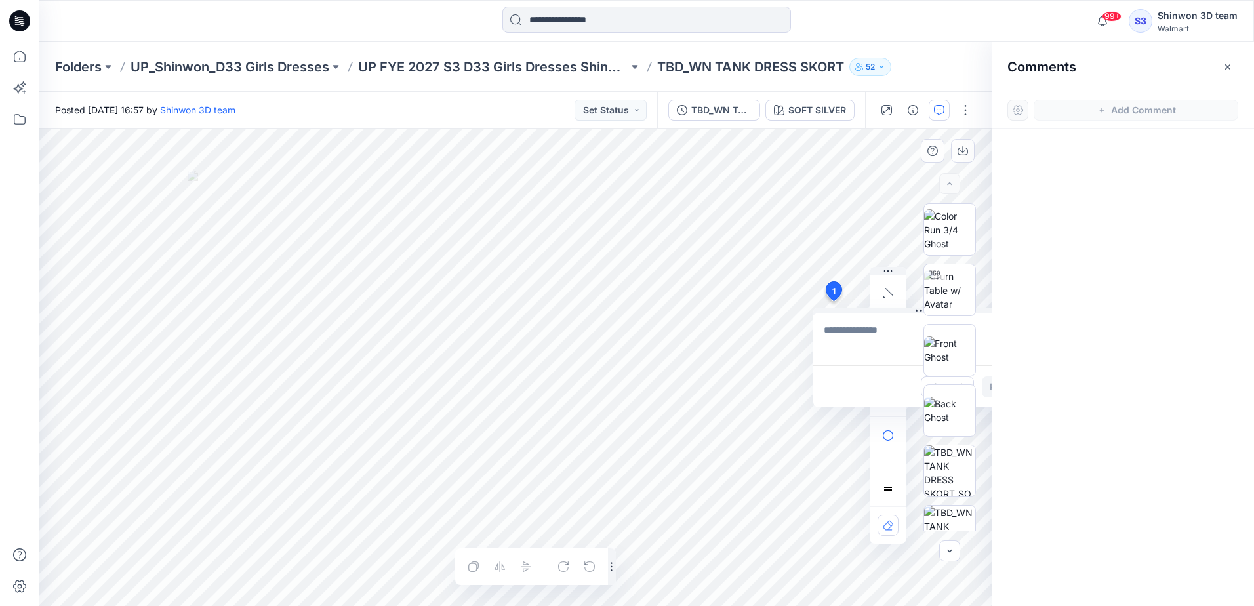
drag, startPoint x: 882, startPoint y: 337, endPoint x: 887, endPoint y: 352, distance: 15.4
click at [883, 340] on textarea at bounding box center [920, 339] width 215 height 52
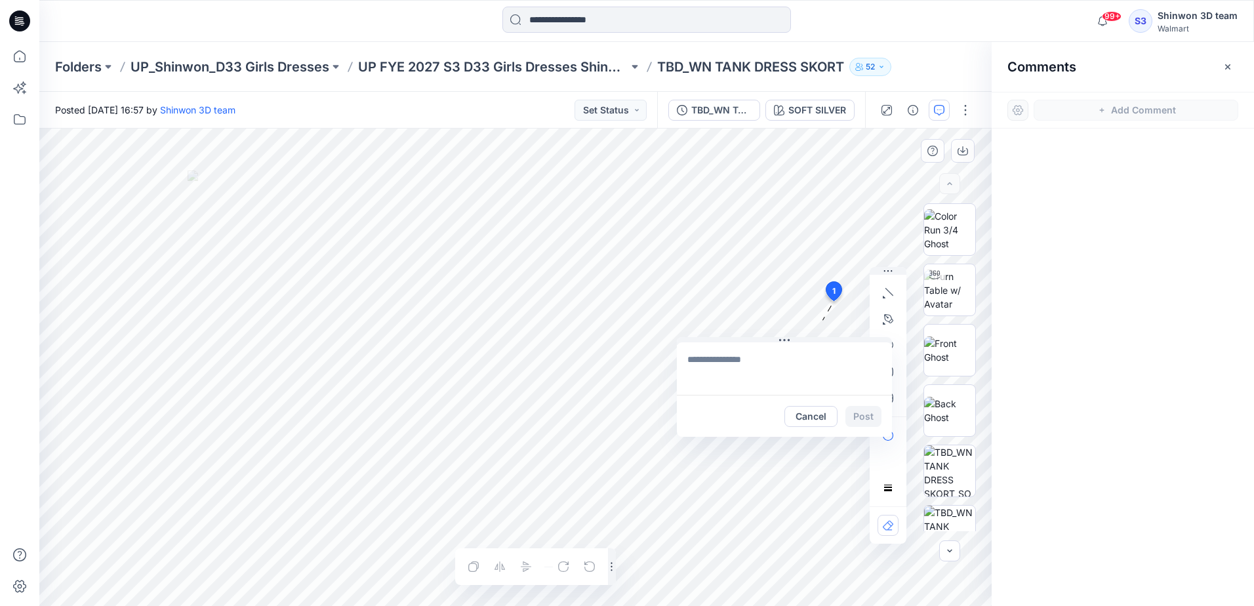
drag, startPoint x: 887, startPoint y: 367, endPoint x: 763, endPoint y: 378, distance: 124.5
click at [752, 396] on div "Cancel Post" at bounding box center [784, 416] width 215 height 42
click at [765, 363] on textarea at bounding box center [785, 368] width 215 height 52
type textarea "*"
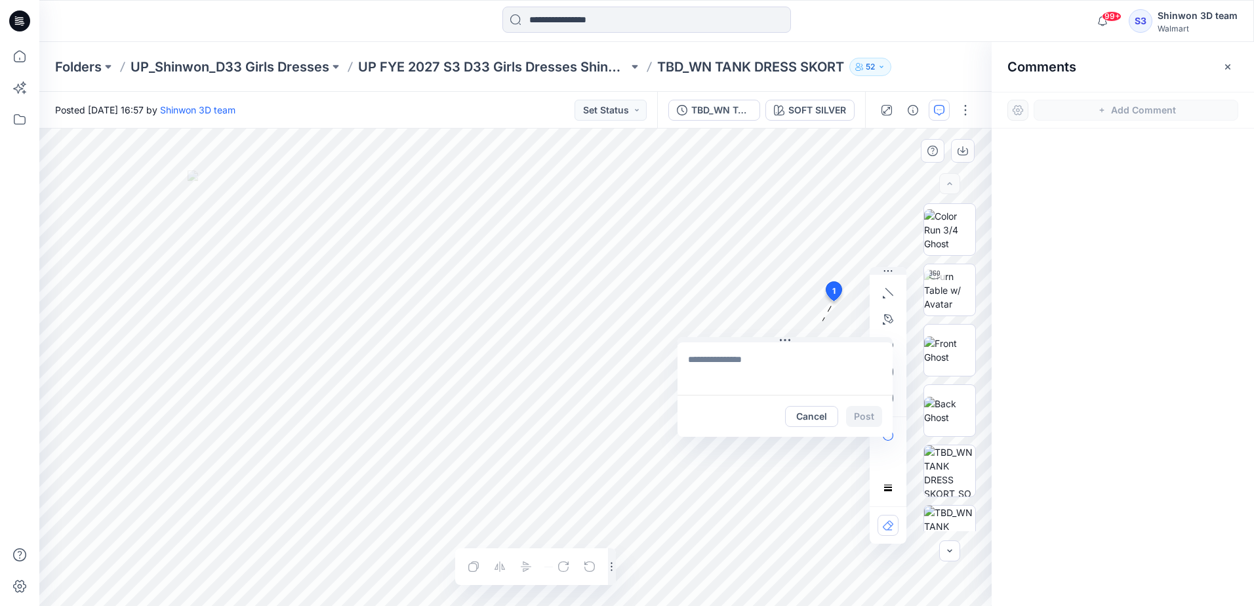
type textarea "*"
click at [804, 365] on textarea "**********" at bounding box center [785, 368] width 215 height 52
click at [859, 357] on textarea "**********" at bounding box center [785, 368] width 215 height 52
type textarea "**********"
click at [870, 416] on button "Post" at bounding box center [864, 416] width 36 height 21
